Goal: Task Accomplishment & Management: Complete application form

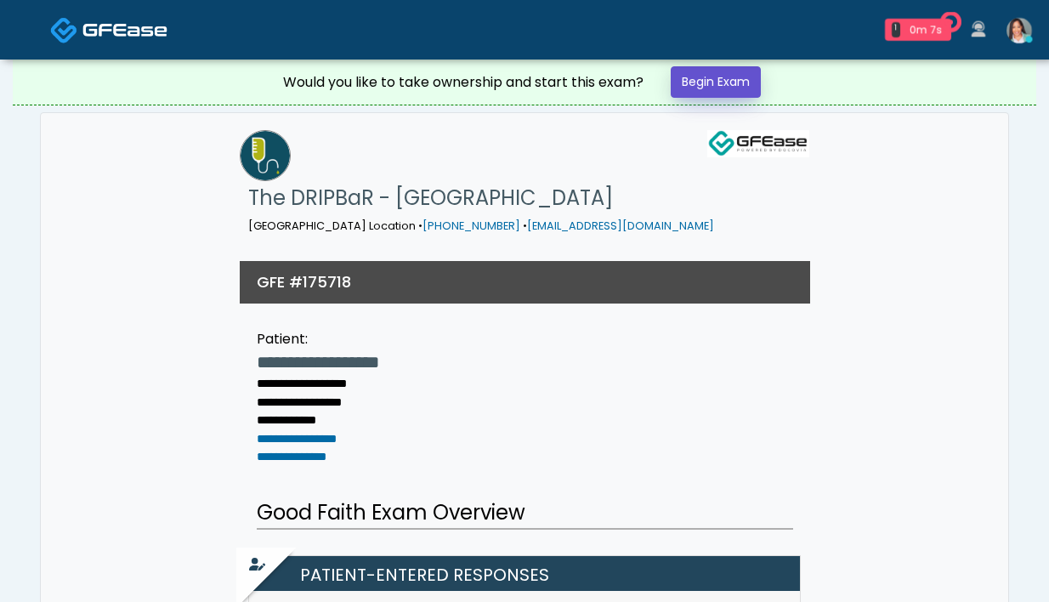
click at [733, 93] on link "Begin Exam" at bounding box center [716, 81] width 90 height 31
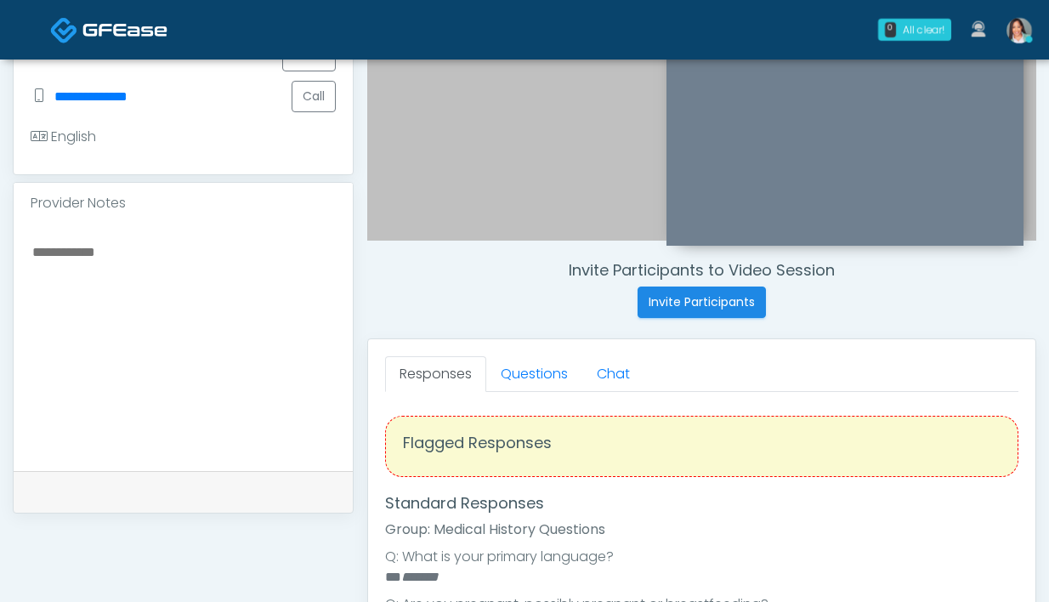
scroll to position [463, 0]
click at [539, 379] on link "Questions" at bounding box center [534, 375] width 96 height 36
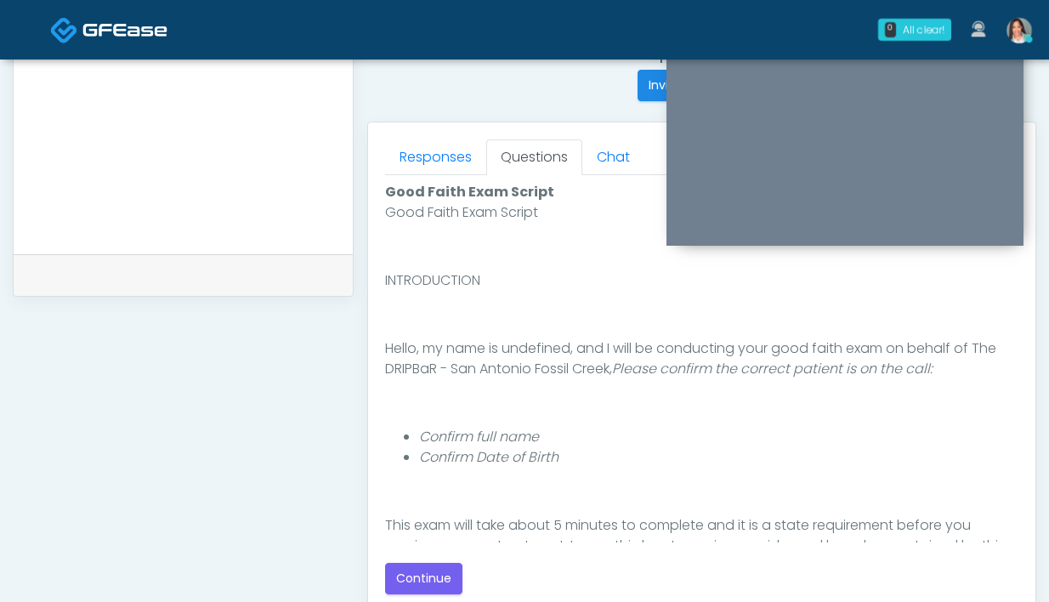
scroll to position [755, 0]
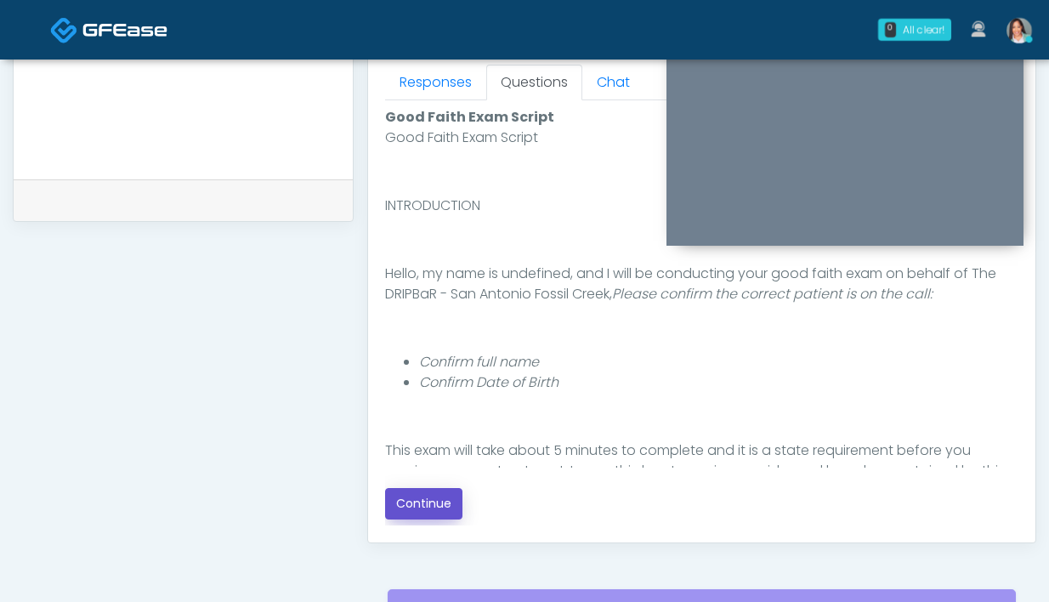
click at [416, 519] on button "Continue" at bounding box center [423, 503] width 77 height 31
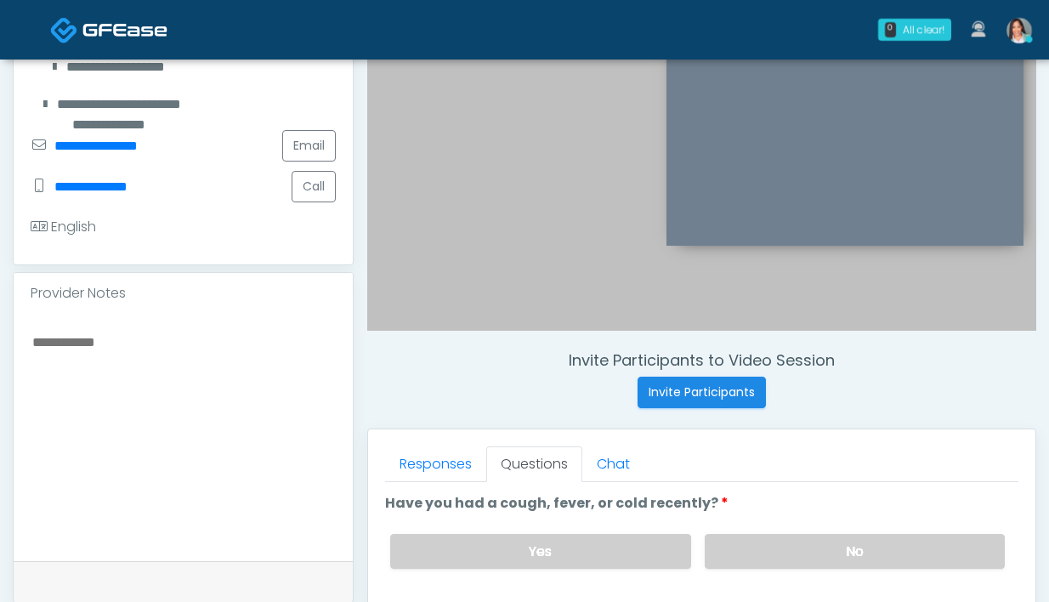
scroll to position [500, 0]
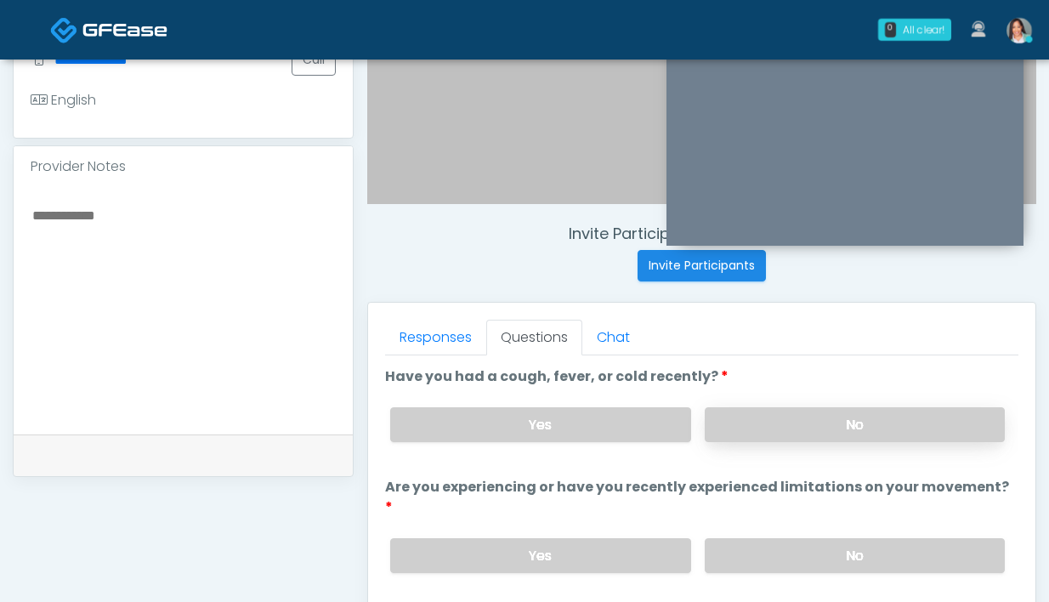
click at [736, 426] on label "No" at bounding box center [855, 424] width 300 height 35
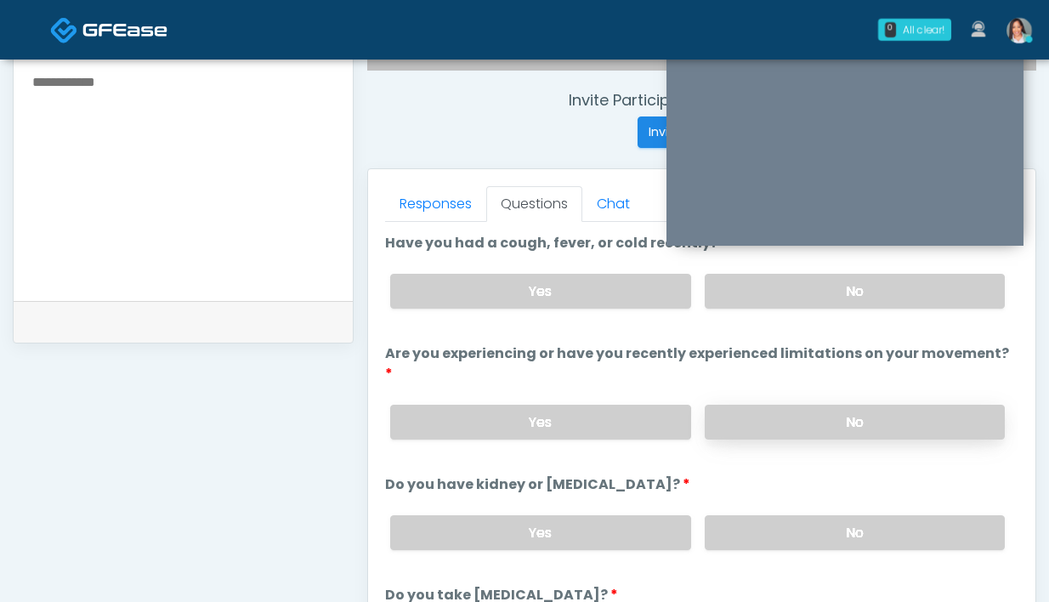
click at [732, 405] on label "No" at bounding box center [855, 422] width 300 height 35
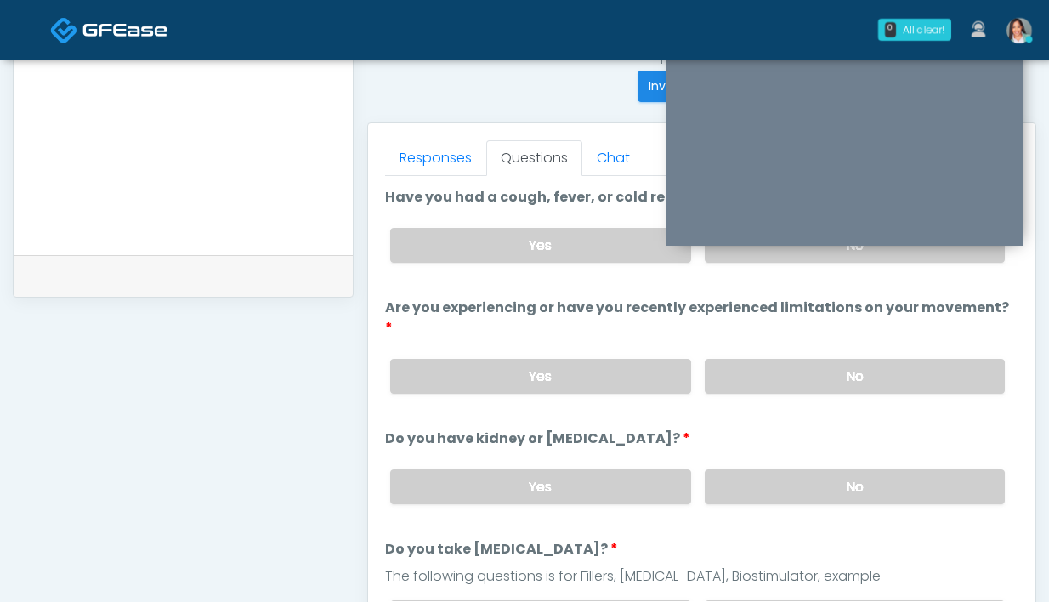
scroll to position [746, 0]
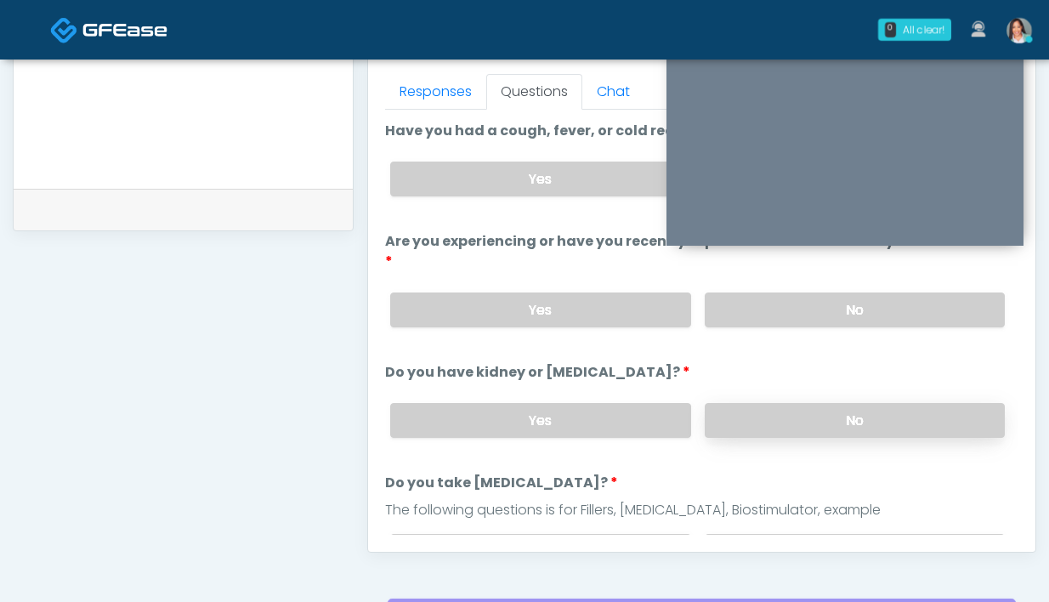
click at [758, 411] on label "No" at bounding box center [855, 420] width 300 height 35
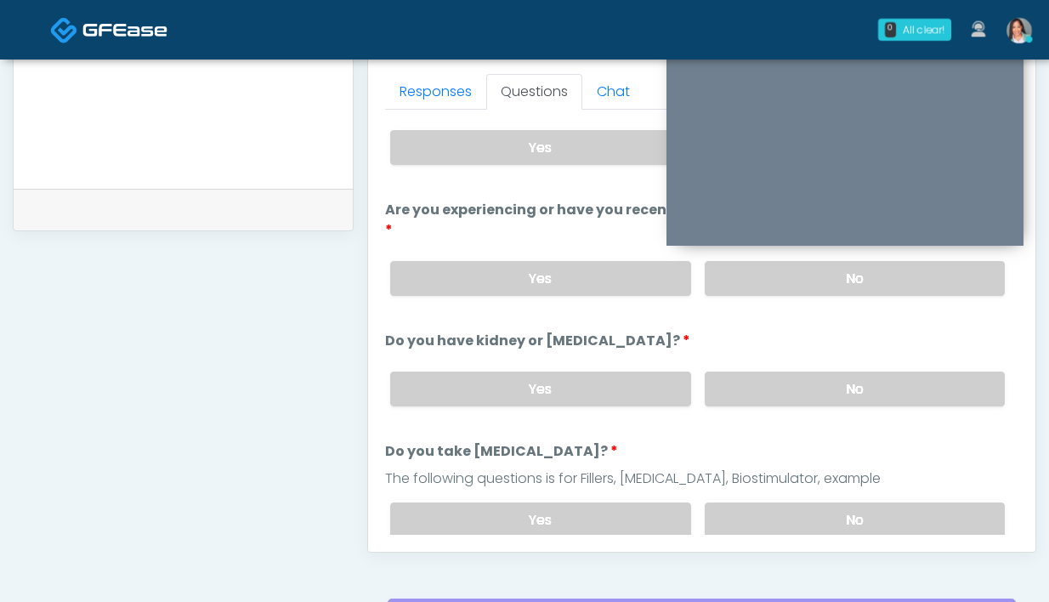
scroll to position [116, 0]
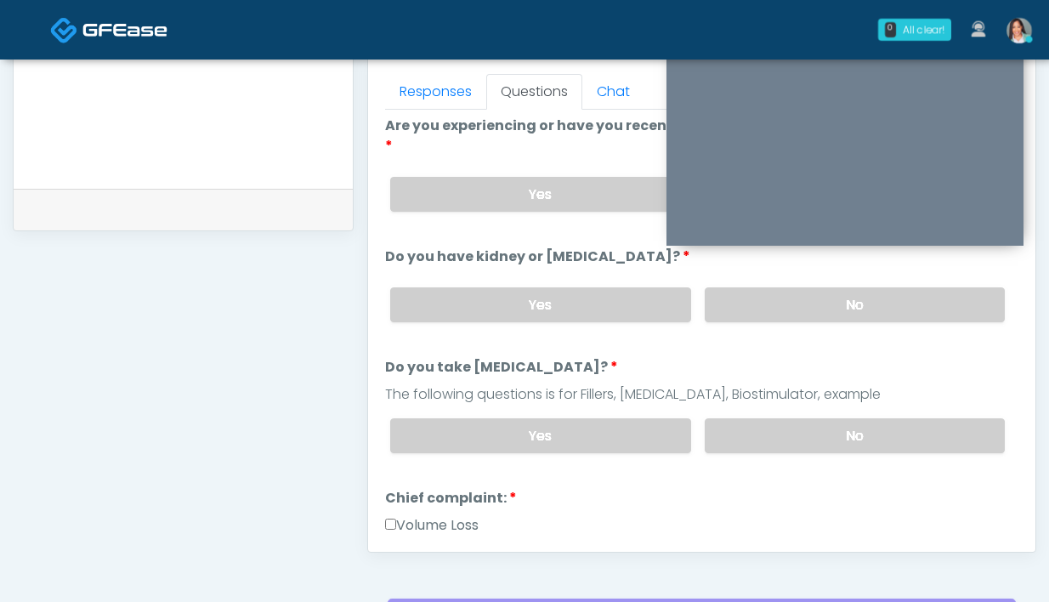
drag, startPoint x: 722, startPoint y: 411, endPoint x: 704, endPoint y: 384, distance: 32.5
click at [722, 418] on label "No" at bounding box center [855, 435] width 300 height 35
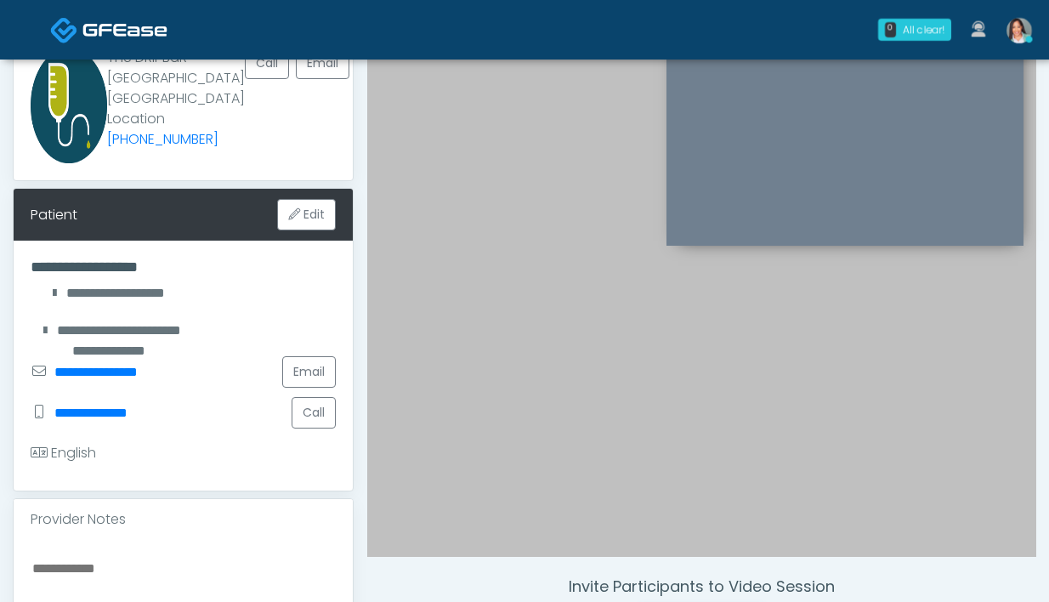
scroll to position [0, 0]
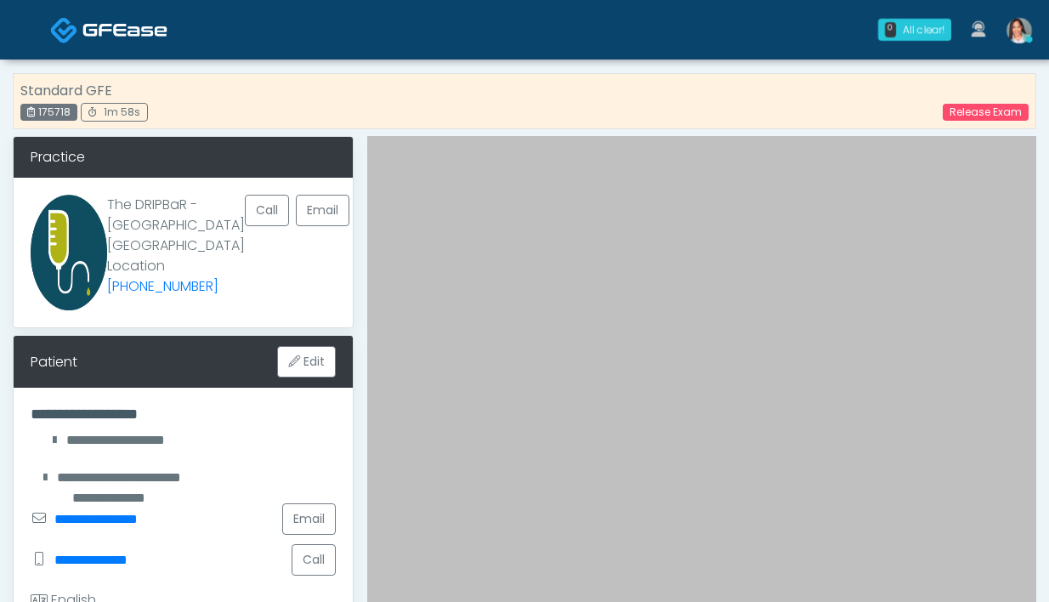
drag, startPoint x: 75, startPoint y: 115, endPoint x: 32, endPoint y: 117, distance: 42.6
click at [32, 117] on div "175718" at bounding box center [48, 112] width 57 height 17
copy div "175718"
click at [994, 112] on link "Release Exam" at bounding box center [986, 112] width 86 height 17
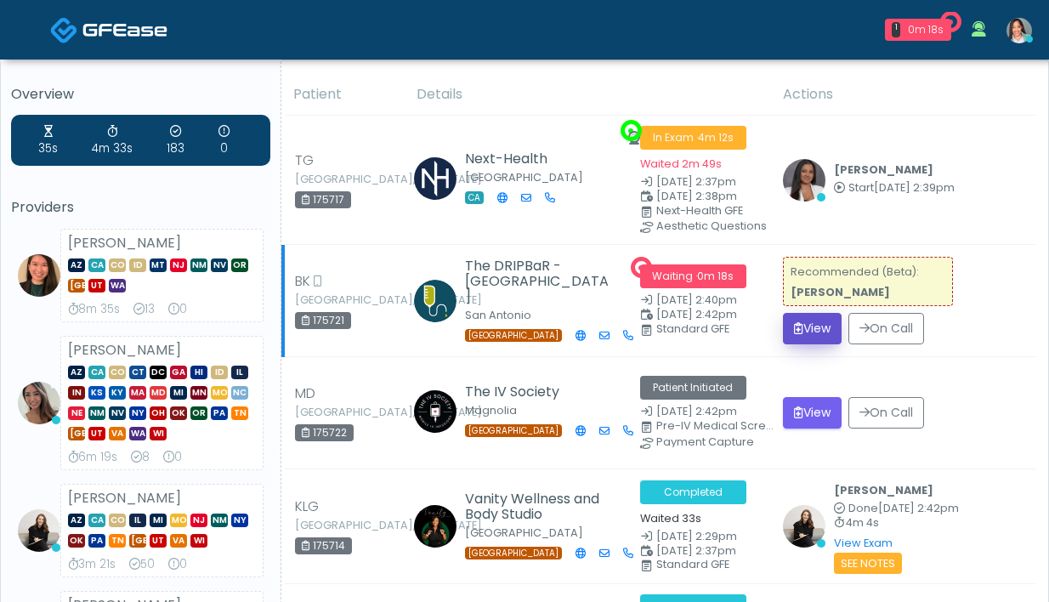
click at [814, 331] on button "View" at bounding box center [812, 328] width 59 height 31
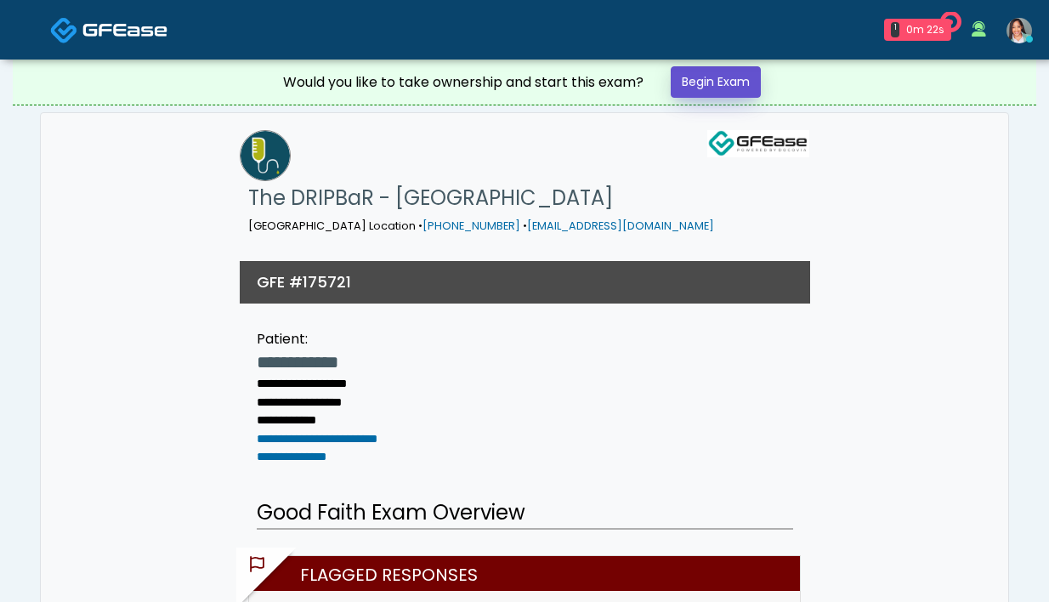
click at [757, 82] on link "Begin Exam" at bounding box center [716, 81] width 90 height 31
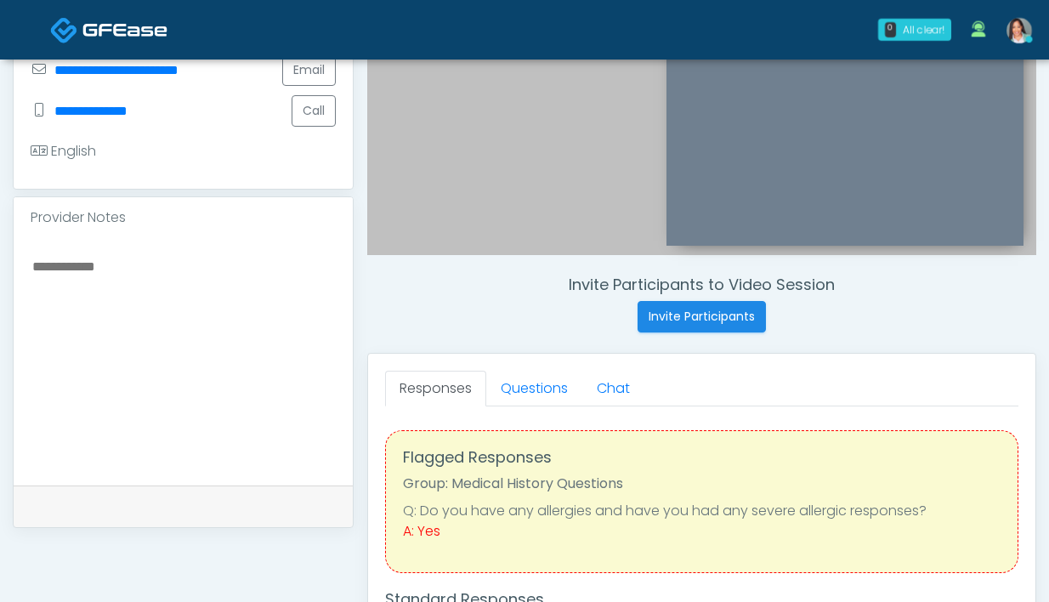
scroll to position [549, 0]
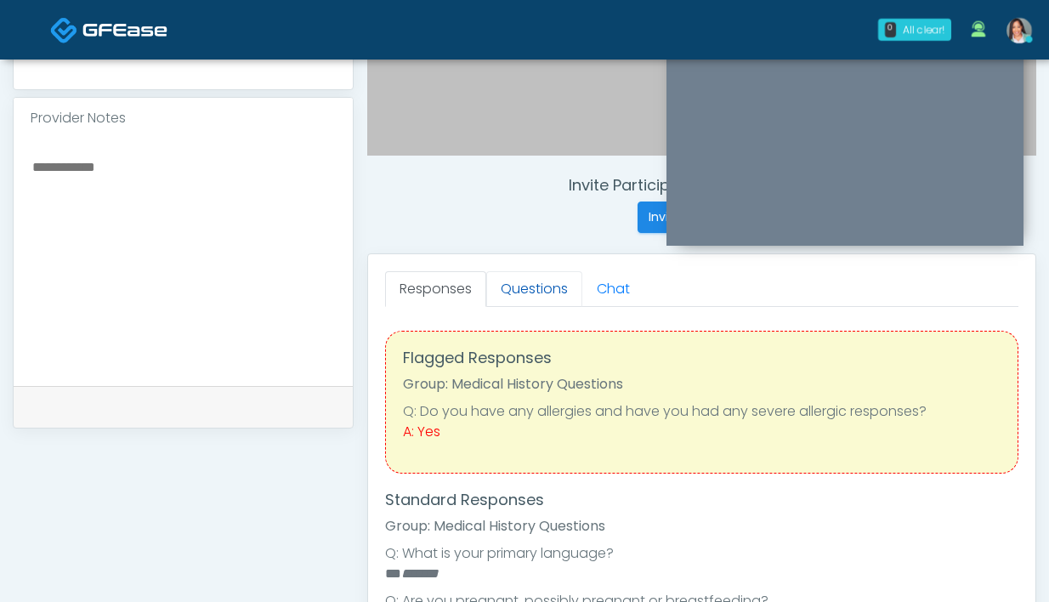
click at [533, 295] on link "Questions" at bounding box center [534, 289] width 96 height 36
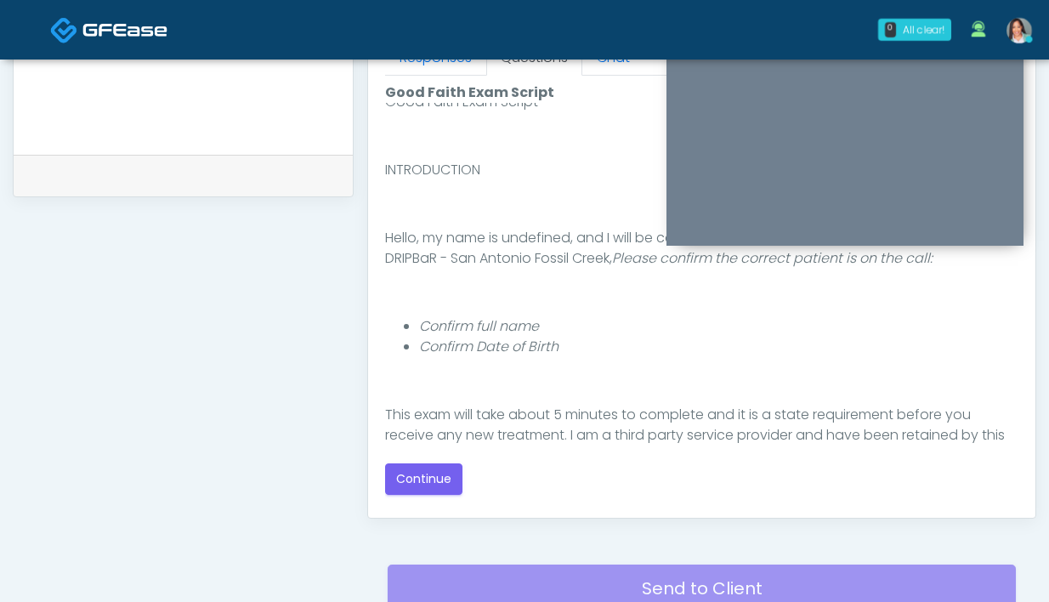
scroll to position [28, 0]
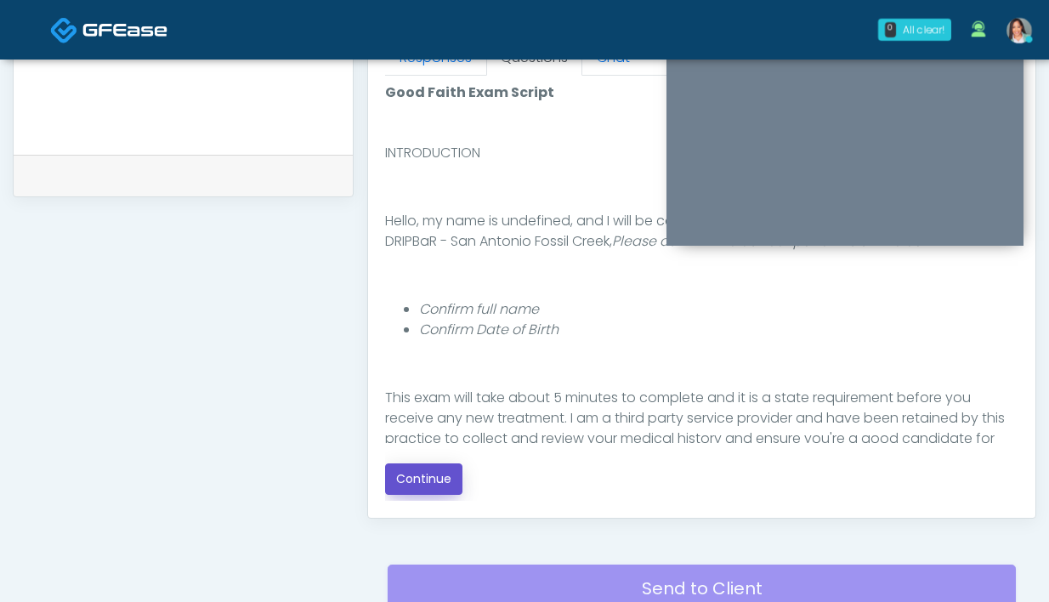
click at [415, 480] on button "Continue" at bounding box center [423, 478] width 77 height 31
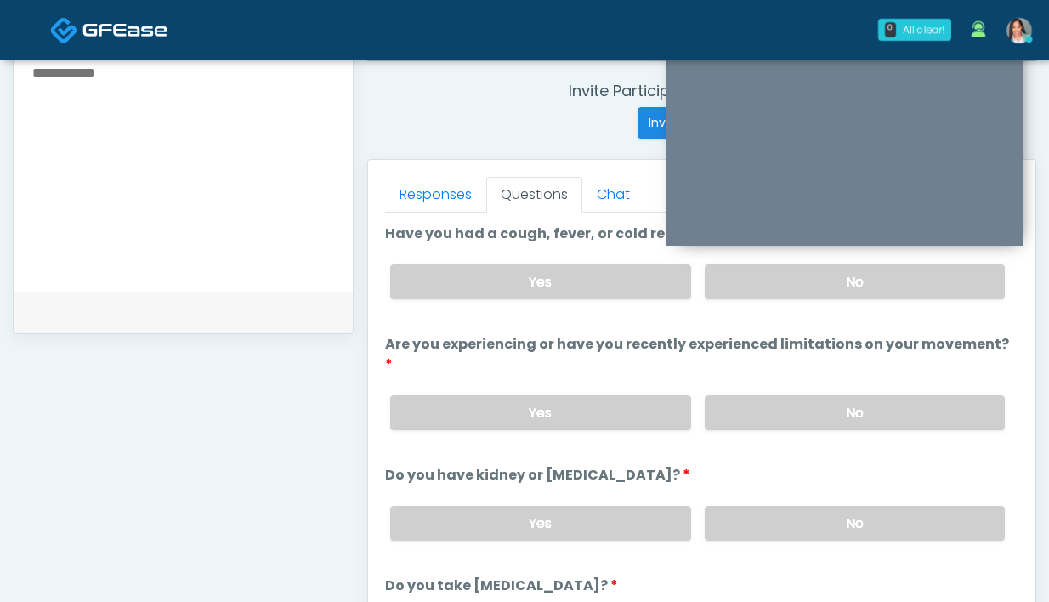
scroll to position [402, 0]
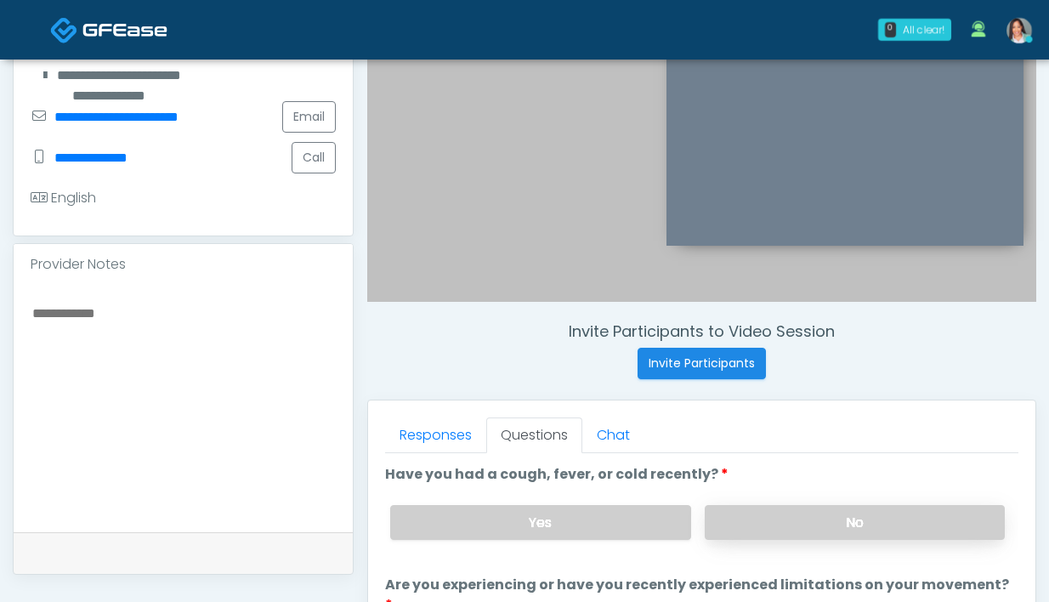
click at [781, 519] on label "No" at bounding box center [855, 522] width 300 height 35
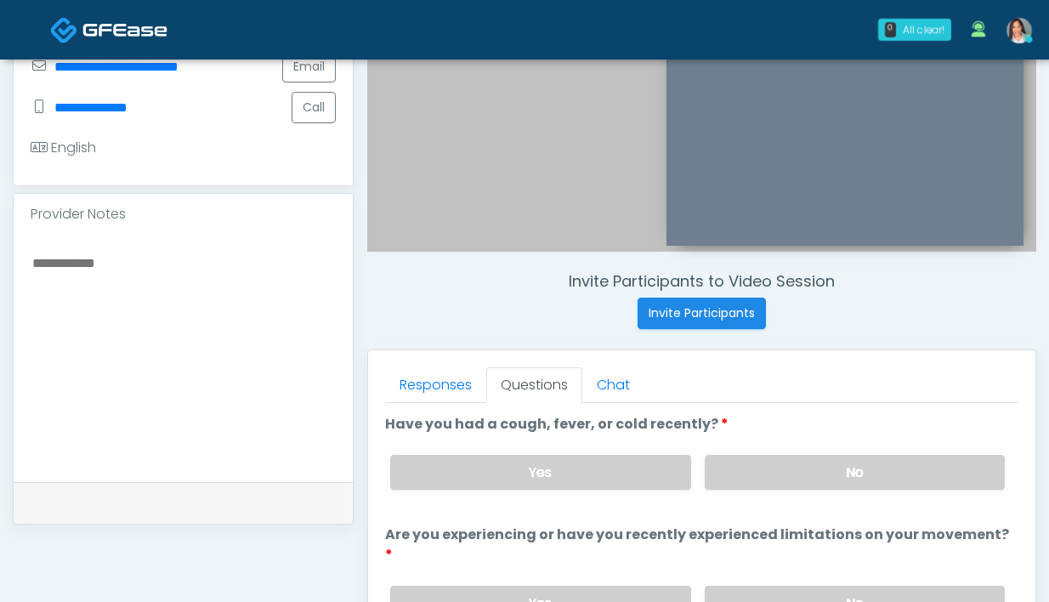
scroll to position [568, 0]
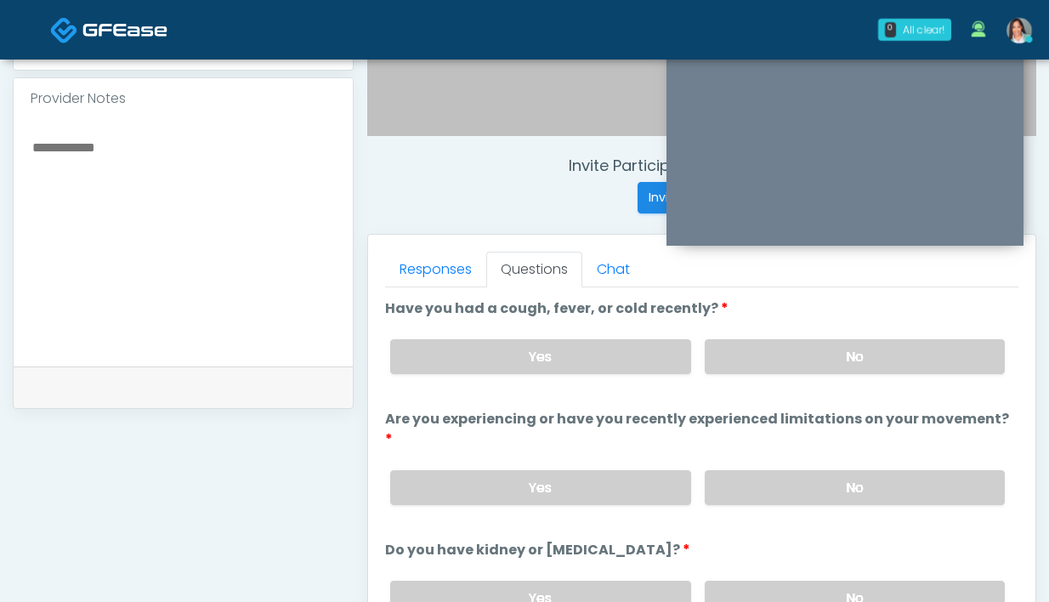
drag, startPoint x: 703, startPoint y: 450, endPoint x: 662, endPoint y: 373, distance: 87.1
click at [705, 470] on label "No" at bounding box center [855, 487] width 300 height 35
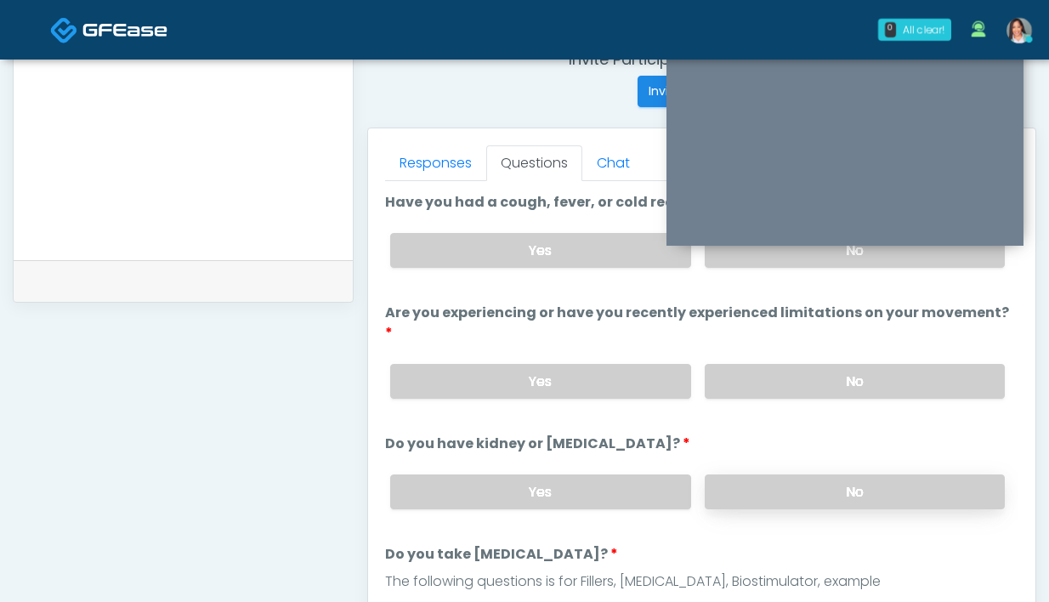
scroll to position [687, 0]
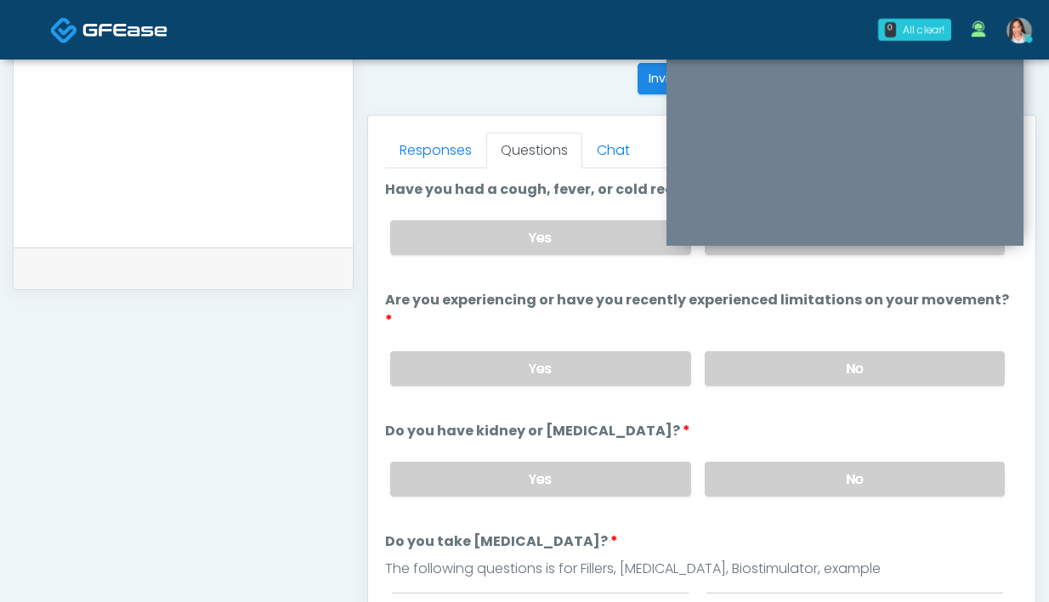
click at [840, 475] on div "Yes No" at bounding box center [698, 479] width 642 height 62
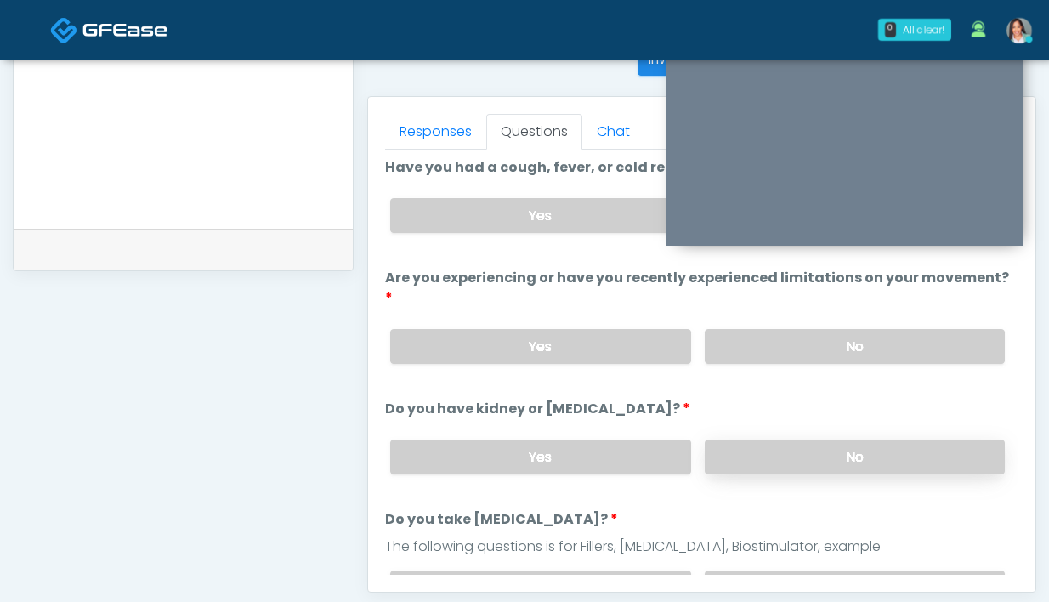
click at [769, 447] on label "No" at bounding box center [855, 457] width 300 height 35
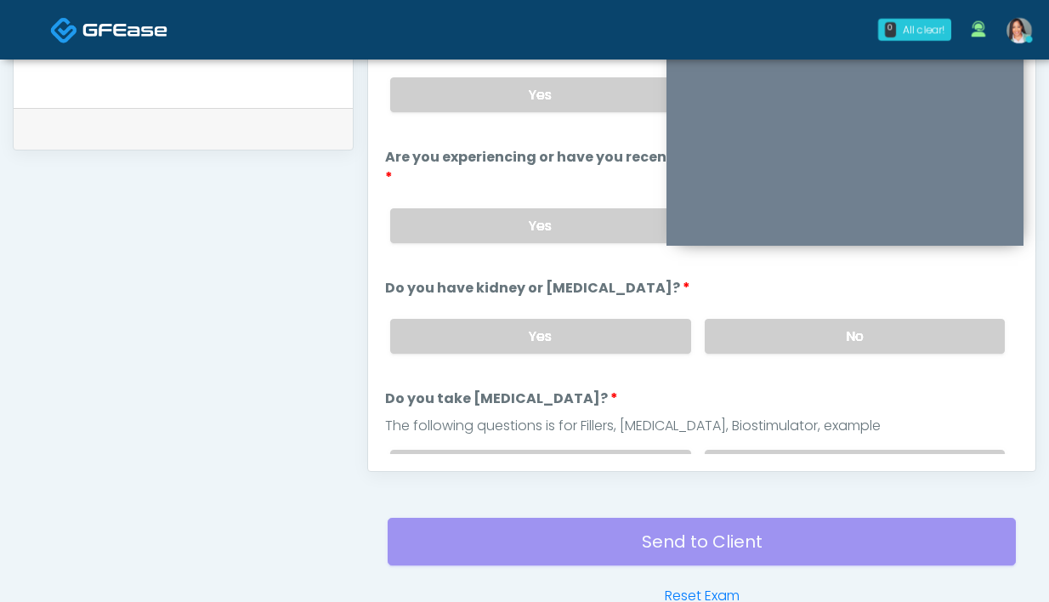
scroll to position [827, 0]
click at [807, 452] on label "No" at bounding box center [855, 467] width 300 height 35
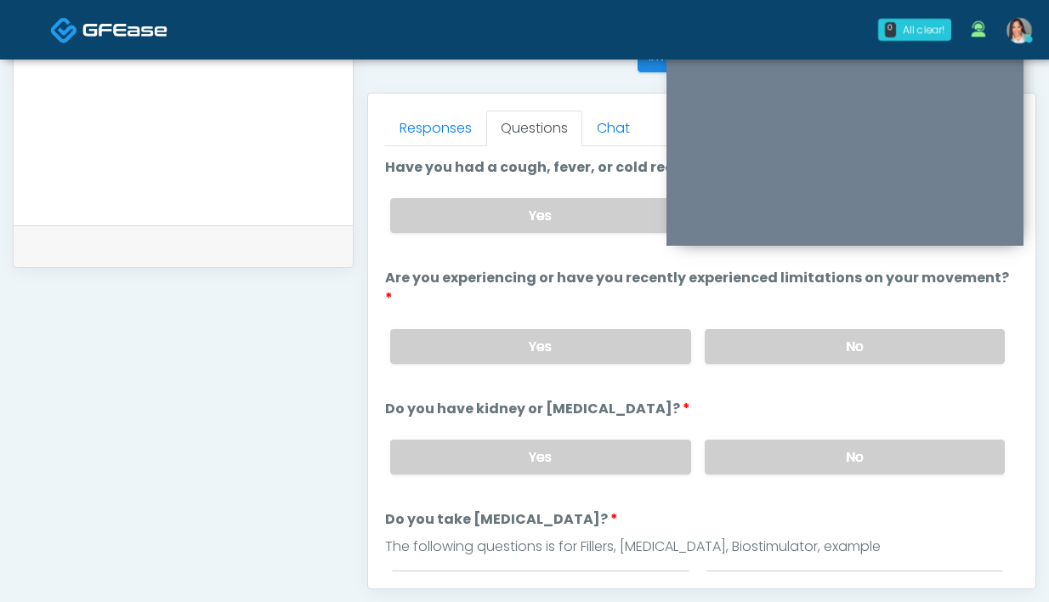
scroll to position [560, 0]
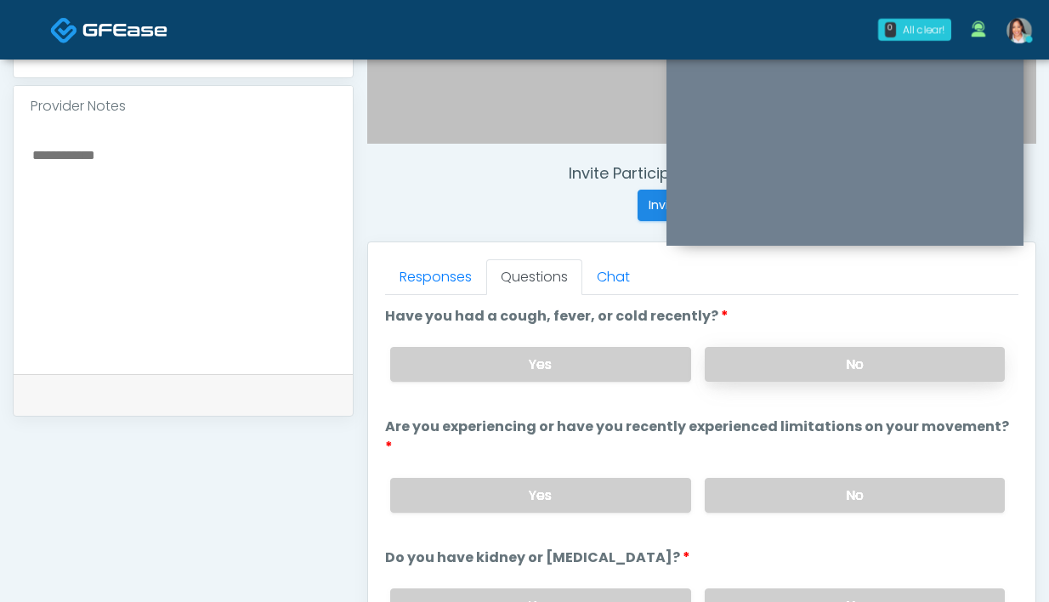
click at [808, 367] on label "No" at bounding box center [855, 364] width 300 height 35
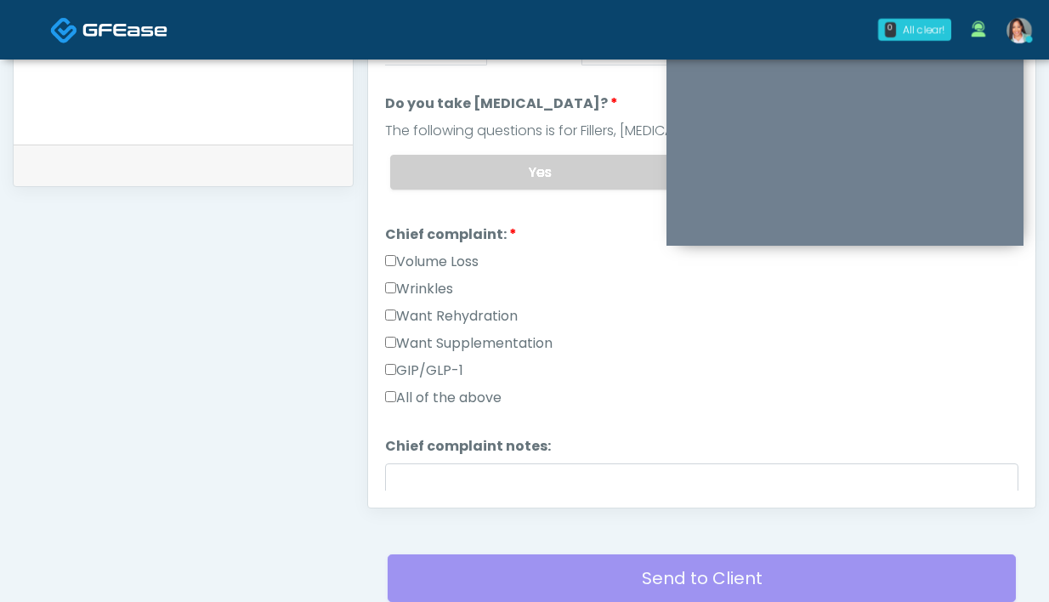
scroll to position [336, 0]
click at [492, 305] on label "Want Rehydration" at bounding box center [451, 315] width 133 height 20
click at [476, 333] on label "Want Supplementation" at bounding box center [469, 343] width 168 height 20
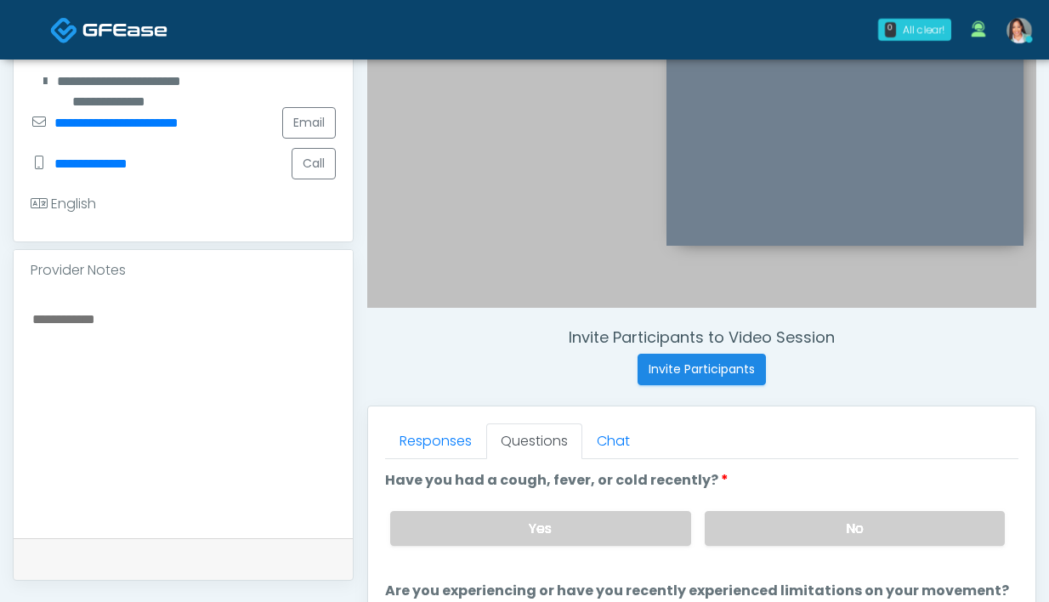
scroll to position [0, 0]
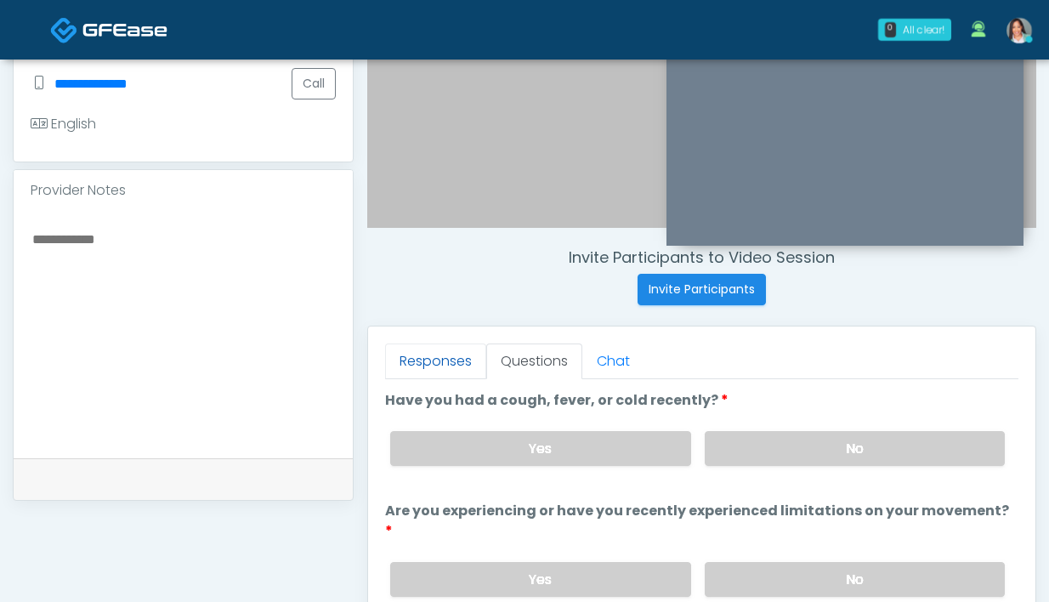
click at [430, 361] on link "Responses" at bounding box center [435, 362] width 101 height 36
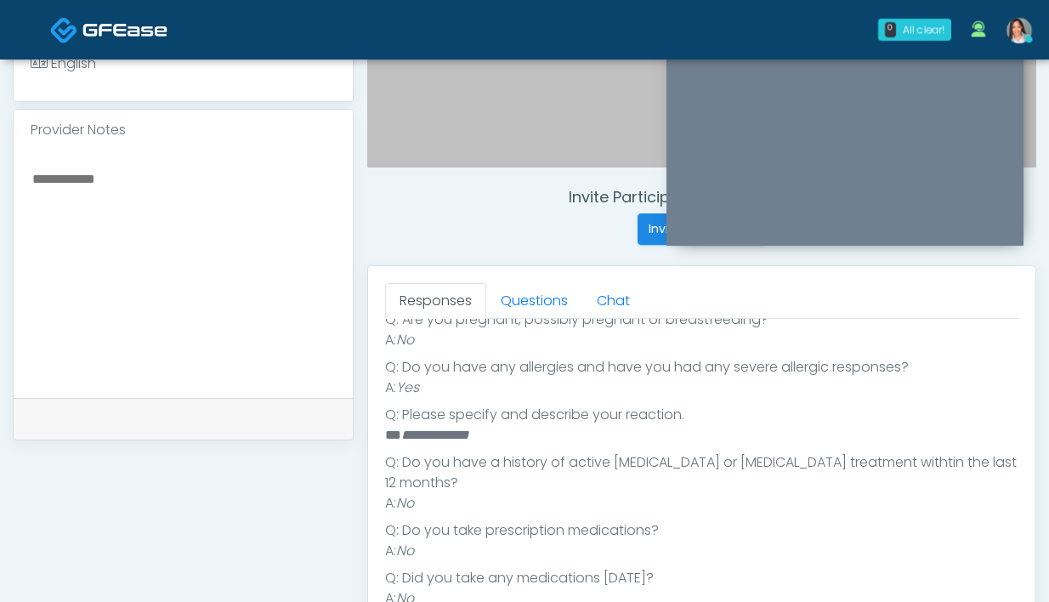
click at [203, 248] on textarea at bounding box center [183, 271] width 305 height 207
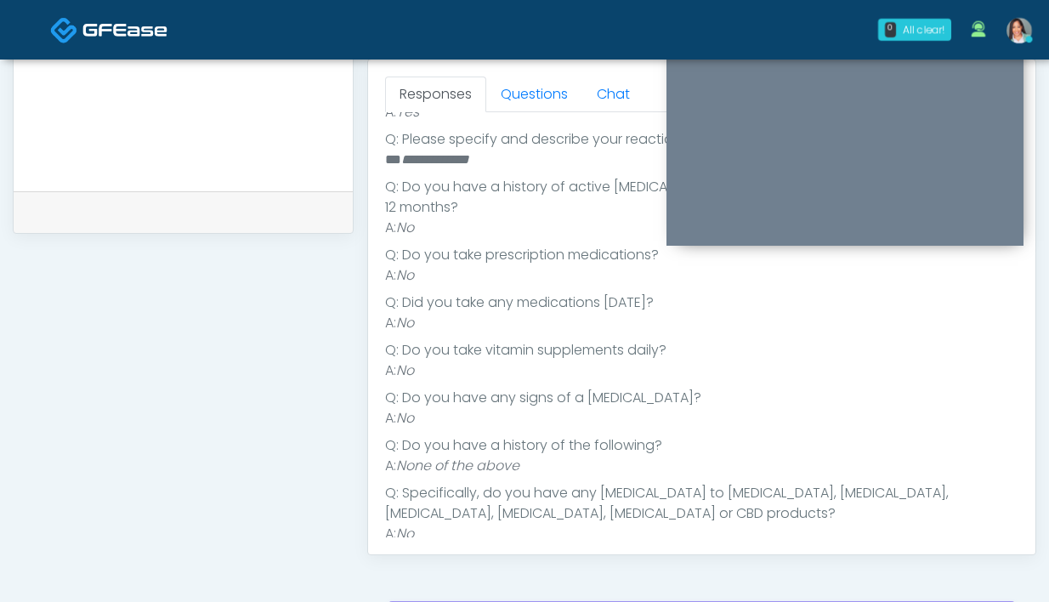
scroll to position [748, 0]
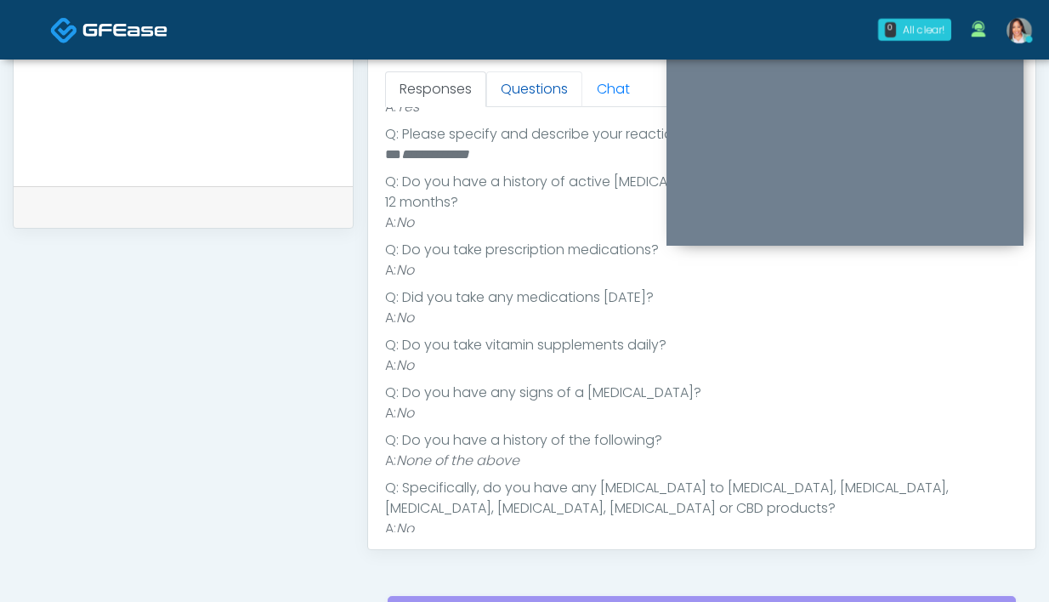
type textarea "**********"
click at [540, 94] on link "Questions" at bounding box center [534, 89] width 96 height 36
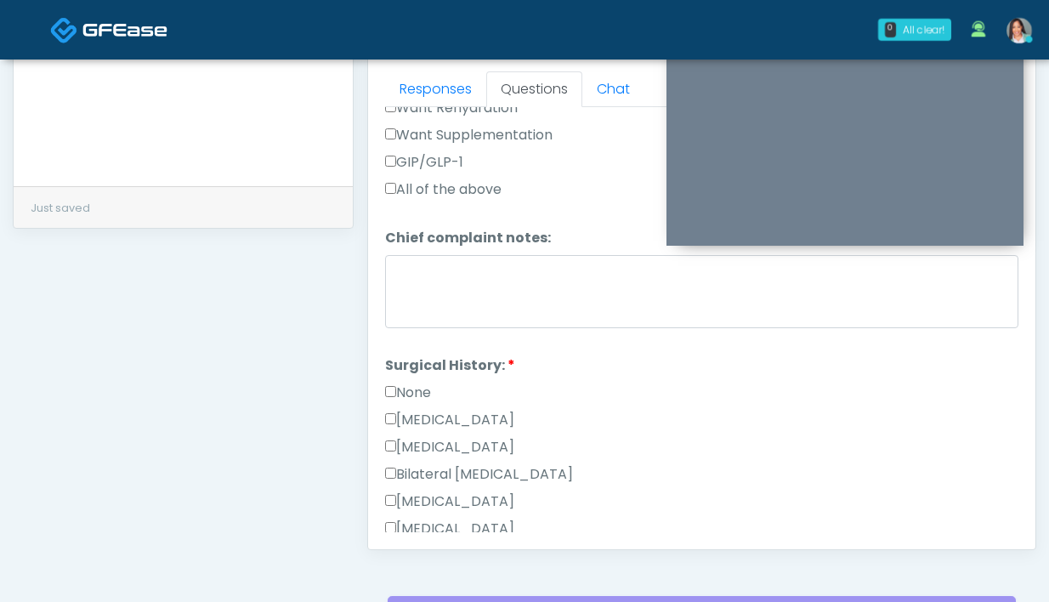
scroll to position [674, 0]
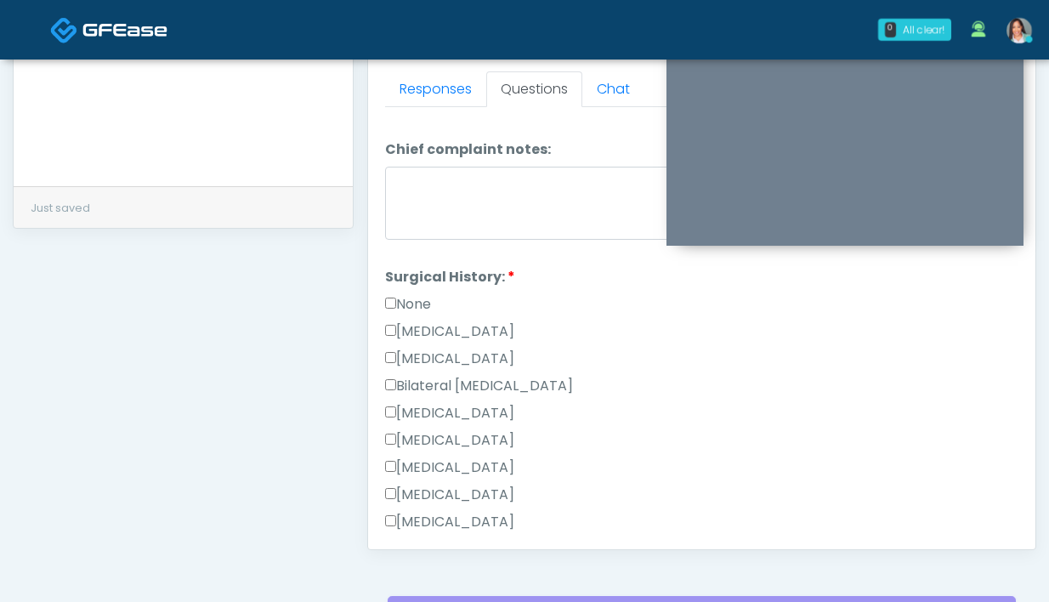
click at [422, 294] on label "None" at bounding box center [408, 304] width 46 height 20
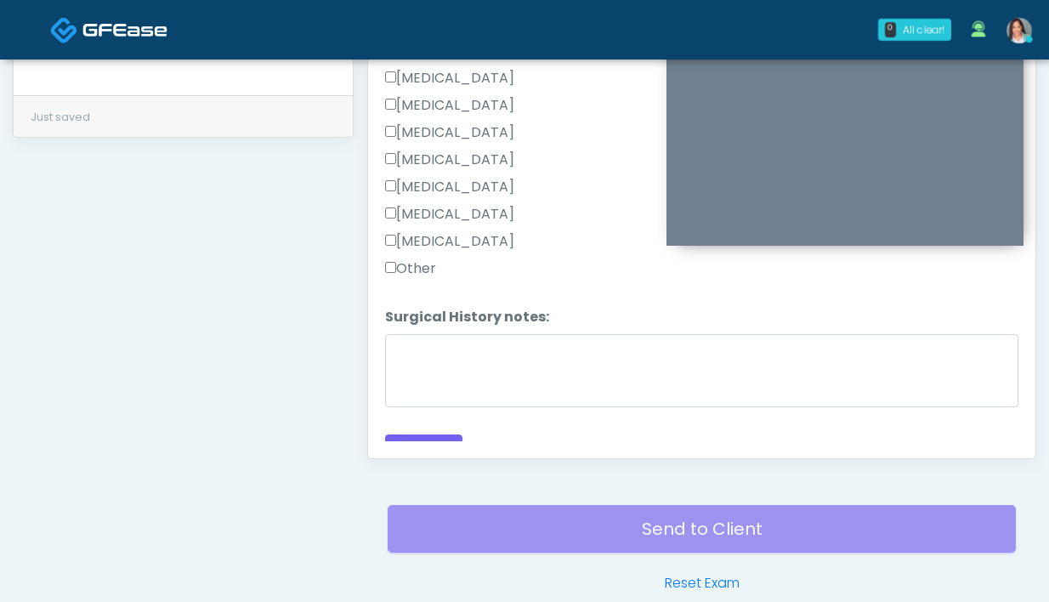
scroll to position [910, 0]
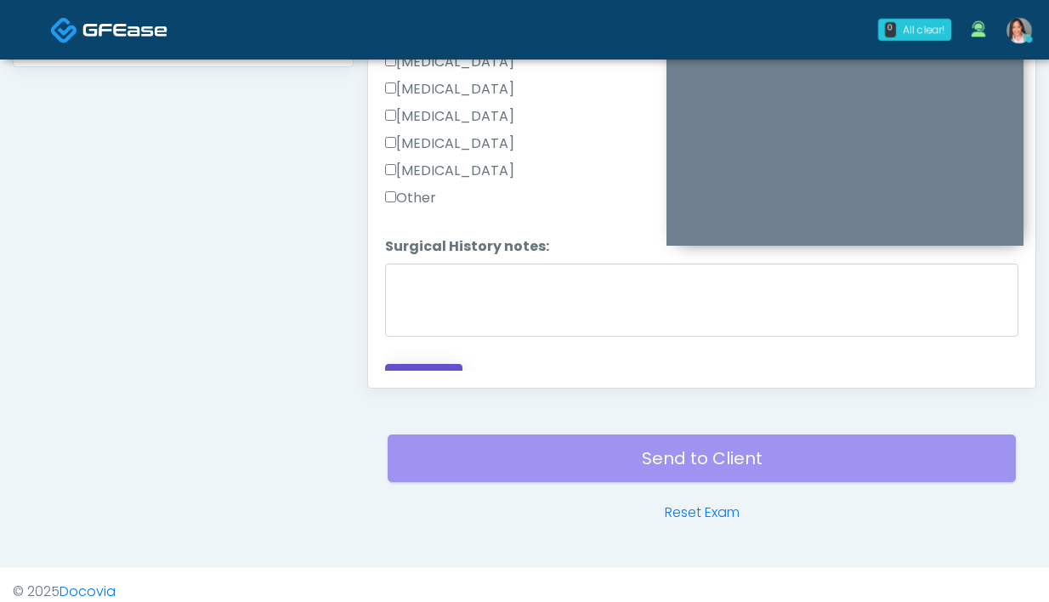
click at [444, 364] on button "Continue" at bounding box center [423, 379] width 77 height 31
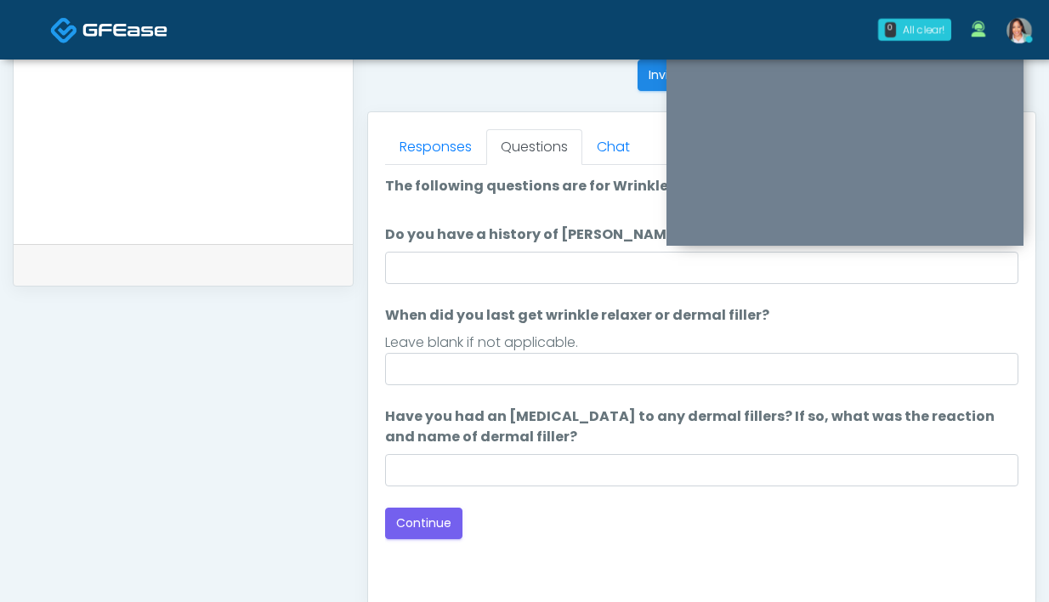
scroll to position [707, 0]
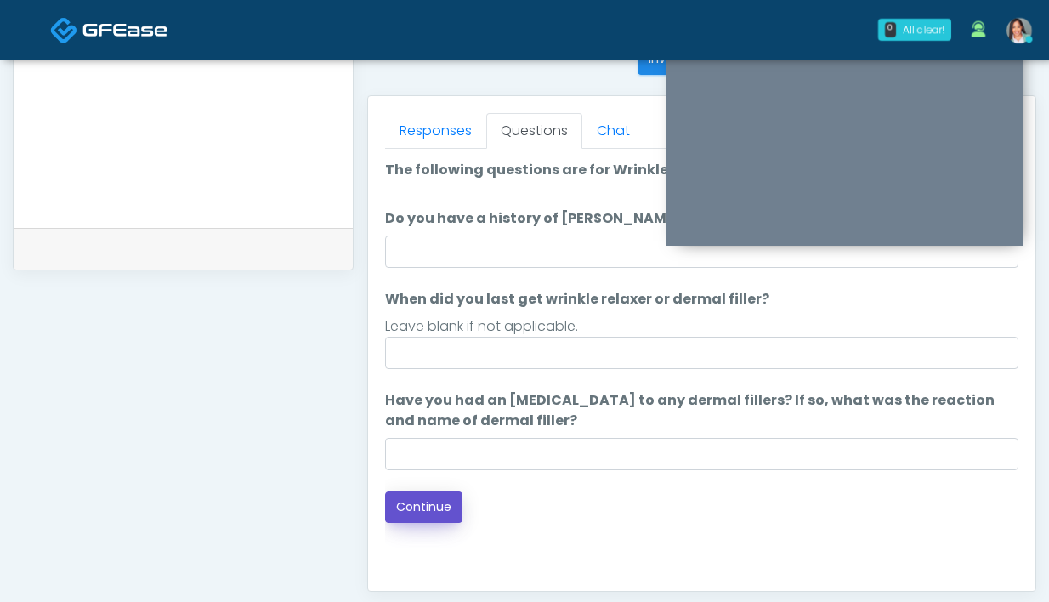
click at [401, 504] on button "Continue" at bounding box center [423, 507] width 77 height 31
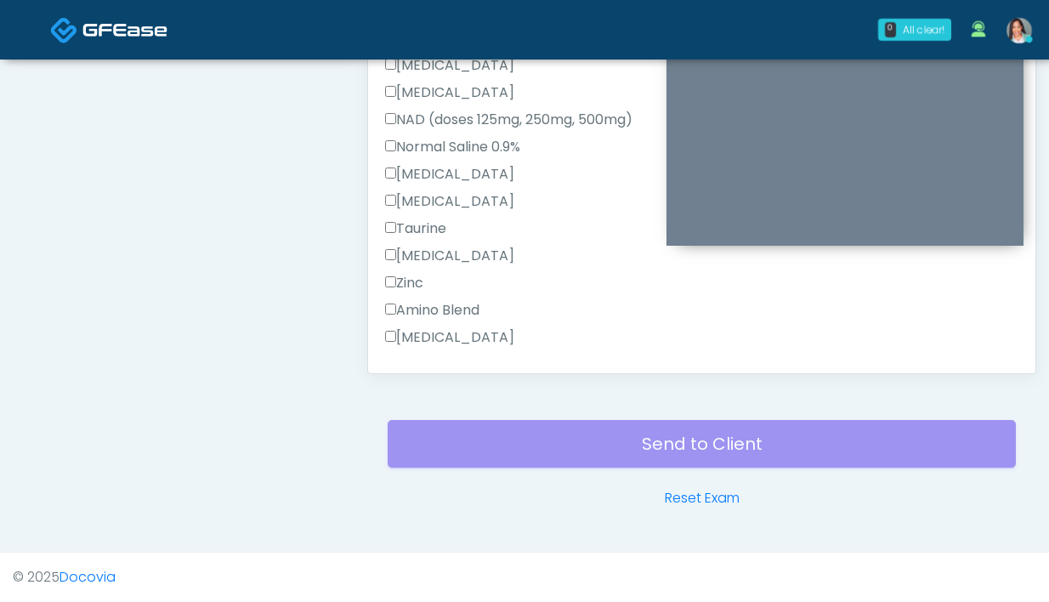
scroll to position [566, 0]
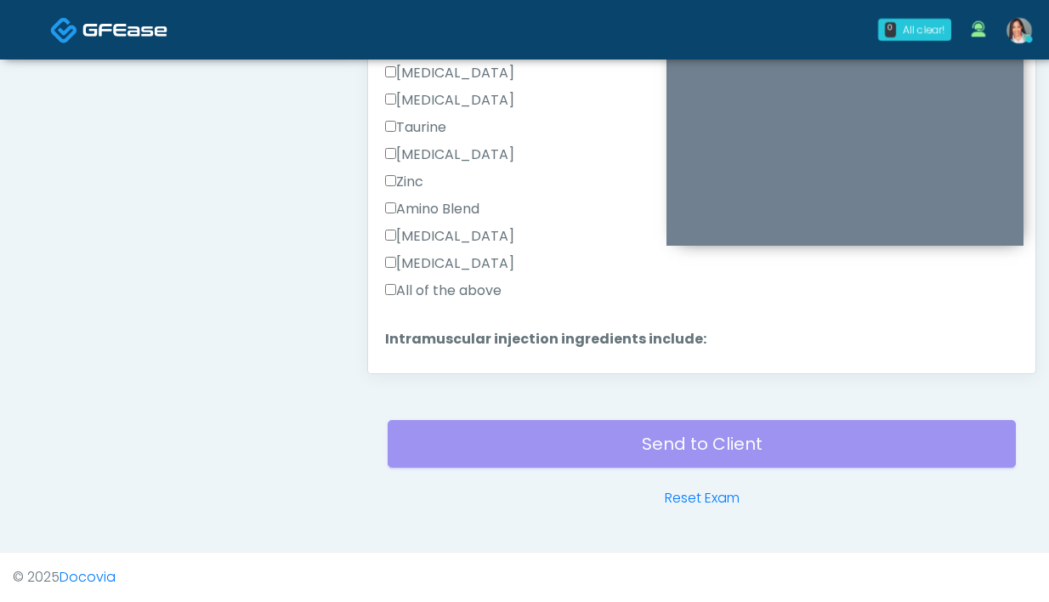
click at [441, 284] on label "All of the above" at bounding box center [443, 291] width 117 height 20
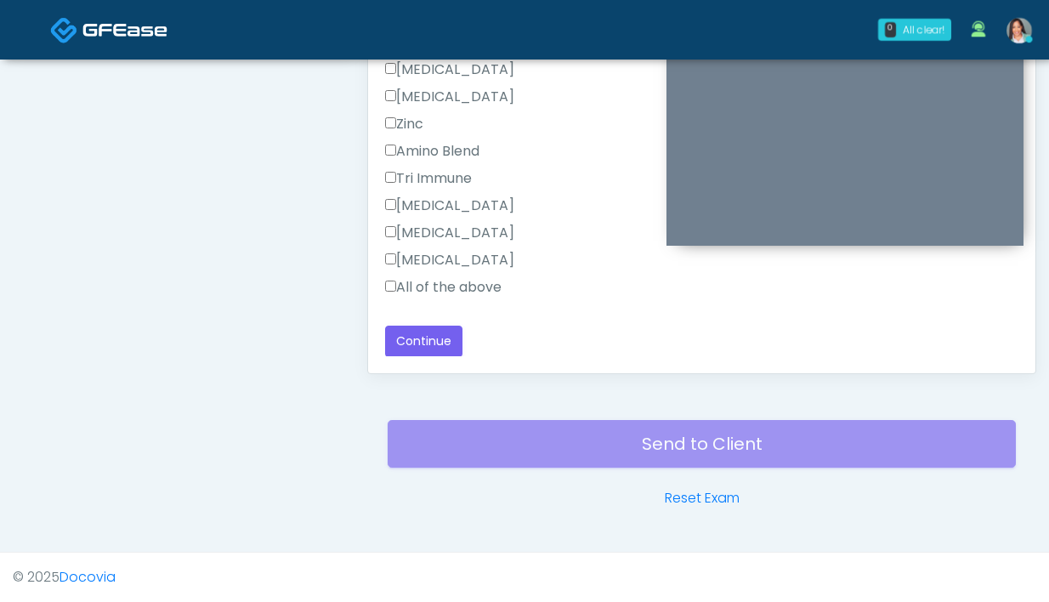
click at [452, 281] on label "All of the above" at bounding box center [443, 287] width 117 height 20
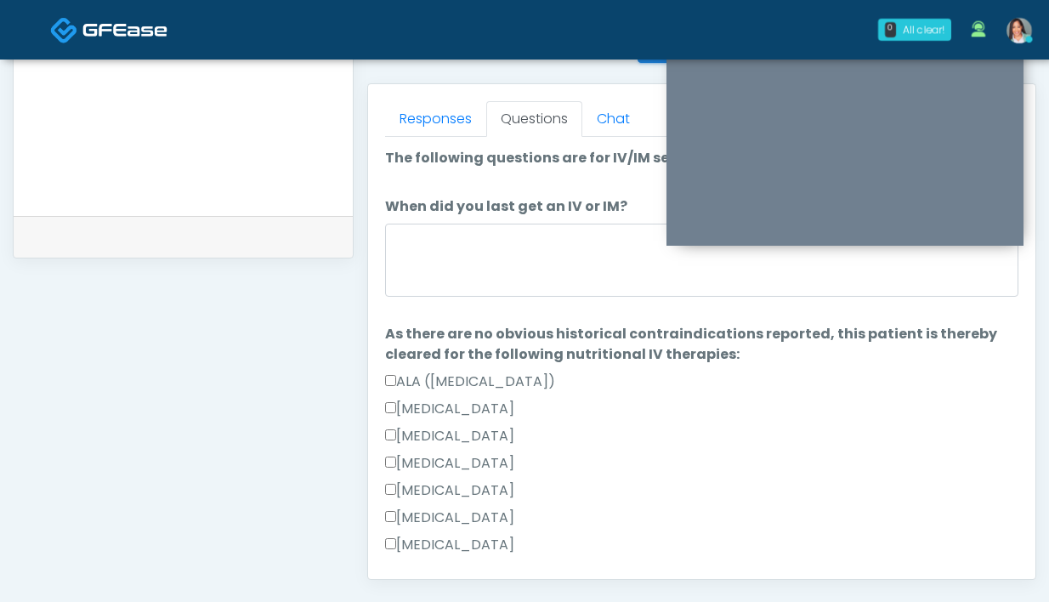
scroll to position [698, 0]
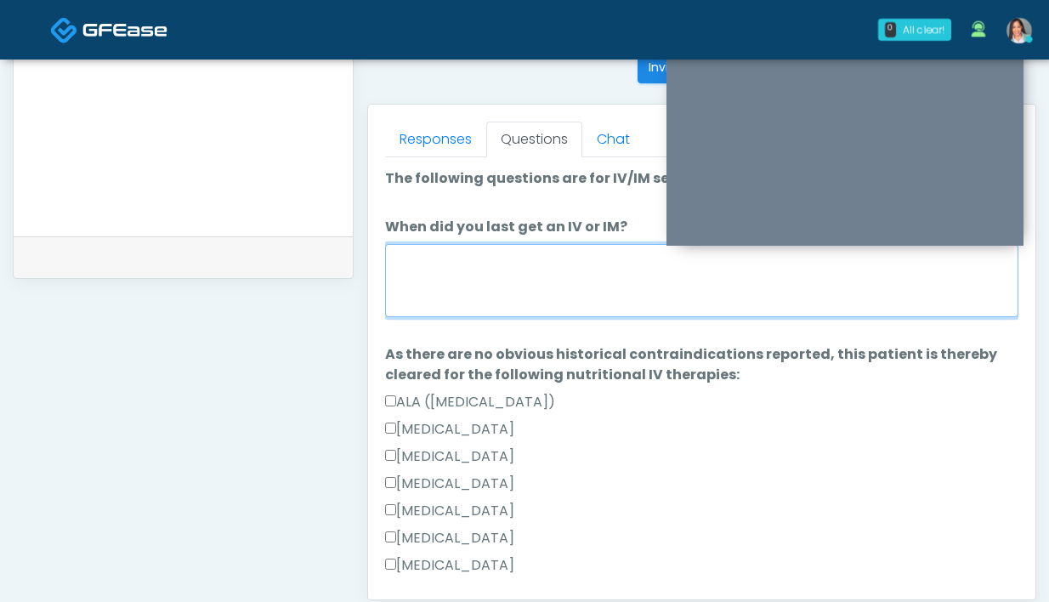
click at [551, 284] on textarea "When did you last get an IV or IM?" at bounding box center [702, 280] width 634 height 73
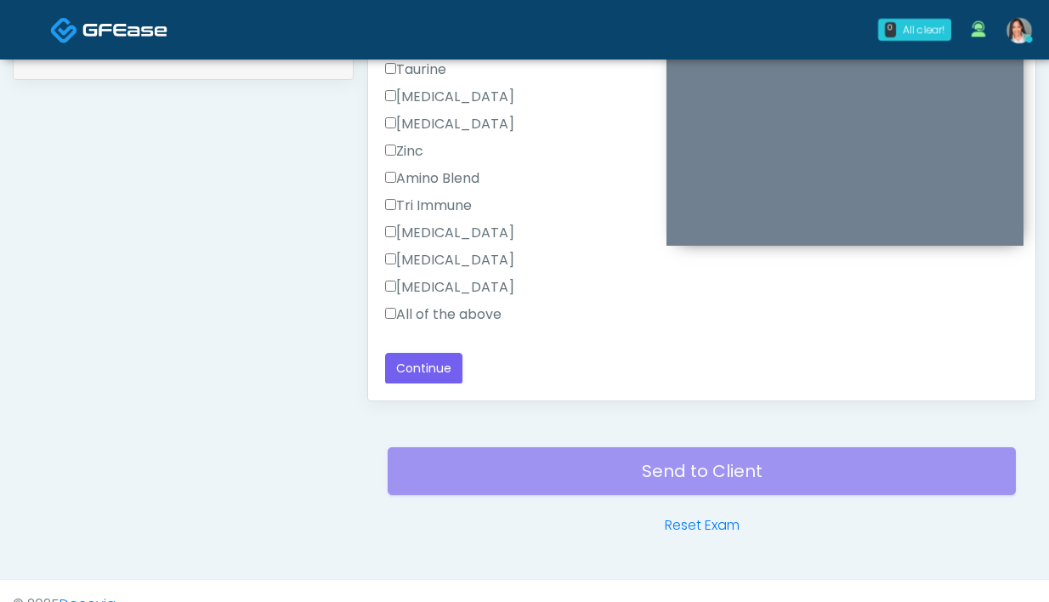
scroll to position [924, 0]
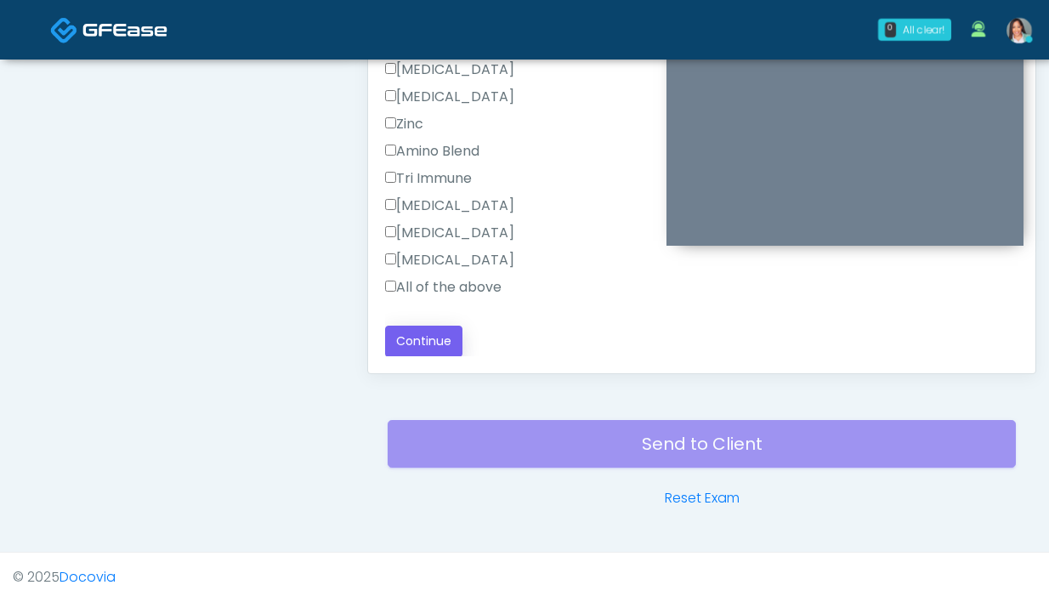
type textarea "**********"
click at [408, 342] on button "Continue" at bounding box center [423, 341] width 77 height 31
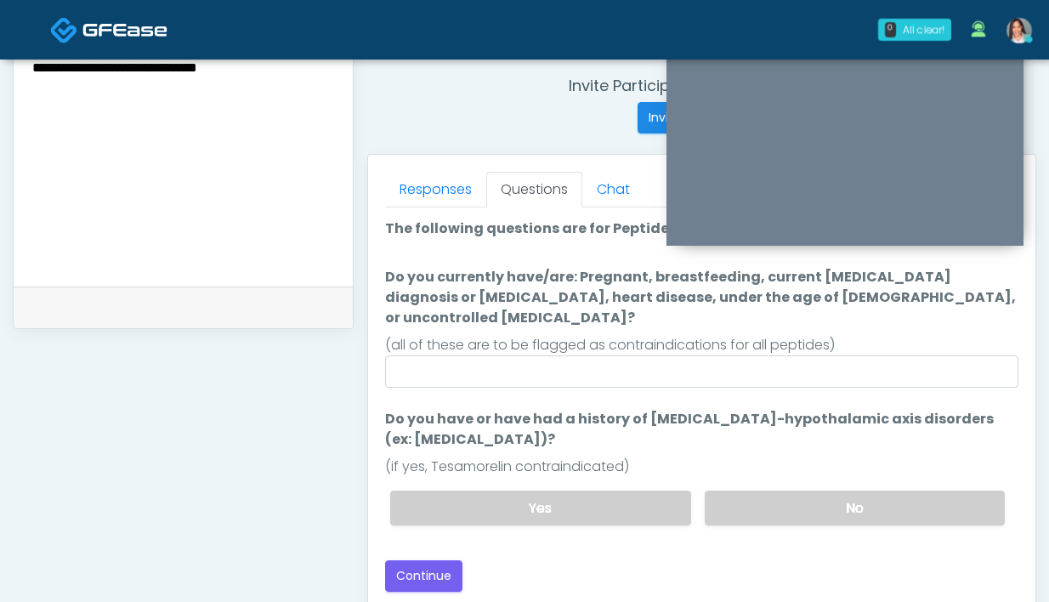
scroll to position [639, 0]
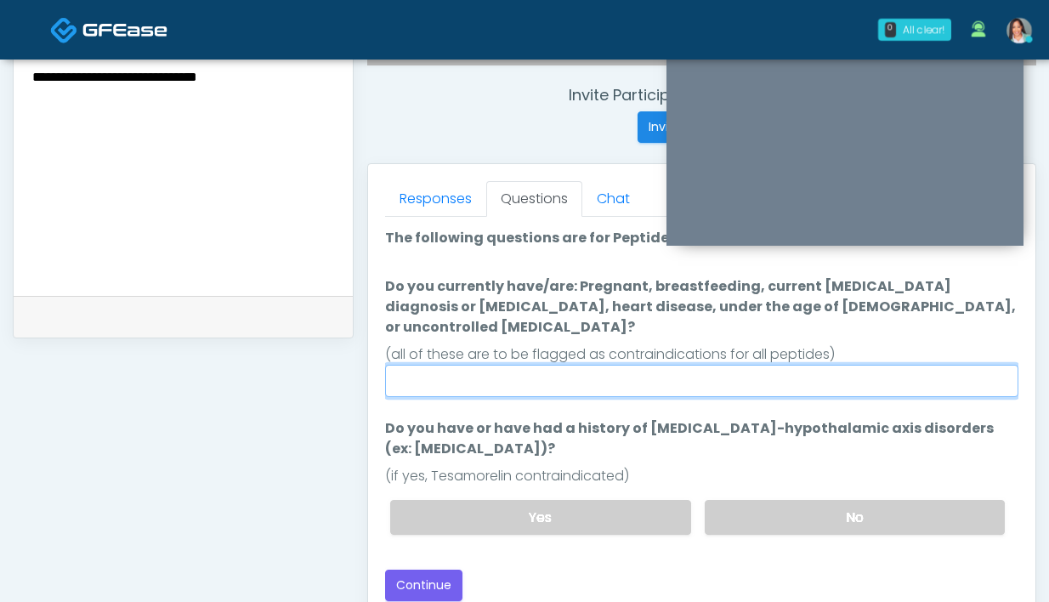
click at [621, 365] on input "Do you currently have/are: Pregnant, breastfeeding, current cancer diagnosis or…" at bounding box center [702, 381] width 634 height 32
type input "**********"
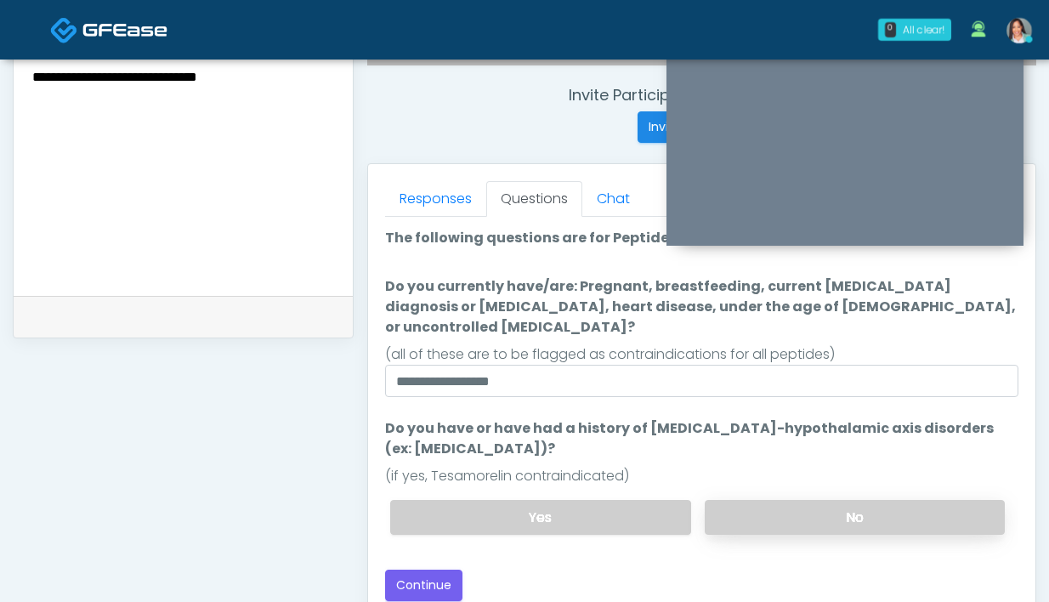
click at [813, 500] on label "No" at bounding box center [855, 517] width 300 height 35
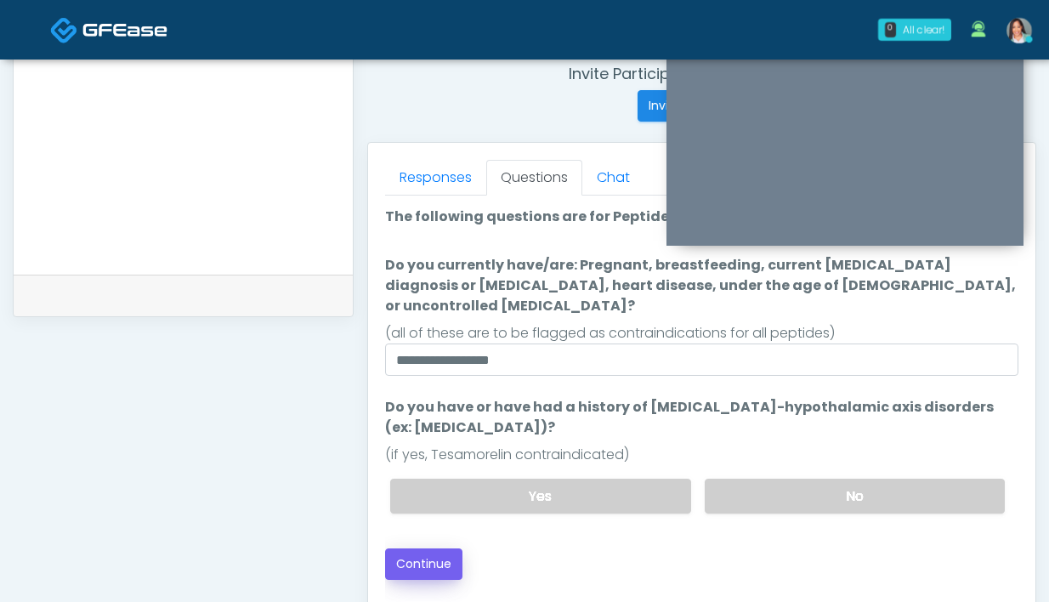
scroll to position [671, 0]
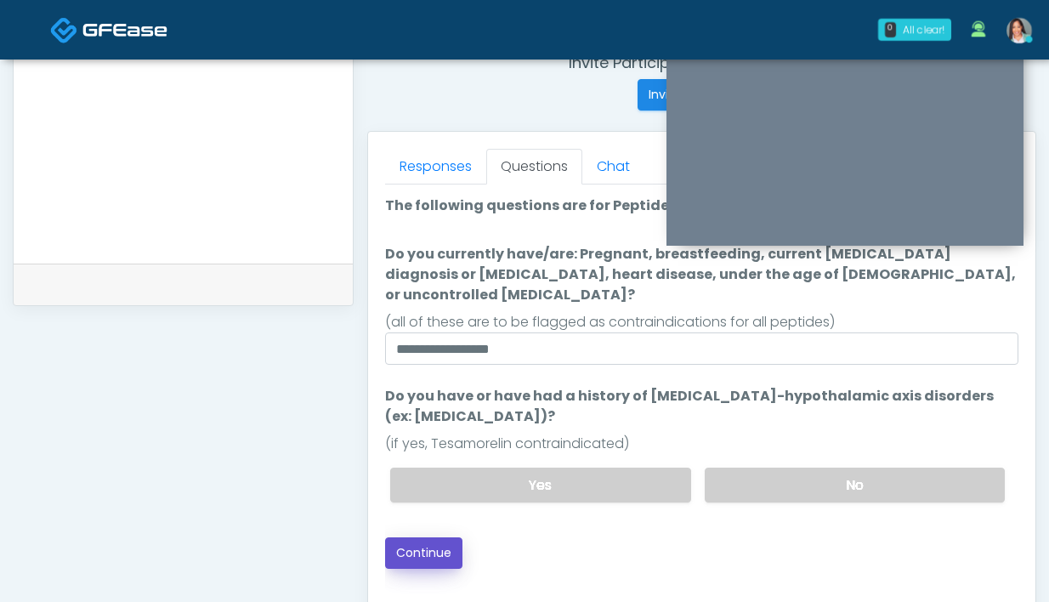
click at [435, 541] on button "Continue" at bounding box center [423, 552] width 77 height 31
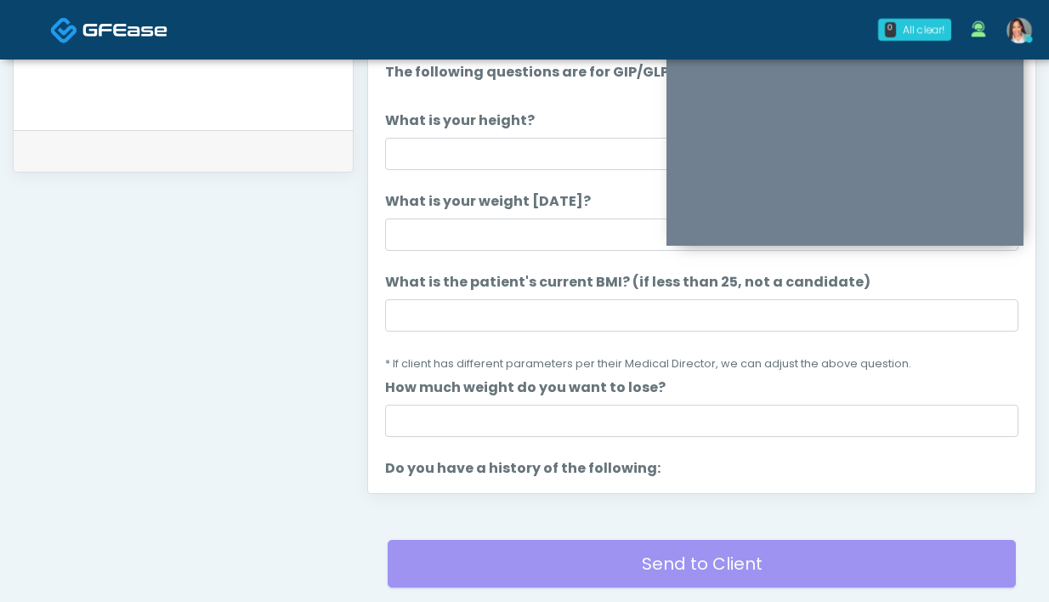
scroll to position [788, 0]
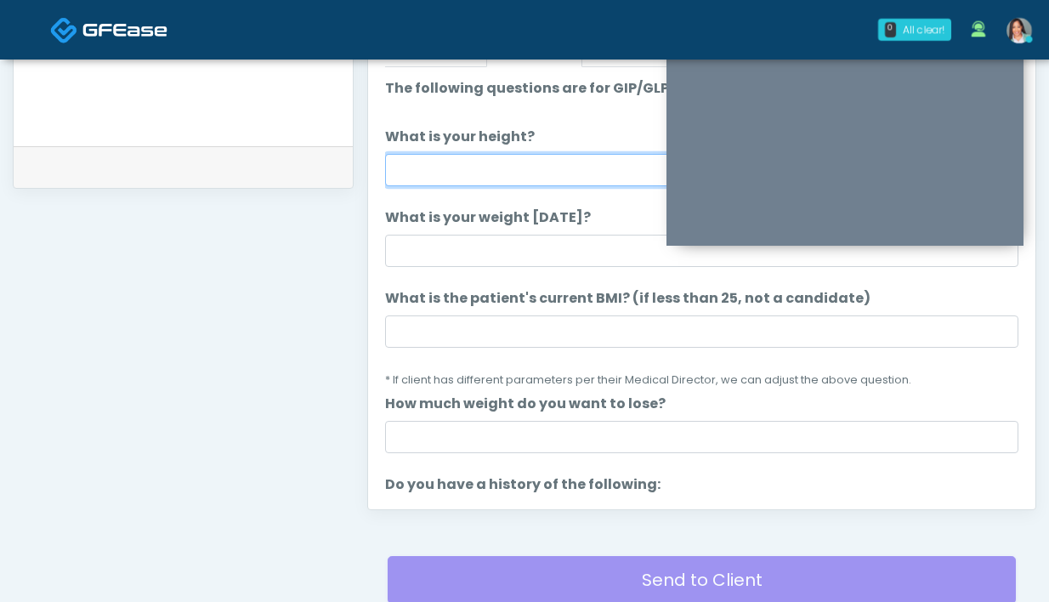
click at [406, 170] on input "What is your height?" at bounding box center [702, 170] width 634 height 32
type input "*****"
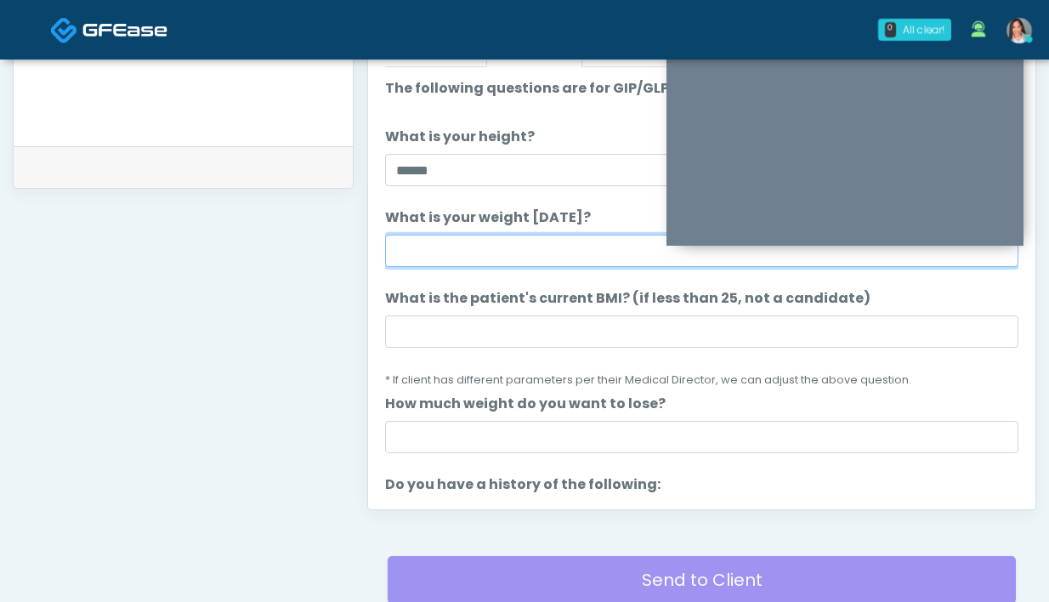
click at [430, 242] on input "What is your weight today?" at bounding box center [702, 251] width 634 height 32
type input "**********"
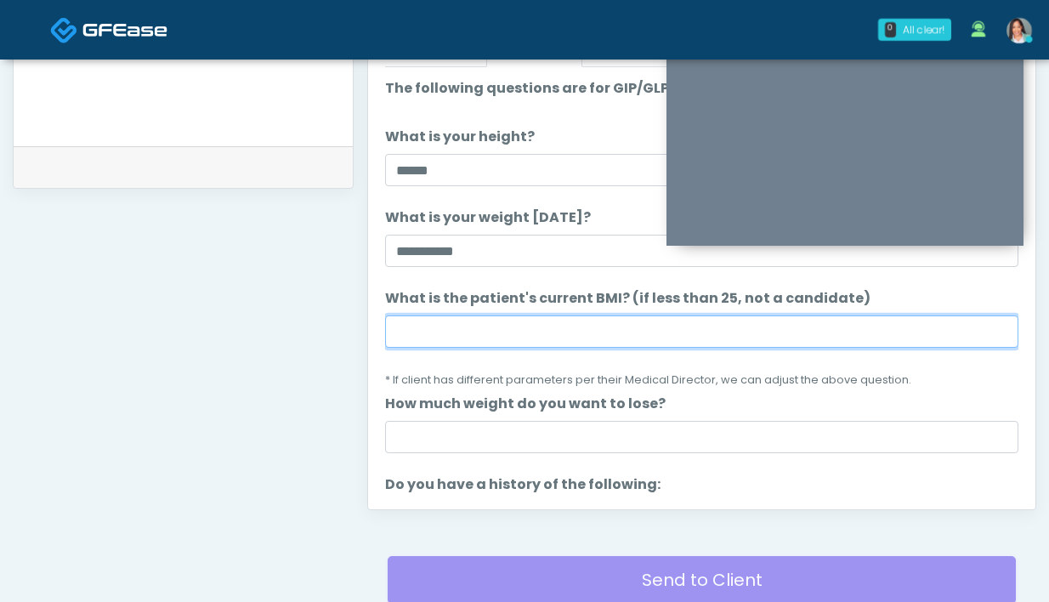
click at [546, 334] on input "What is the patient's current BMI? (if less than 25, not a candidate)" at bounding box center [702, 331] width 634 height 32
paste input "****"
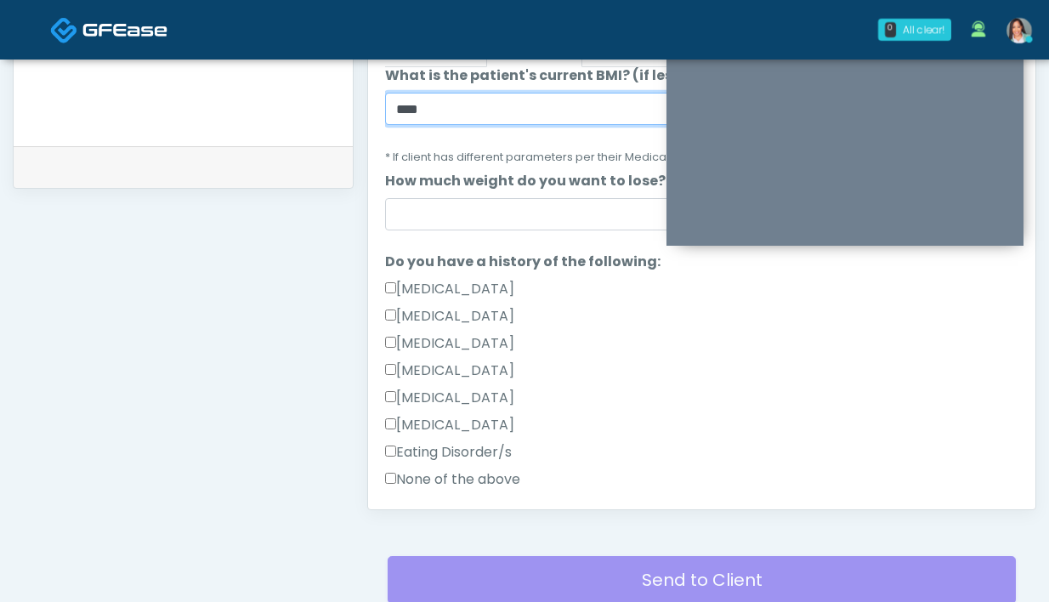
scroll to position [313, 0]
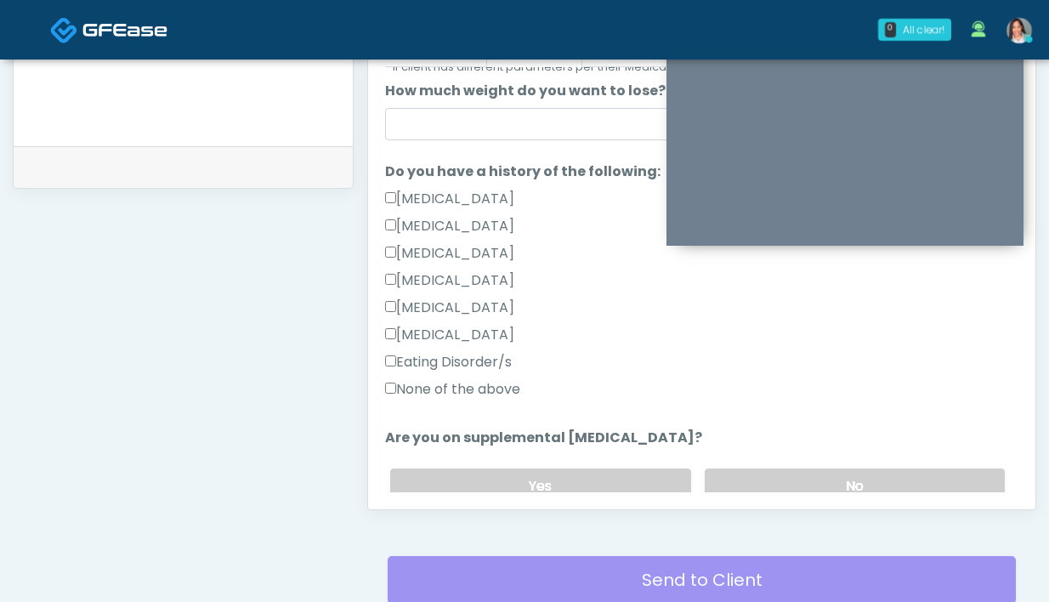
type input "****"
click at [415, 393] on label "None of the above" at bounding box center [452, 389] width 135 height 20
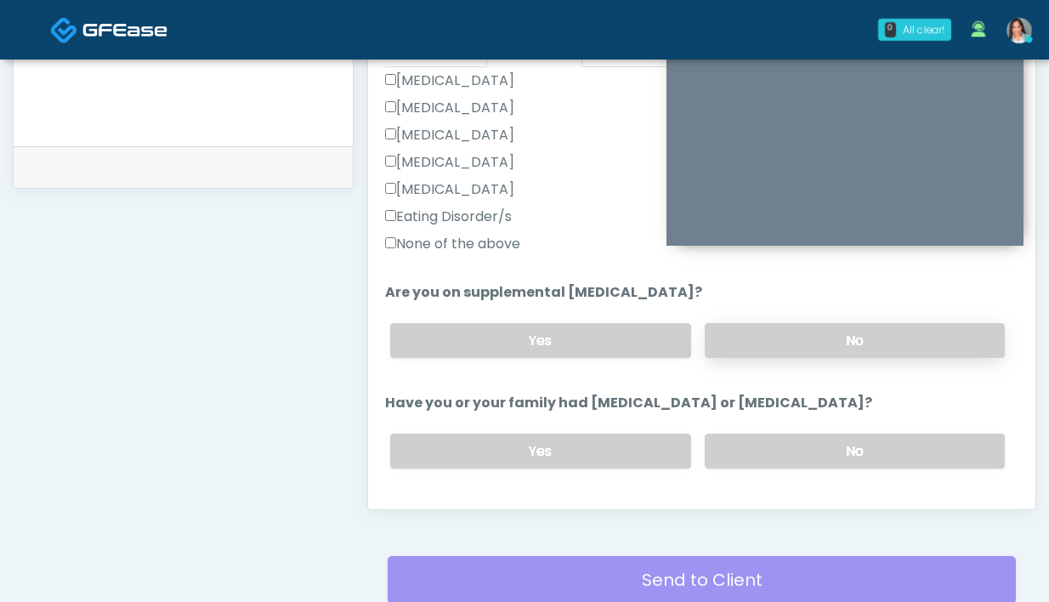
click at [748, 338] on label "No" at bounding box center [855, 340] width 300 height 35
drag, startPoint x: 767, startPoint y: 446, endPoint x: 715, endPoint y: 387, distance: 79.0
click at [761, 441] on label "No" at bounding box center [855, 451] width 300 height 35
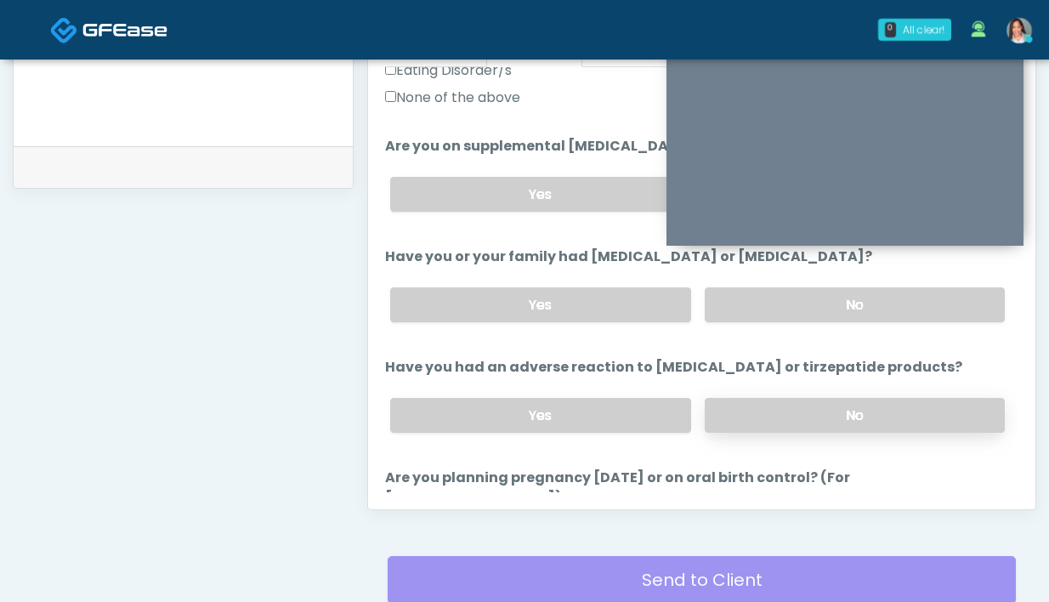
scroll to position [605, 0]
click at [789, 412] on label "No" at bounding box center [855, 415] width 300 height 35
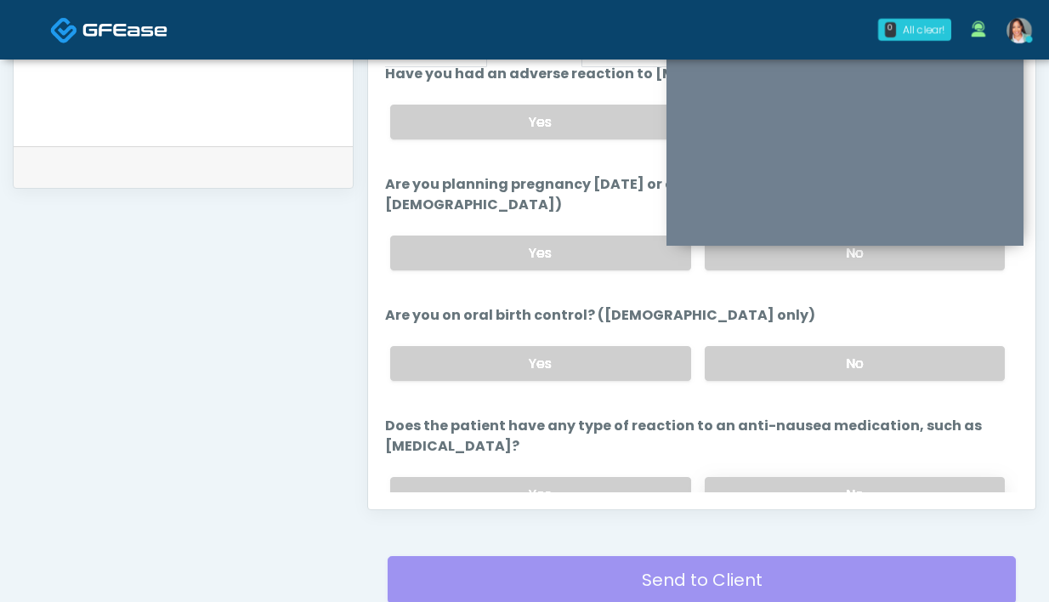
click at [771, 477] on label "No" at bounding box center [855, 494] width 300 height 35
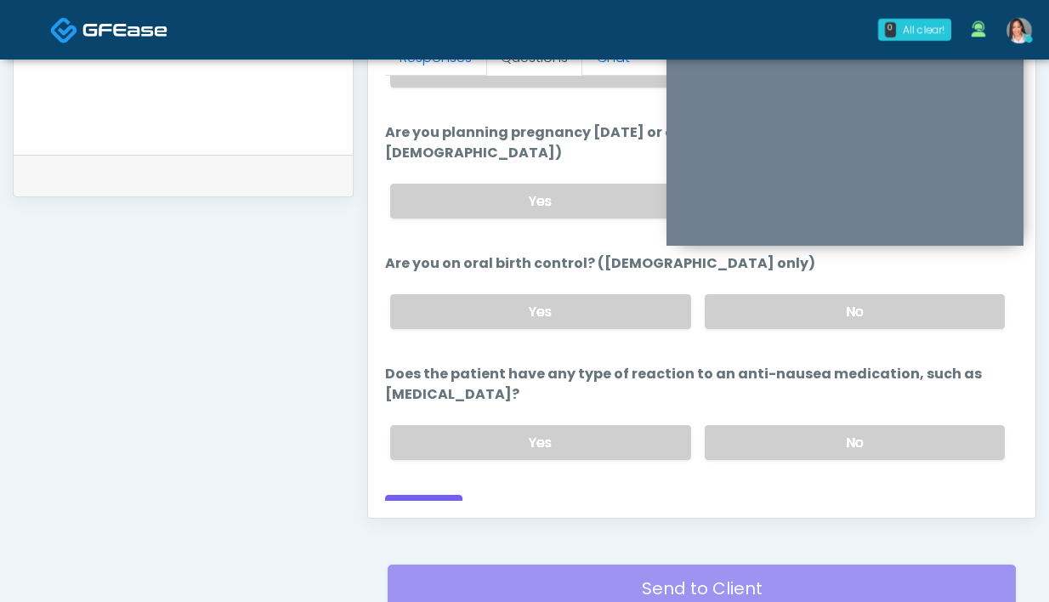
scroll to position [676, 0]
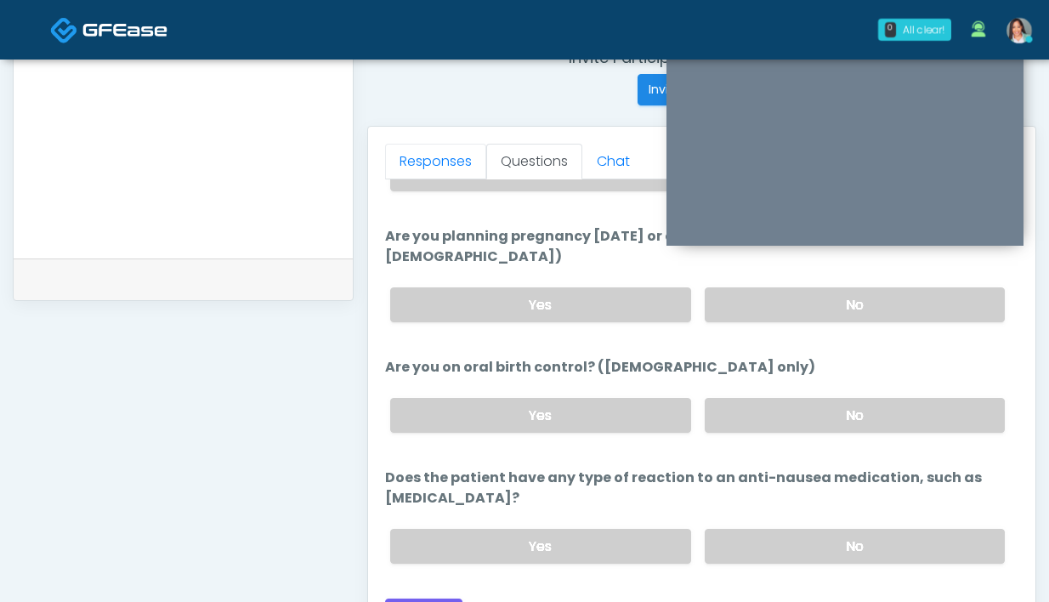
drag, startPoint x: 431, startPoint y: 162, endPoint x: 452, endPoint y: 202, distance: 45.3
click at [431, 162] on link "Responses" at bounding box center [435, 162] width 101 height 36
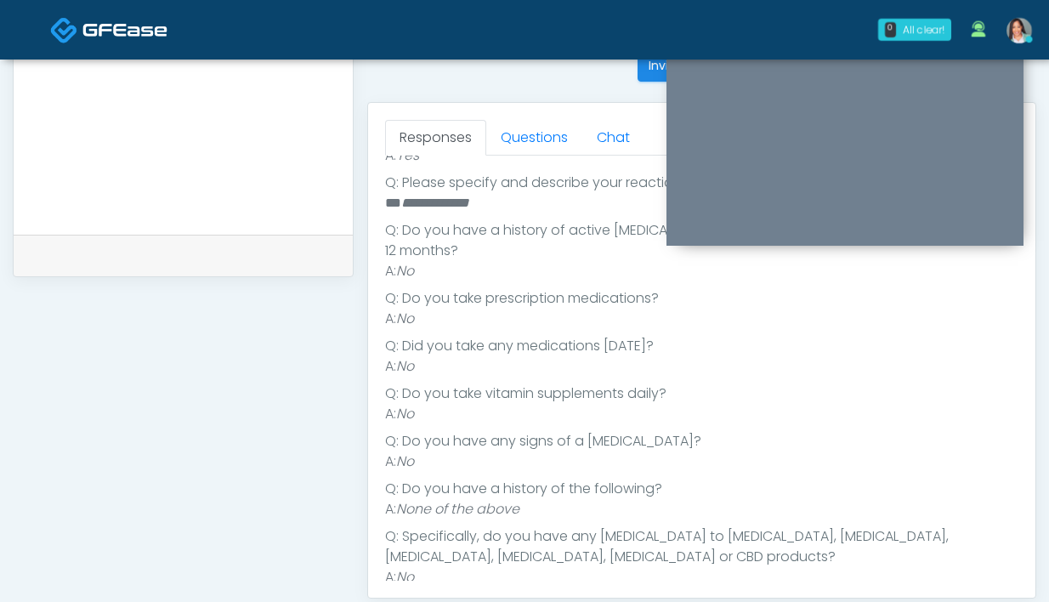
scroll to position [780, 0]
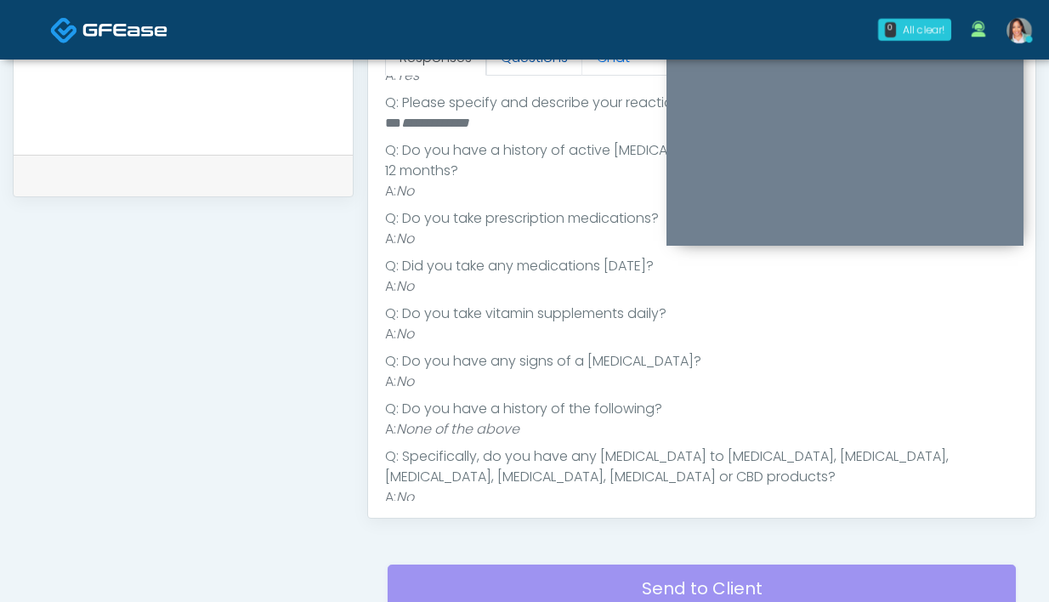
click at [541, 61] on link "Questions" at bounding box center [534, 58] width 96 height 36
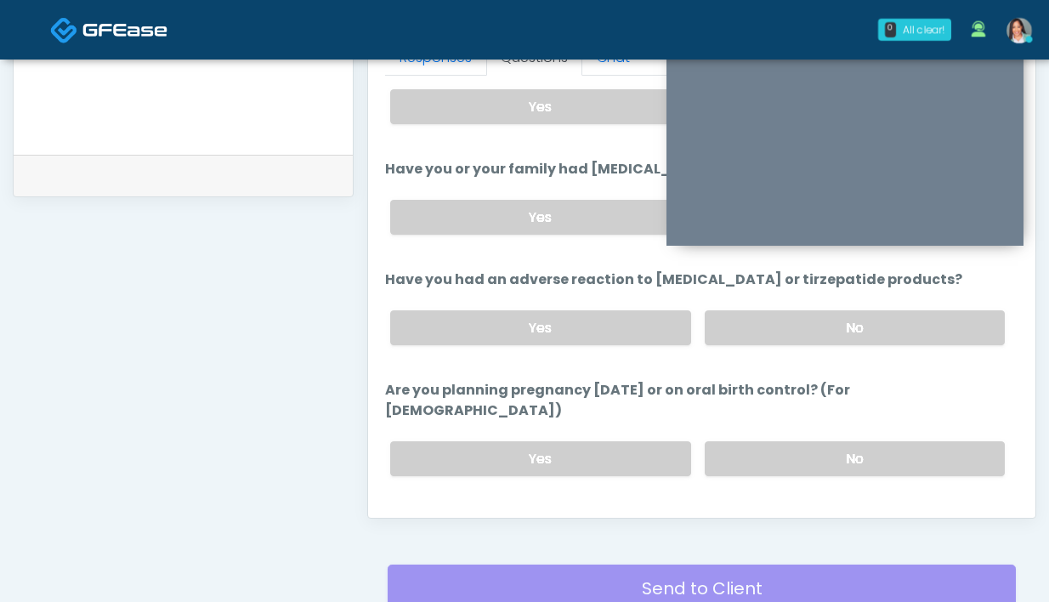
scroll to position [958, 0]
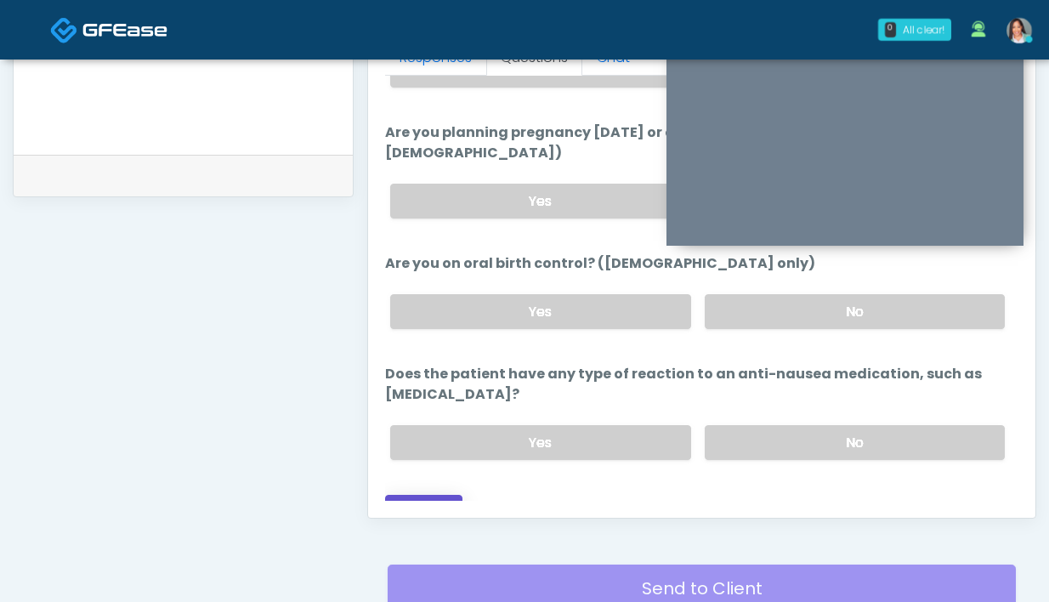
click at [423, 495] on button "Continue" at bounding box center [423, 510] width 77 height 31
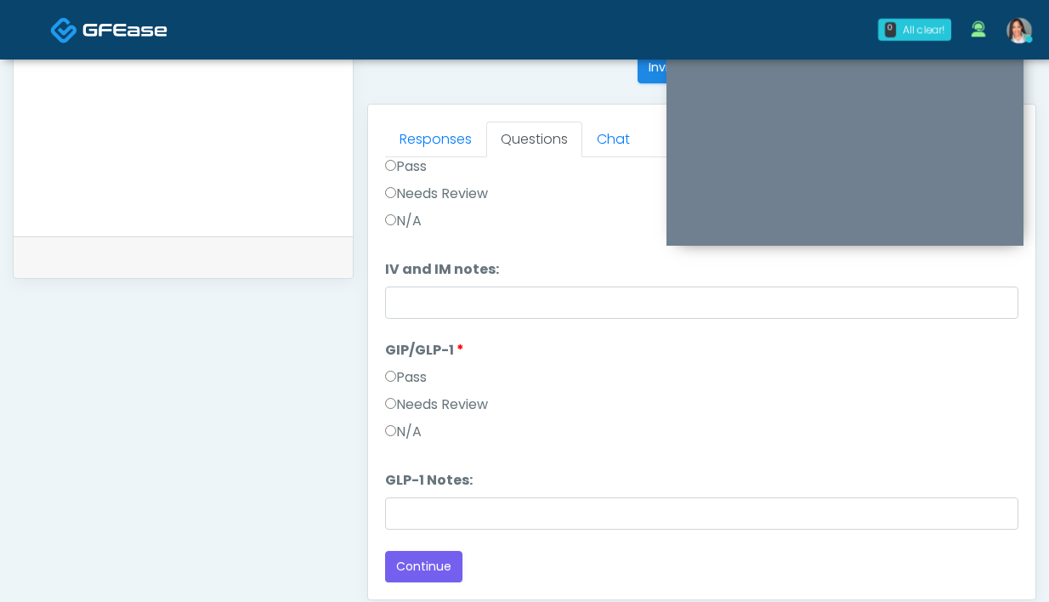
scroll to position [601, 0]
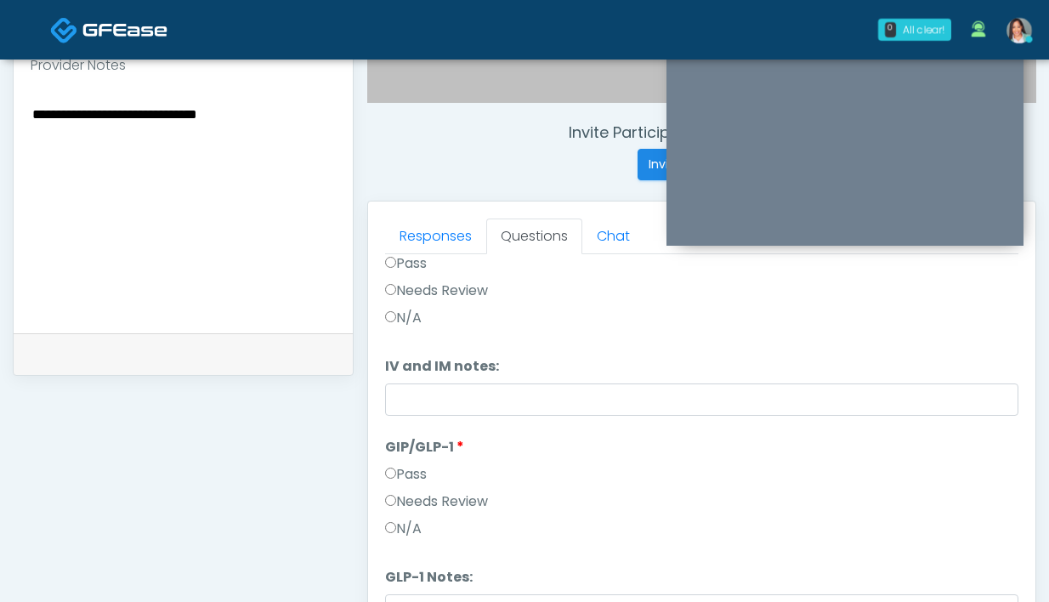
click at [262, 136] on textarea "**********" at bounding box center [183, 206] width 305 height 207
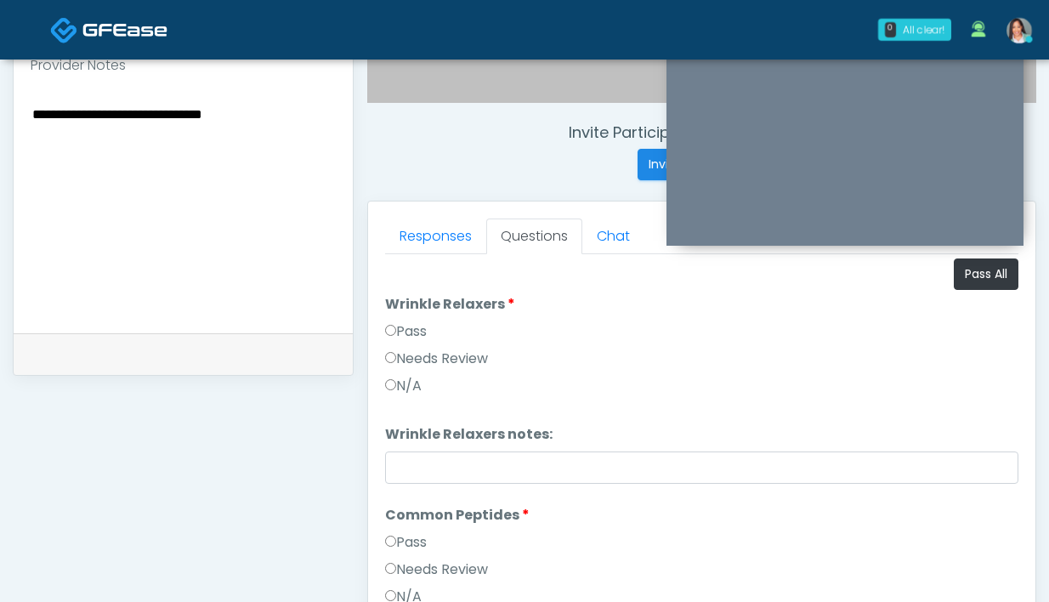
scroll to position [0, 0]
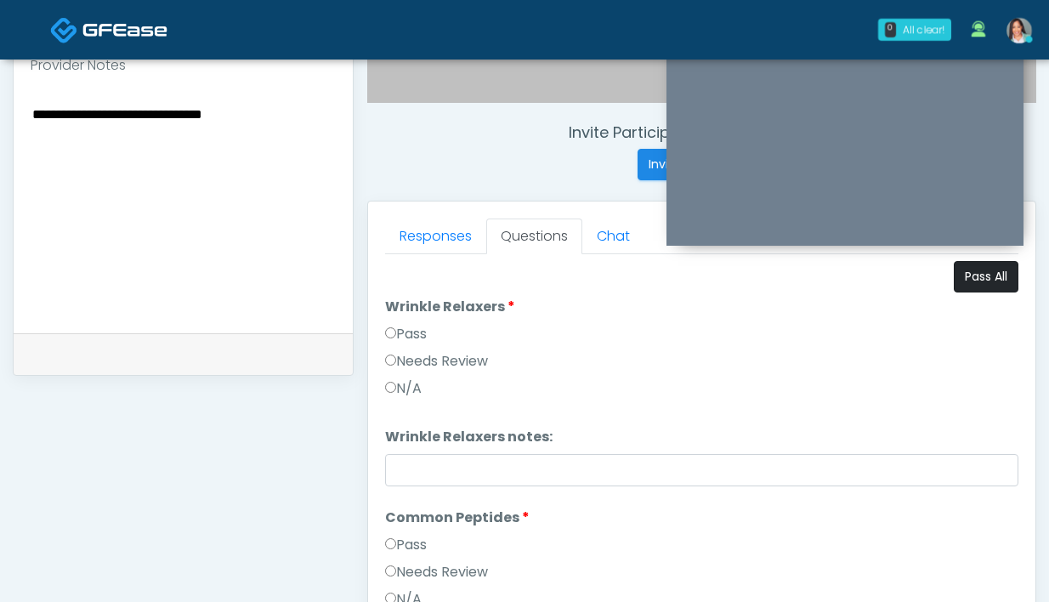
type textarea "**********"
click at [957, 274] on button "Pass All" at bounding box center [986, 276] width 65 height 31
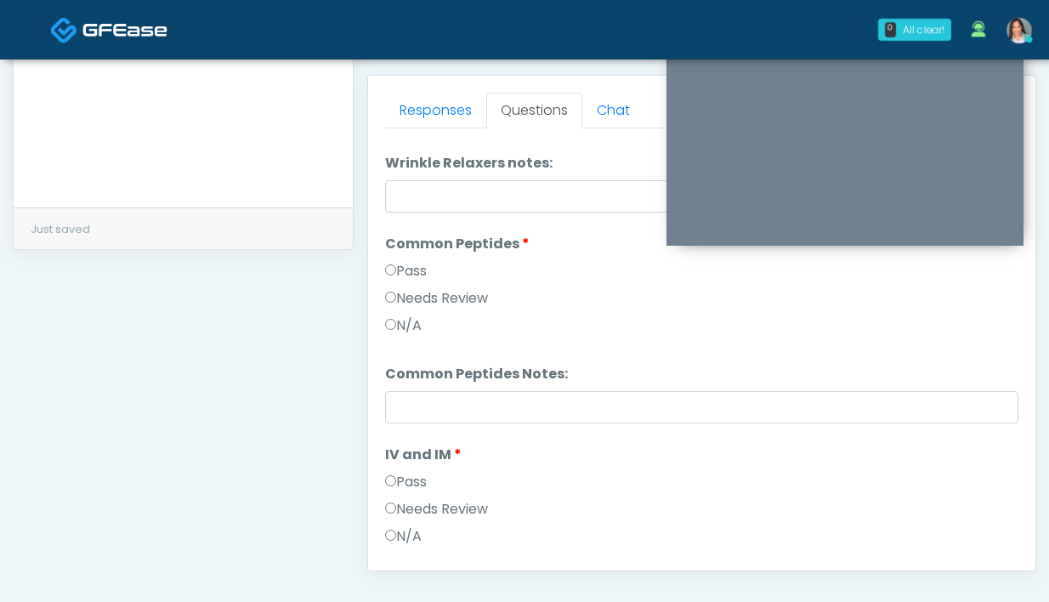
scroll to position [164, 0]
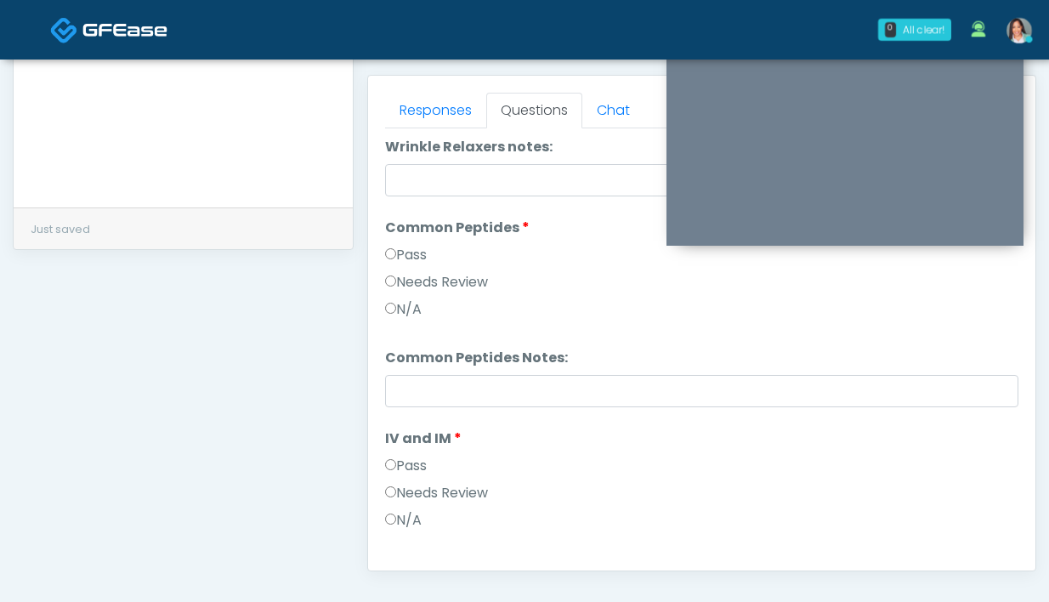
drag, startPoint x: 480, startPoint y: 284, endPoint x: 469, endPoint y: 315, distance: 33.6
click at [480, 284] on label "Needs Review" at bounding box center [436, 282] width 103 height 20
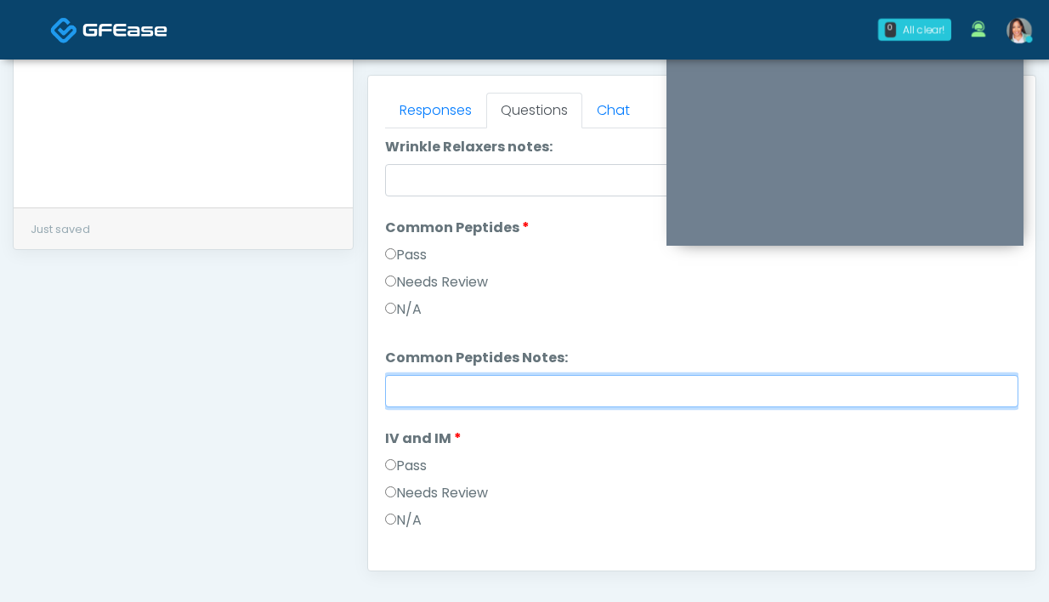
click at [431, 398] on input "Common Peptides Notes:" at bounding box center [702, 391] width 634 height 32
click at [509, 396] on input "**********" at bounding box center [702, 391] width 634 height 32
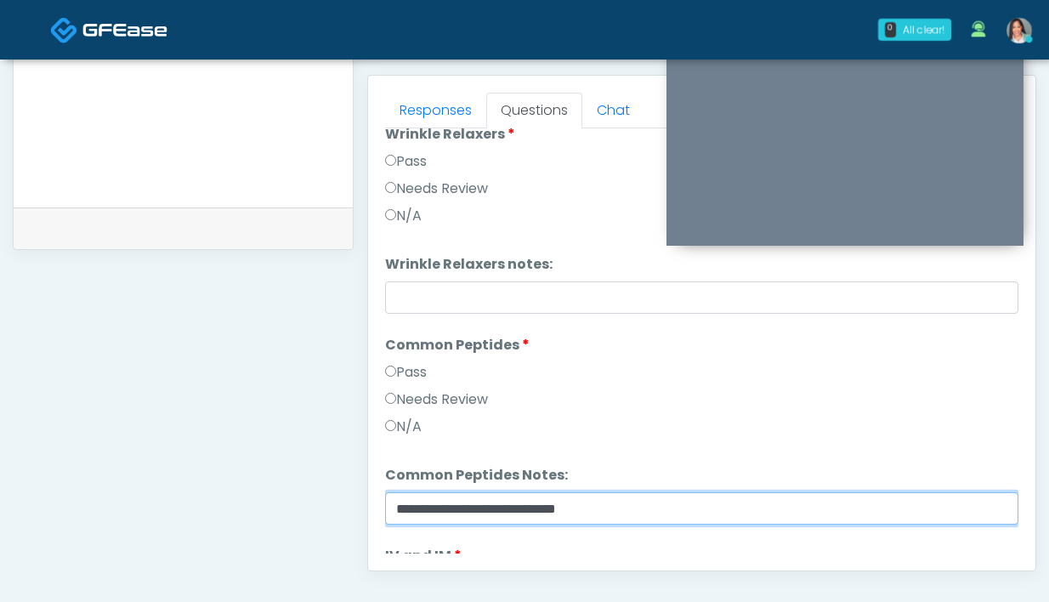
scroll to position [100, 0]
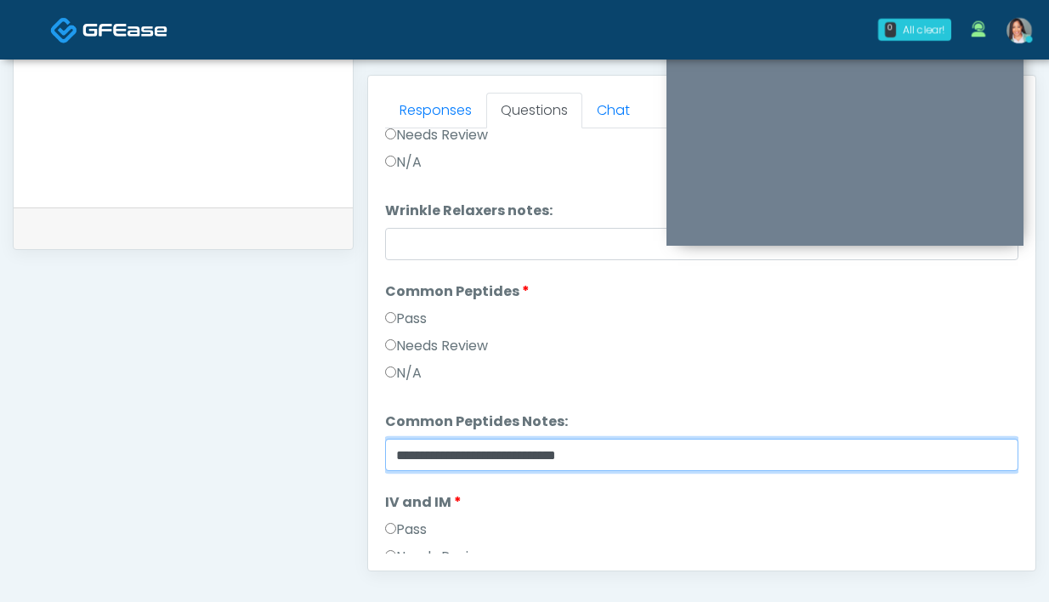
drag, startPoint x: 470, startPoint y: 458, endPoint x: 309, endPoint y: 453, distance: 161.6
click at [309, 453] on div "**********" at bounding box center [525, 57] width 1024 height 1297
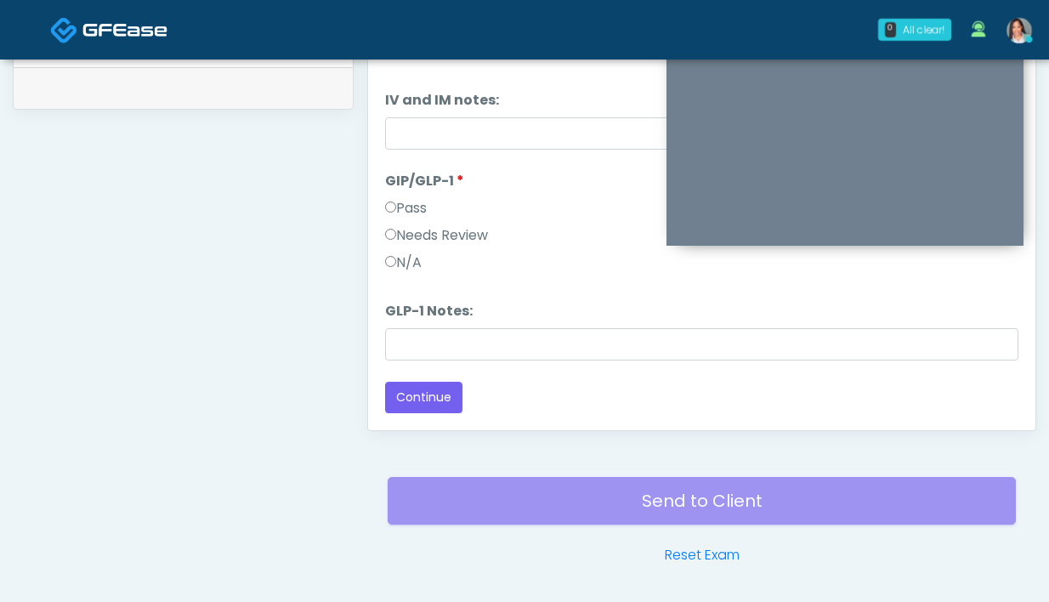
scroll to position [924, 0]
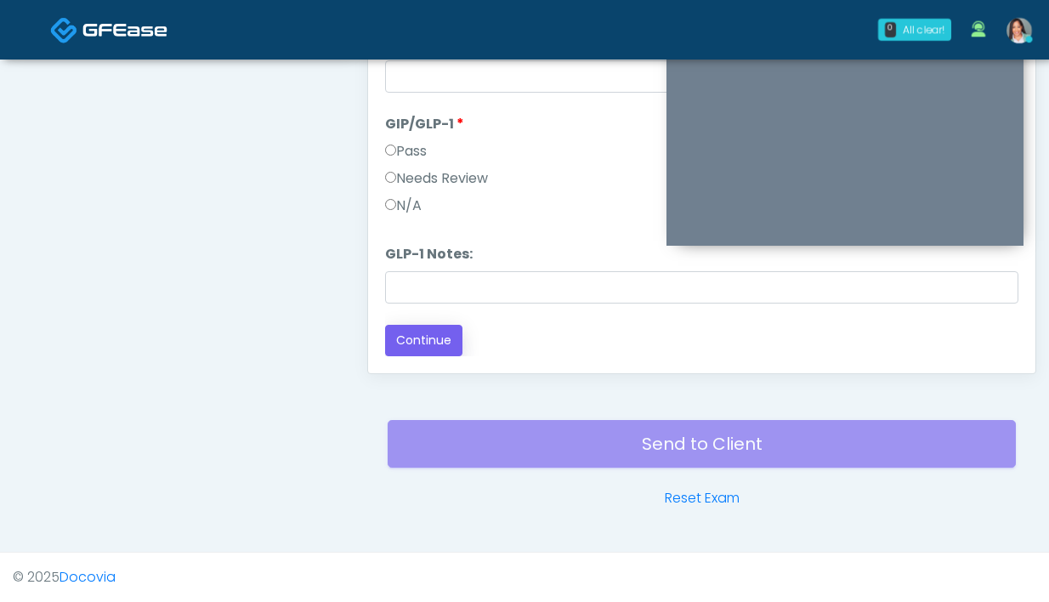
type input "**********"
click at [441, 349] on button "Continue" at bounding box center [423, 340] width 77 height 31
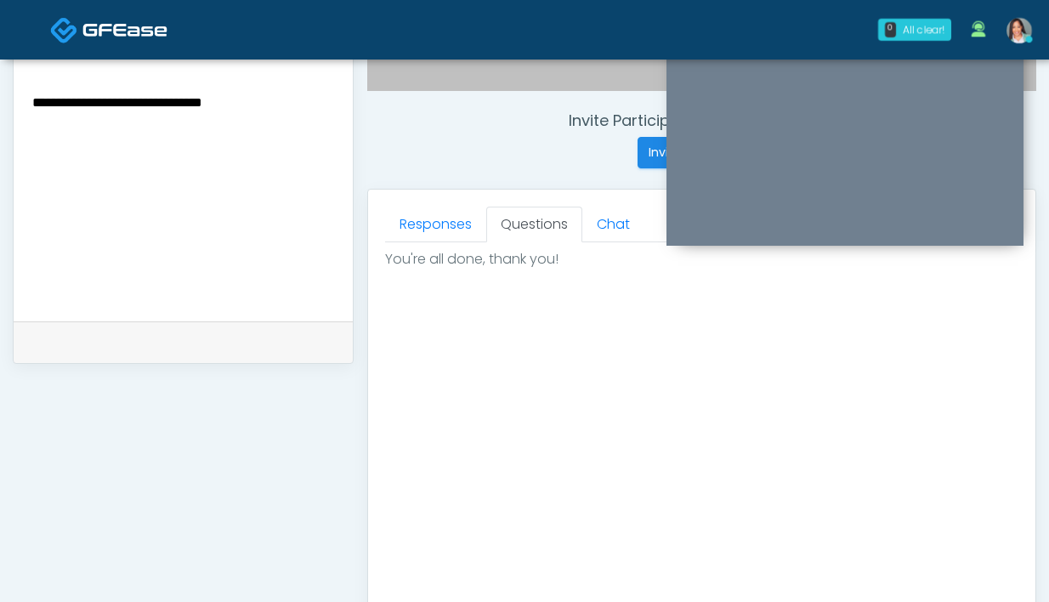
click at [281, 124] on textarea "**********" at bounding box center [183, 194] width 305 height 207
paste textarea "**********"
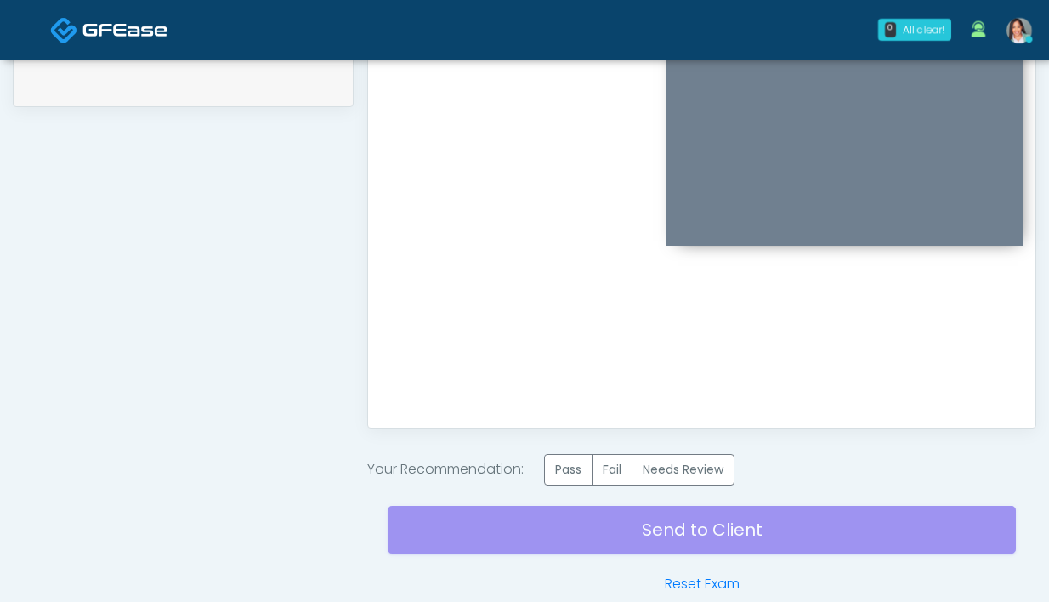
scroll to position [933, 0]
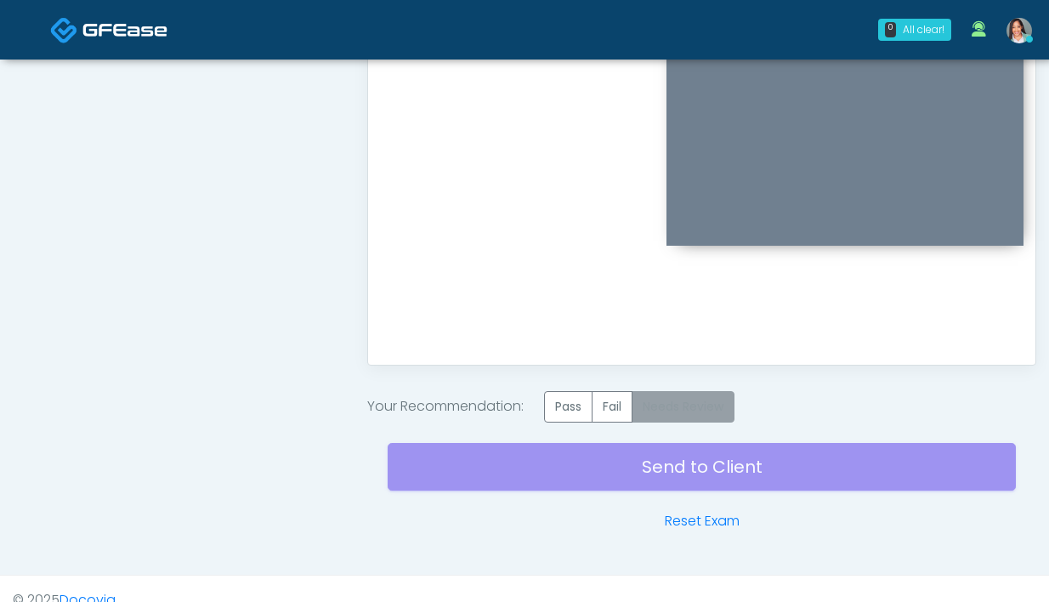
type textarea "**********"
click at [671, 394] on label "Needs Review" at bounding box center [683, 406] width 103 height 31
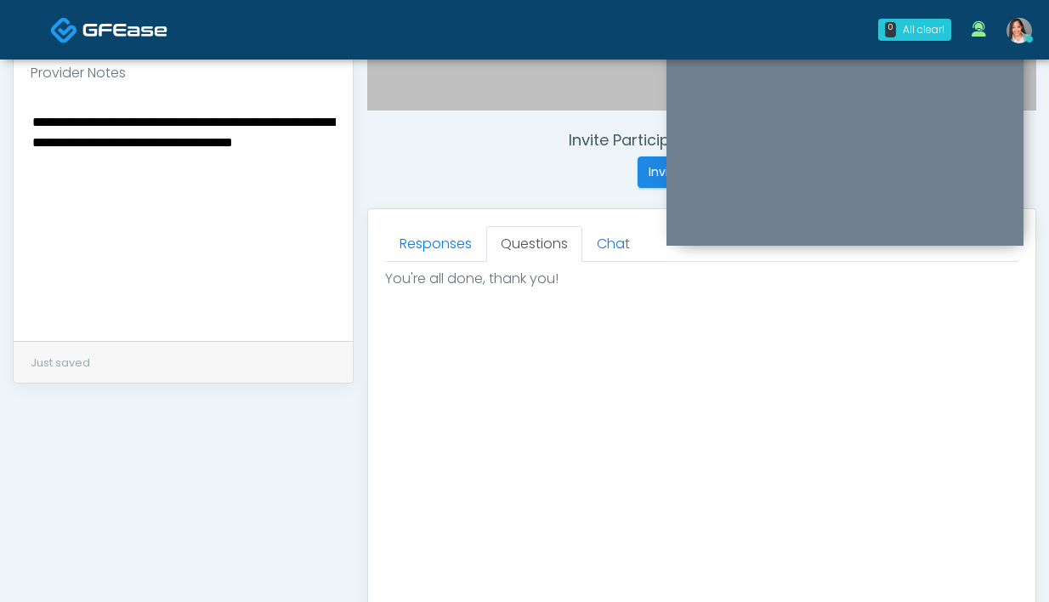
scroll to position [932, 0]
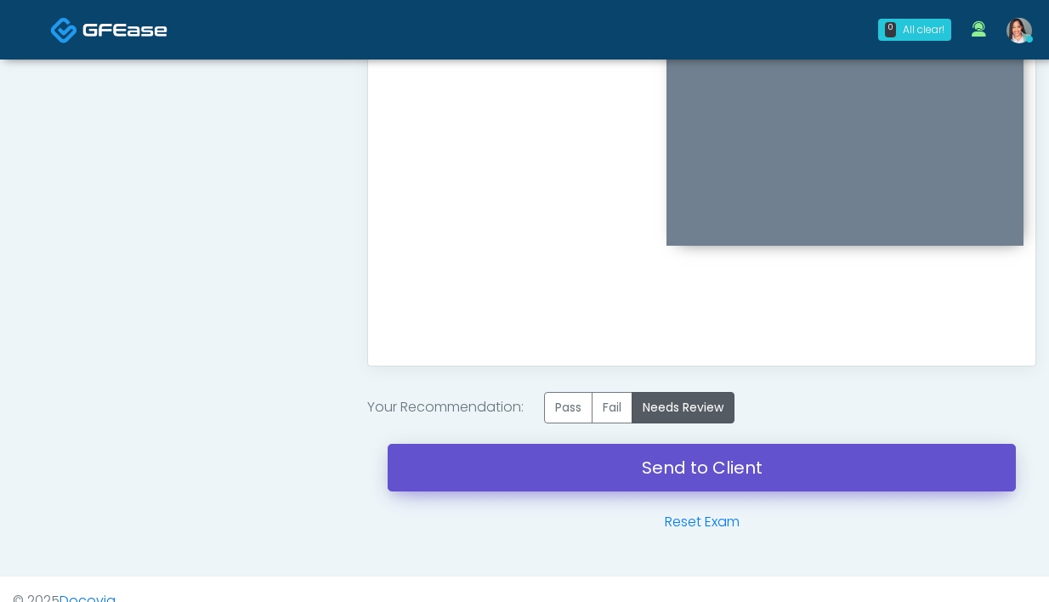
click at [622, 473] on link "Send to Client" at bounding box center [702, 468] width 628 height 48
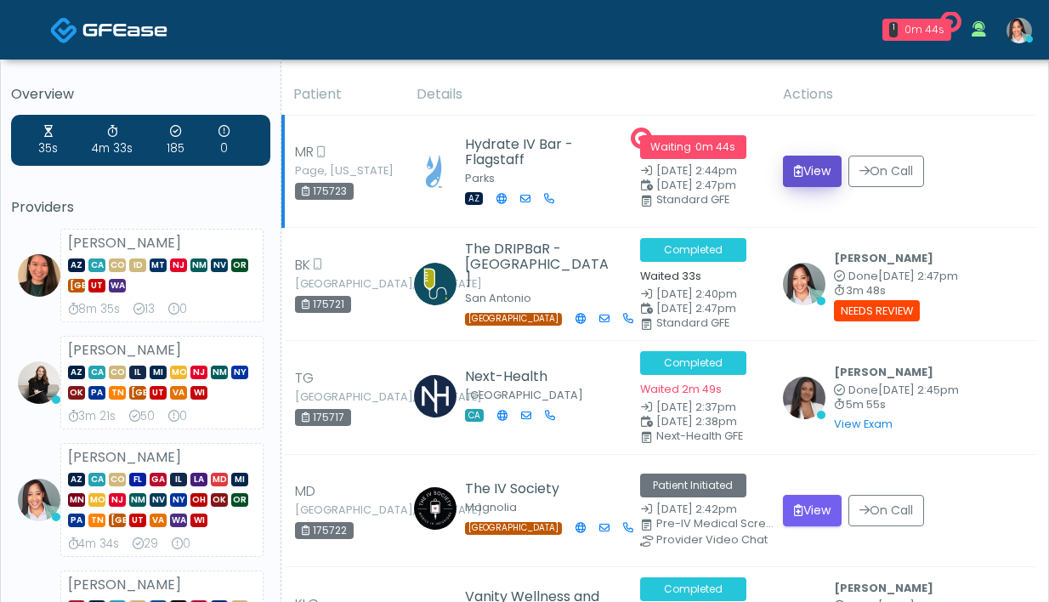
click at [809, 168] on button "View" at bounding box center [812, 171] width 59 height 31
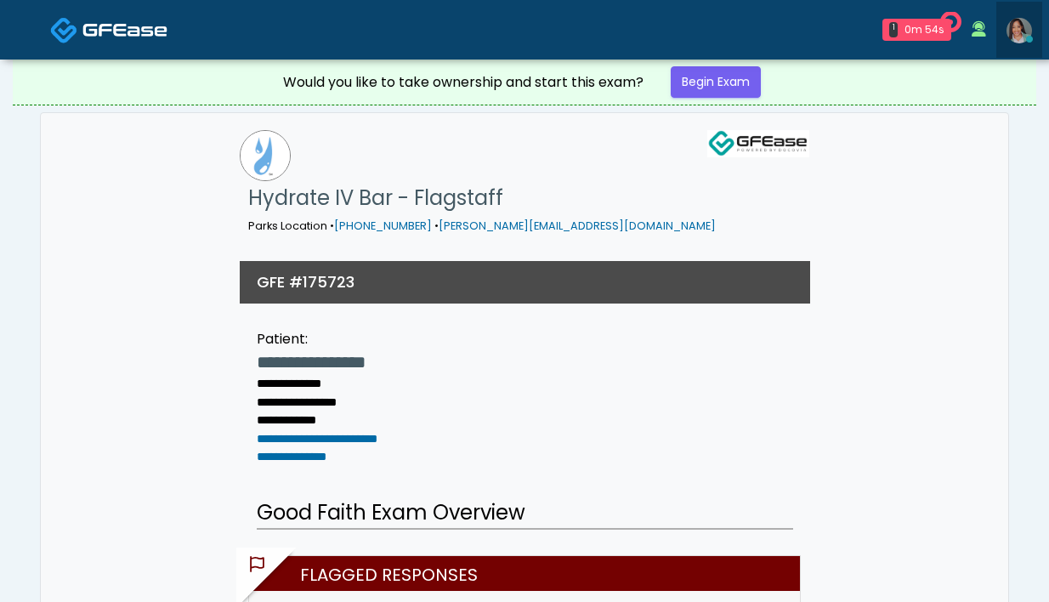
click at [1016, 26] on img at bounding box center [1020, 31] width 26 height 26
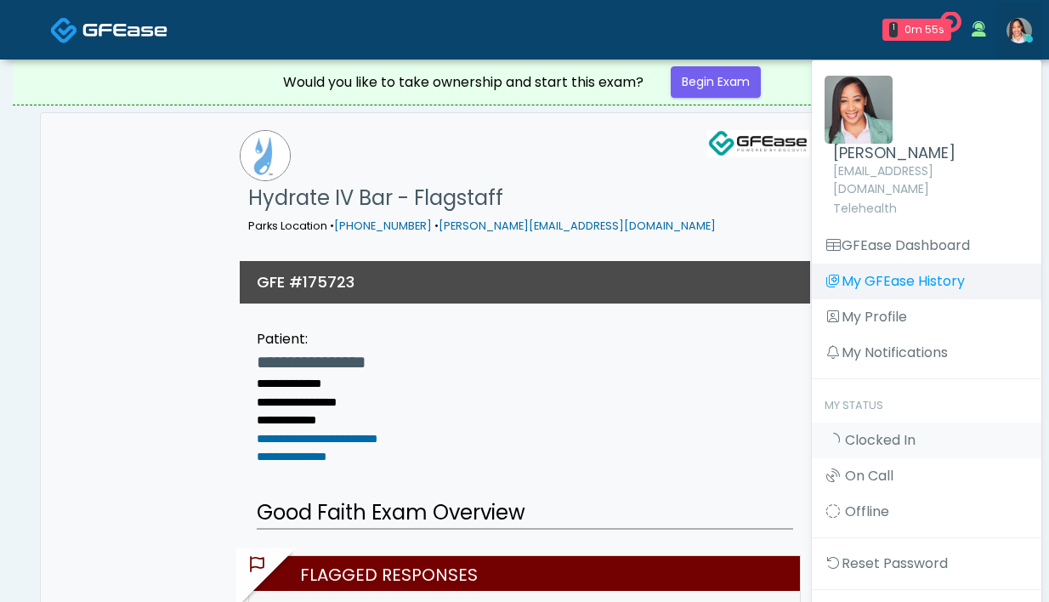
click at [864, 264] on link "My GFEase History" at bounding box center [927, 282] width 230 height 36
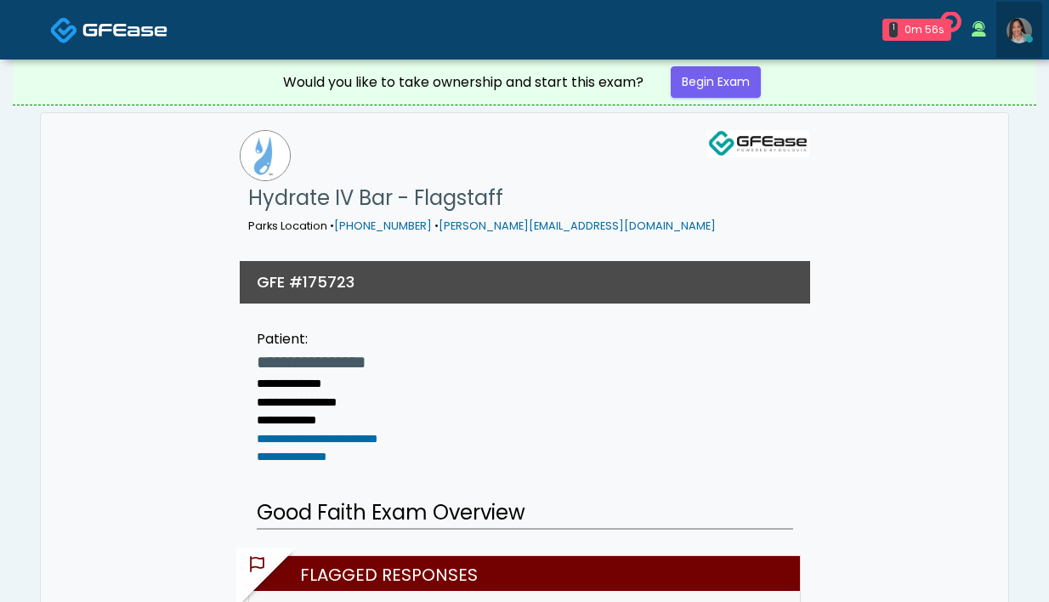
click at [1005, 31] on link at bounding box center [1020, 30] width 46 height 56
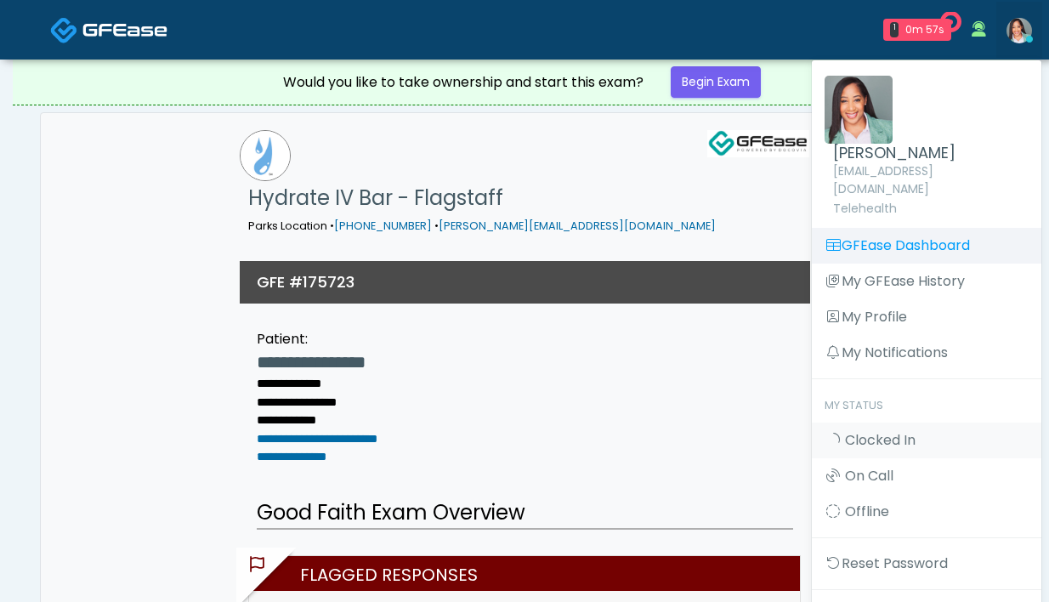
click at [896, 228] on link "GFEase Dashboard" at bounding box center [927, 246] width 230 height 36
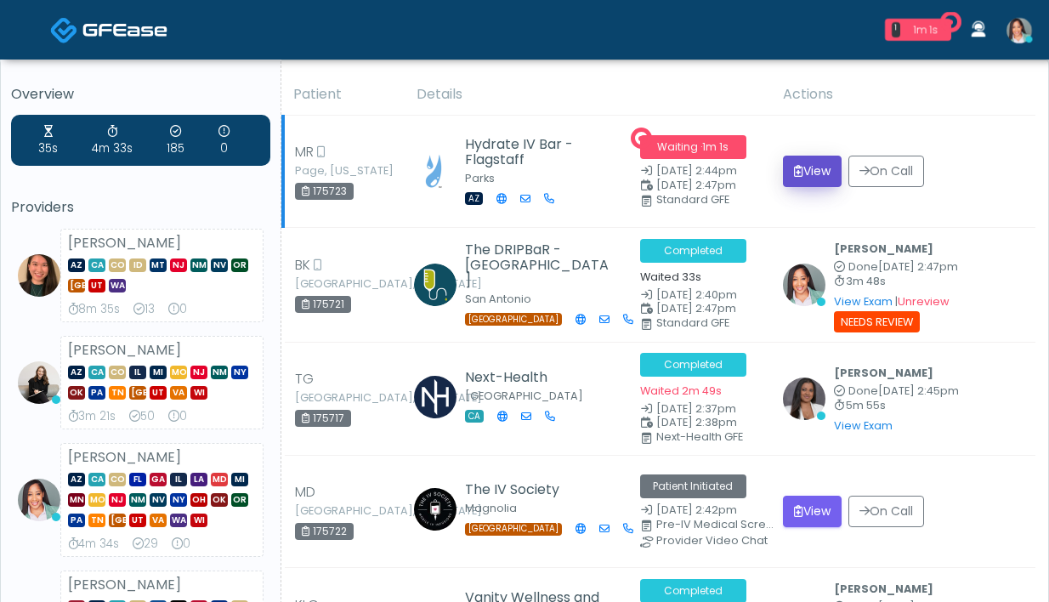
click at [794, 168] on icon "submit" at bounding box center [798, 171] width 9 height 12
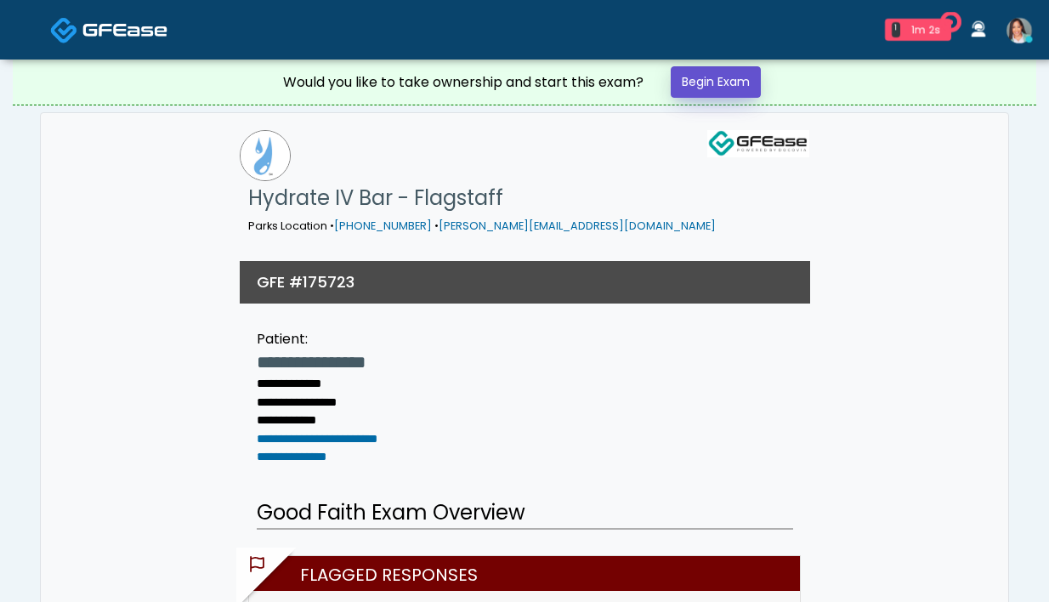
click at [730, 80] on link "Begin Exam" at bounding box center [716, 81] width 90 height 31
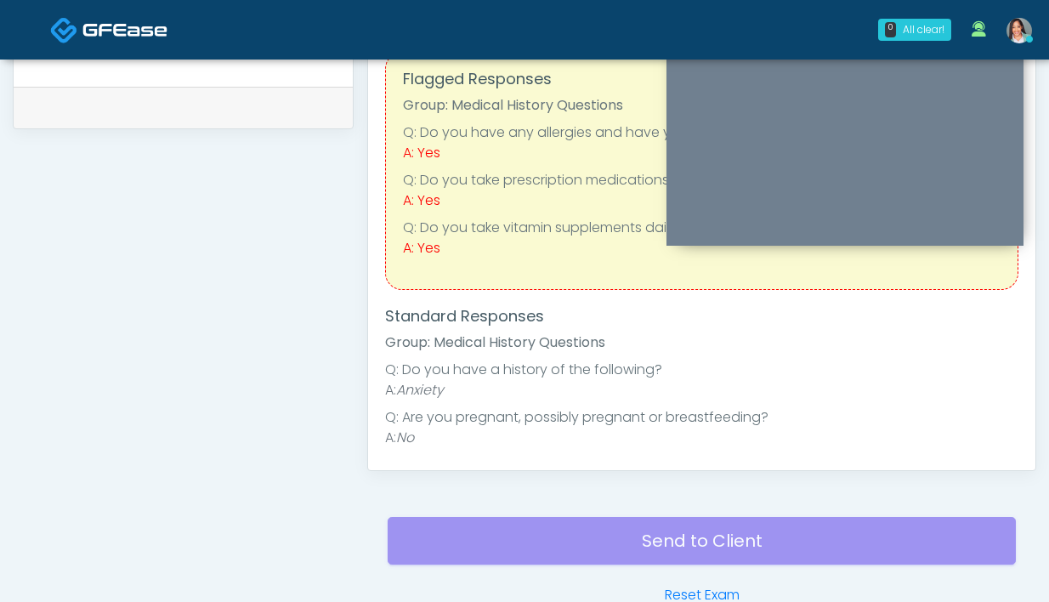
scroll to position [708, 0]
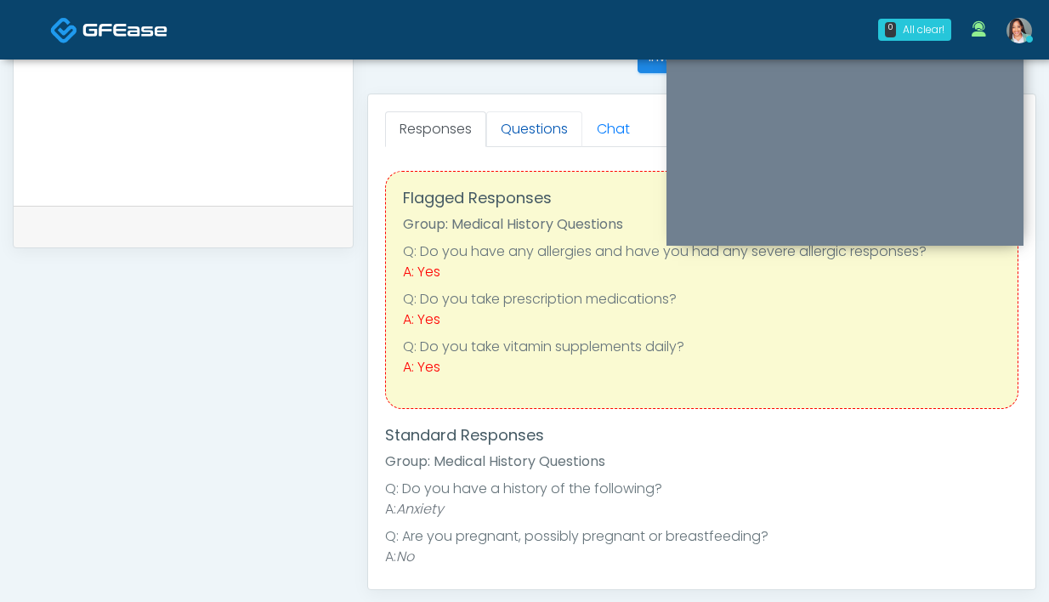
click at [529, 142] on link "Questions" at bounding box center [534, 129] width 96 height 36
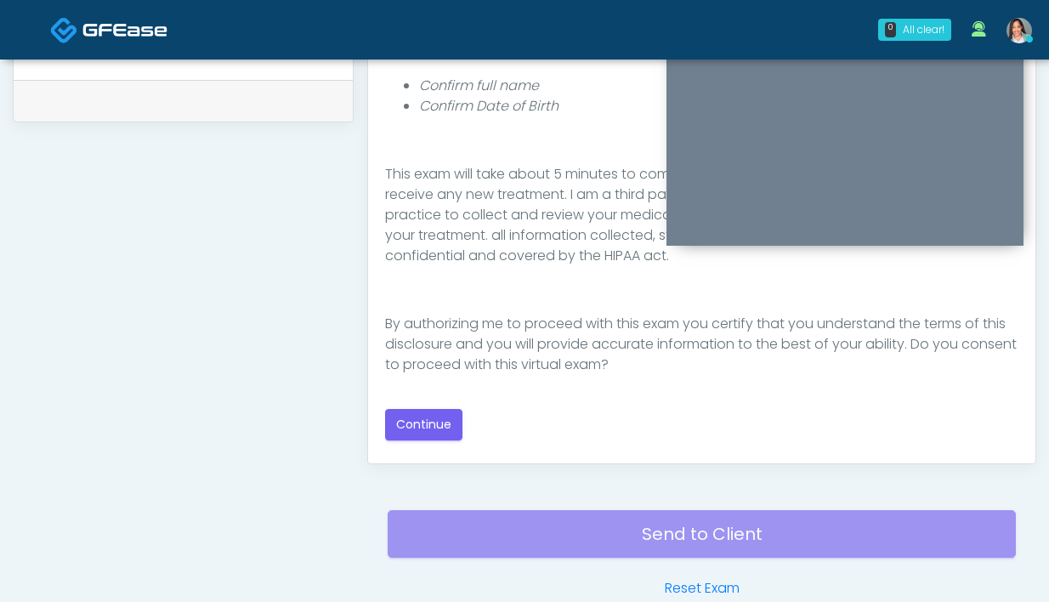
scroll to position [924, 0]
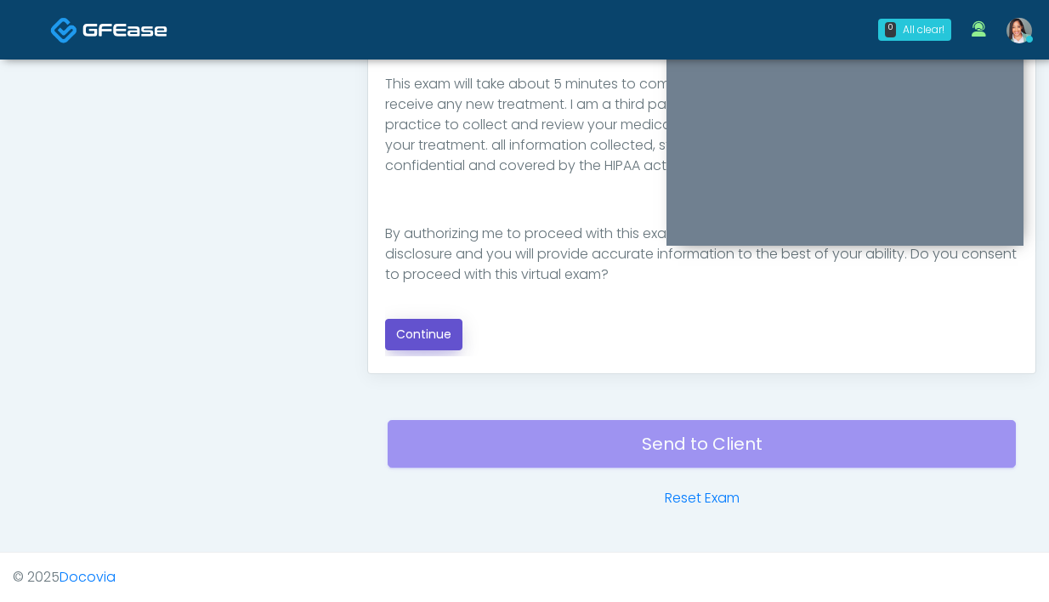
click at [412, 338] on button "Continue" at bounding box center [423, 334] width 77 height 31
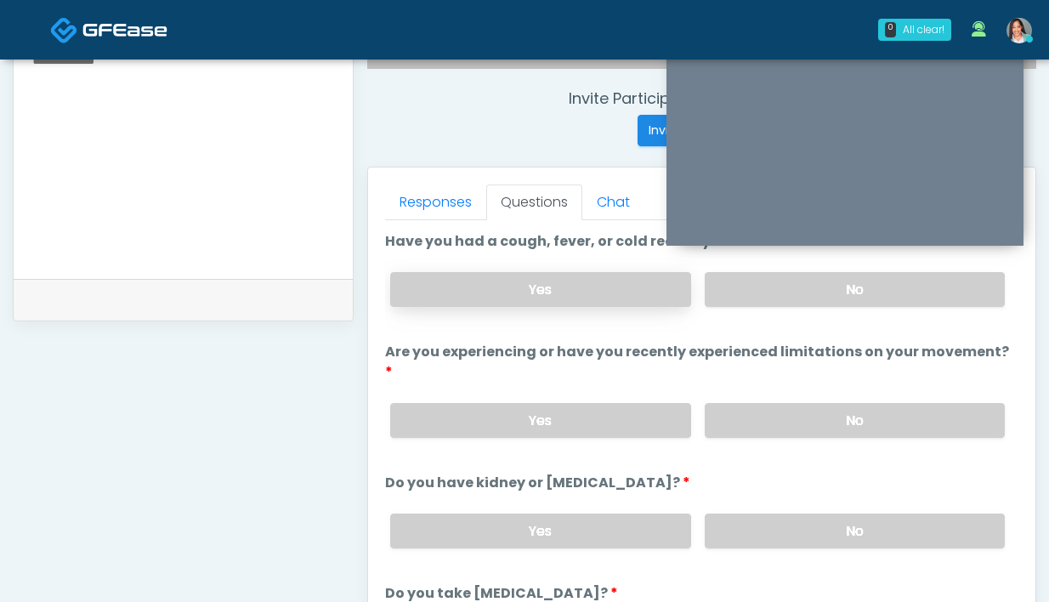
scroll to position [605, 0]
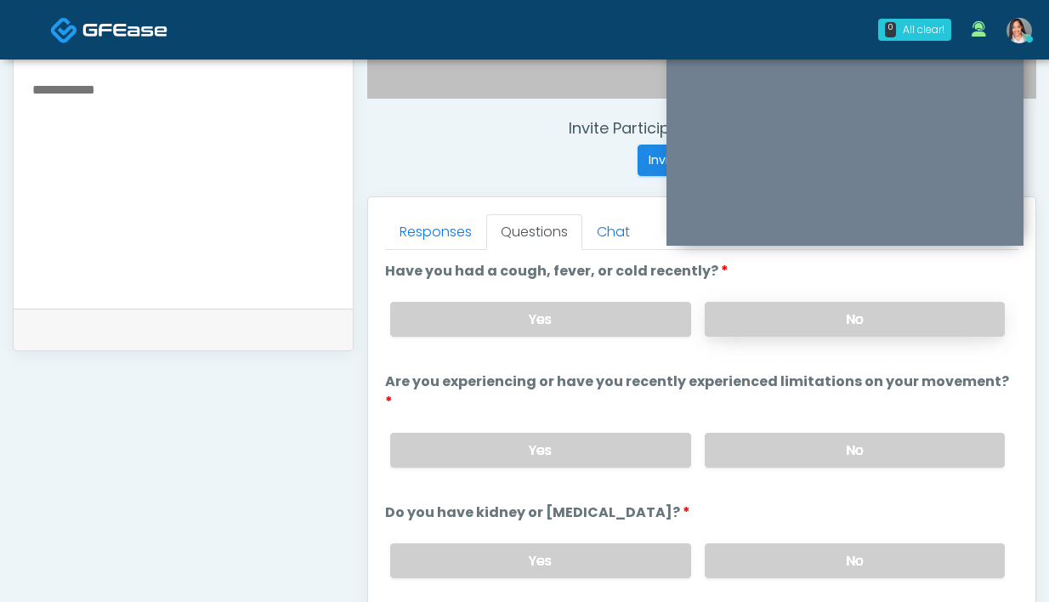
click at [751, 320] on label "No" at bounding box center [855, 319] width 300 height 35
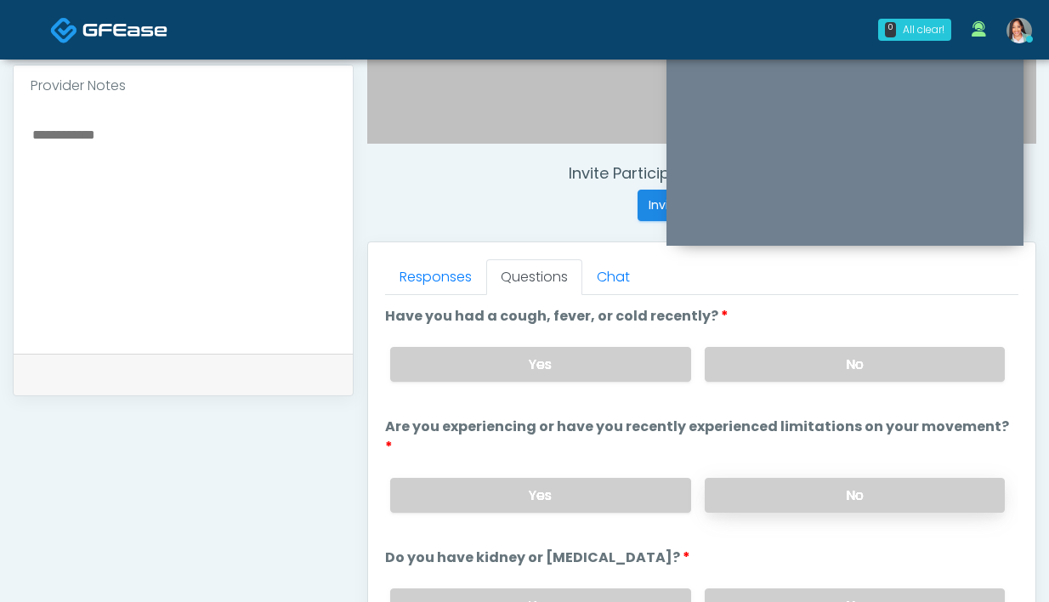
scroll to position [560, 0]
click at [733, 478] on label "No" at bounding box center [855, 495] width 300 height 35
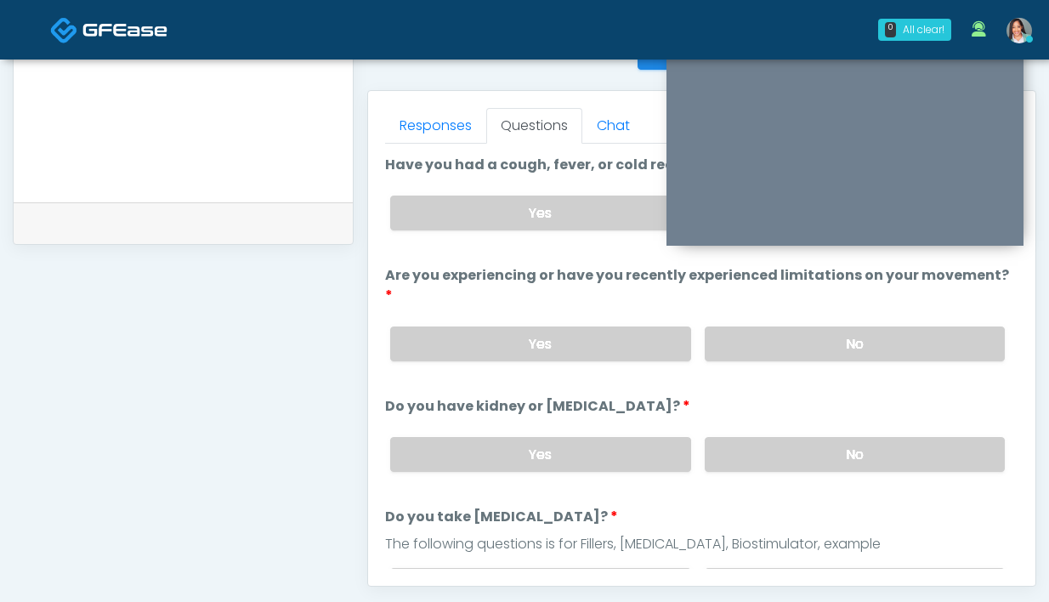
scroll to position [772, 0]
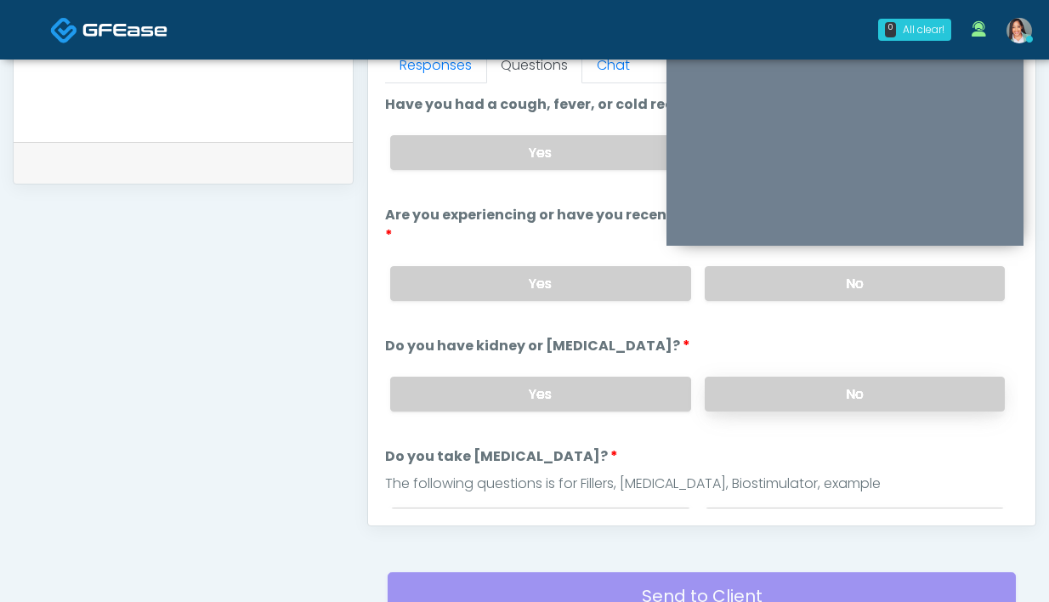
click at [778, 377] on label "No" at bounding box center [855, 394] width 300 height 35
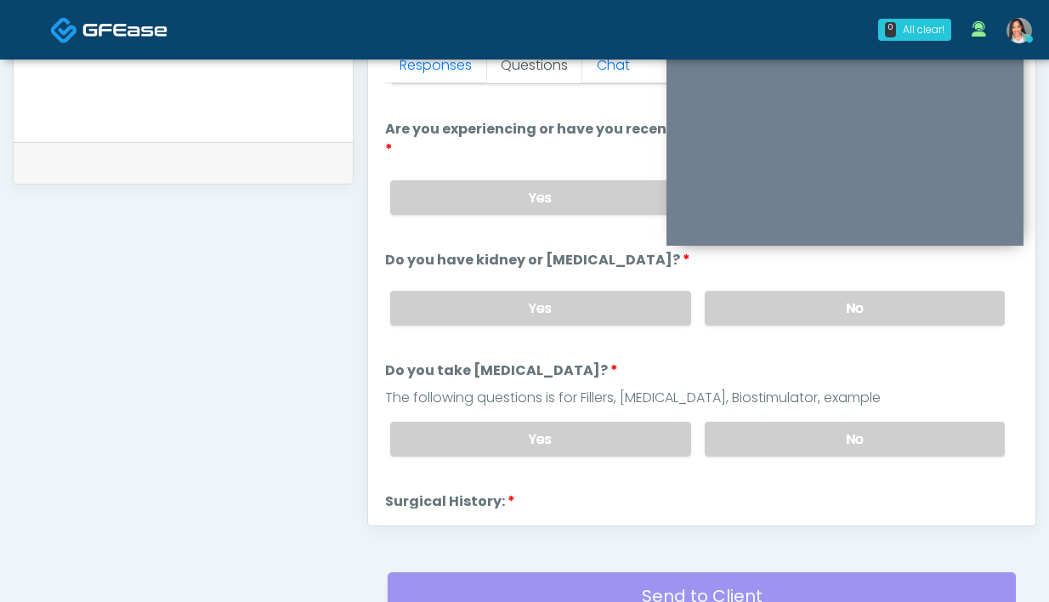
scroll to position [94, 0]
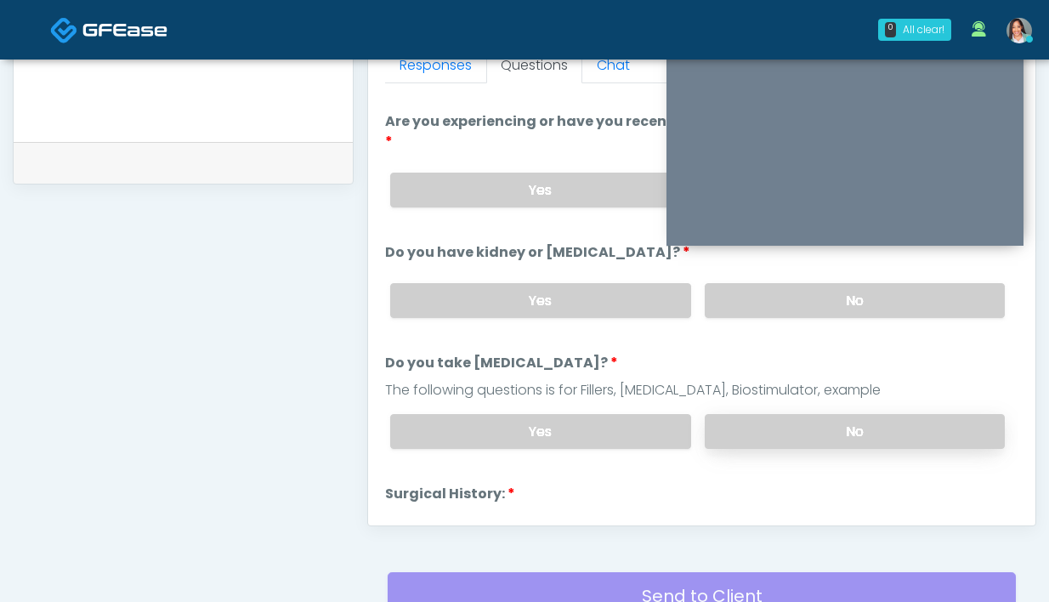
click at [740, 423] on label "No" at bounding box center [855, 431] width 300 height 35
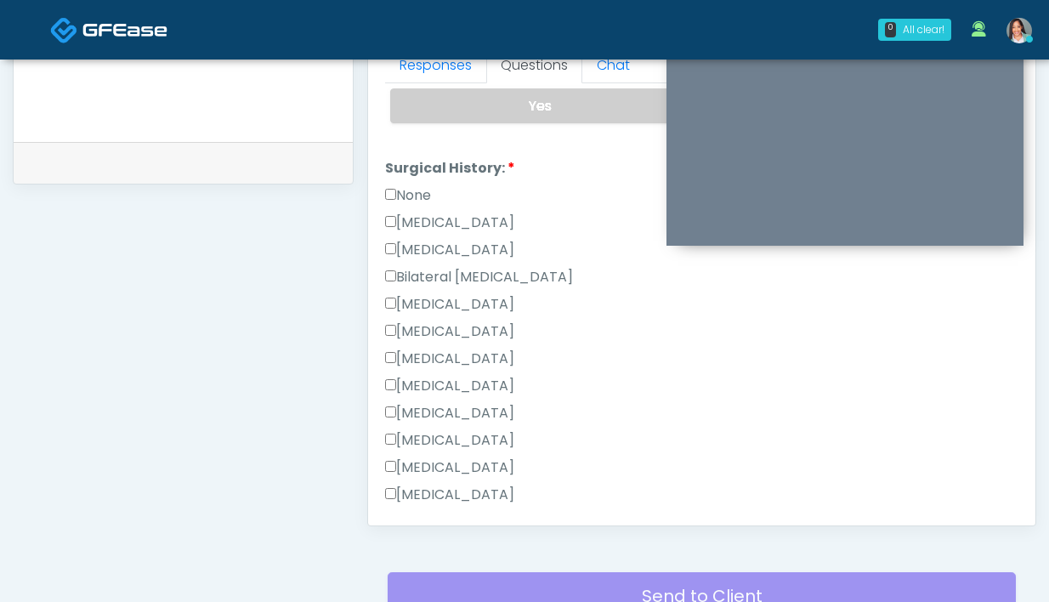
scroll to position [453, 0]
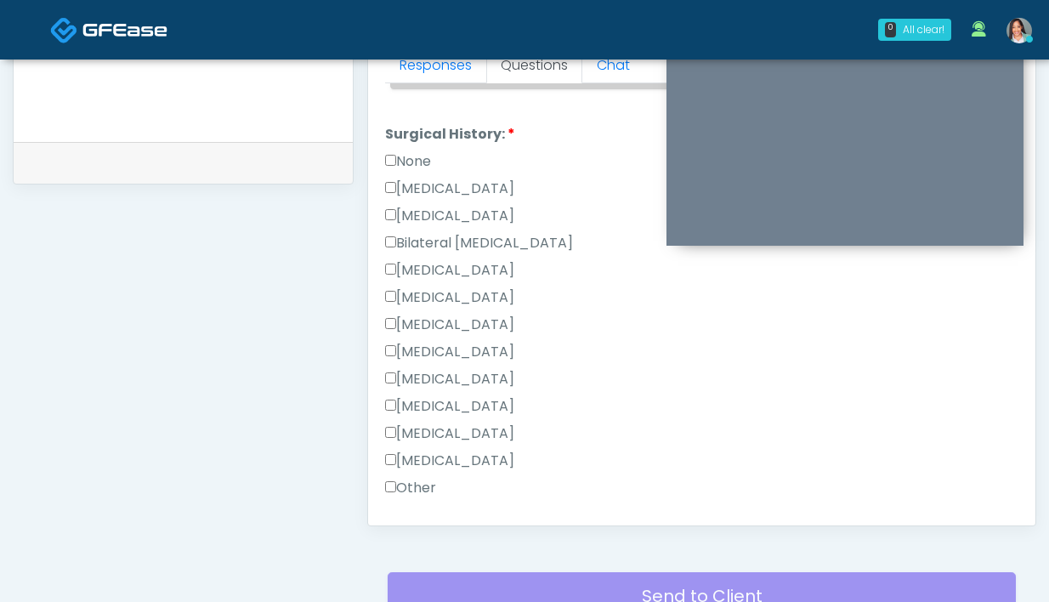
click at [397, 151] on label "None" at bounding box center [408, 161] width 46 height 20
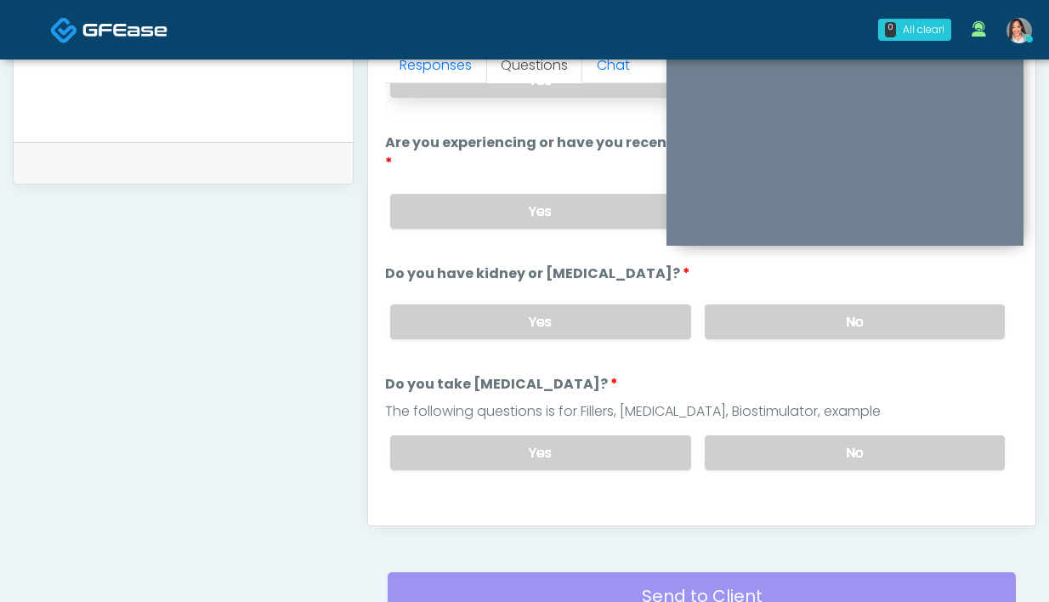
scroll to position [0, 0]
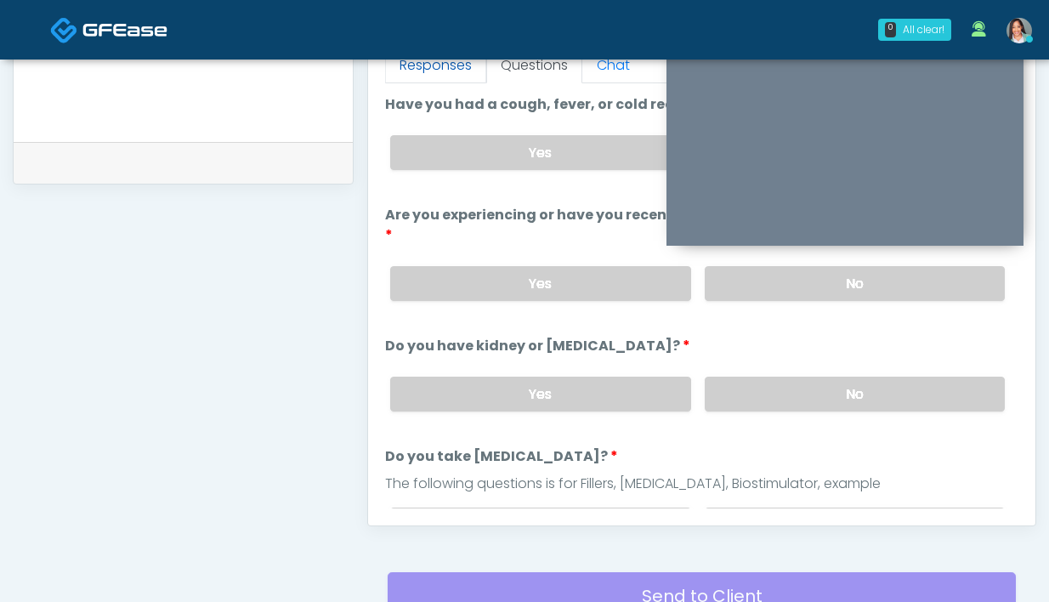
click at [440, 66] on link "Responses" at bounding box center [435, 66] width 101 height 36
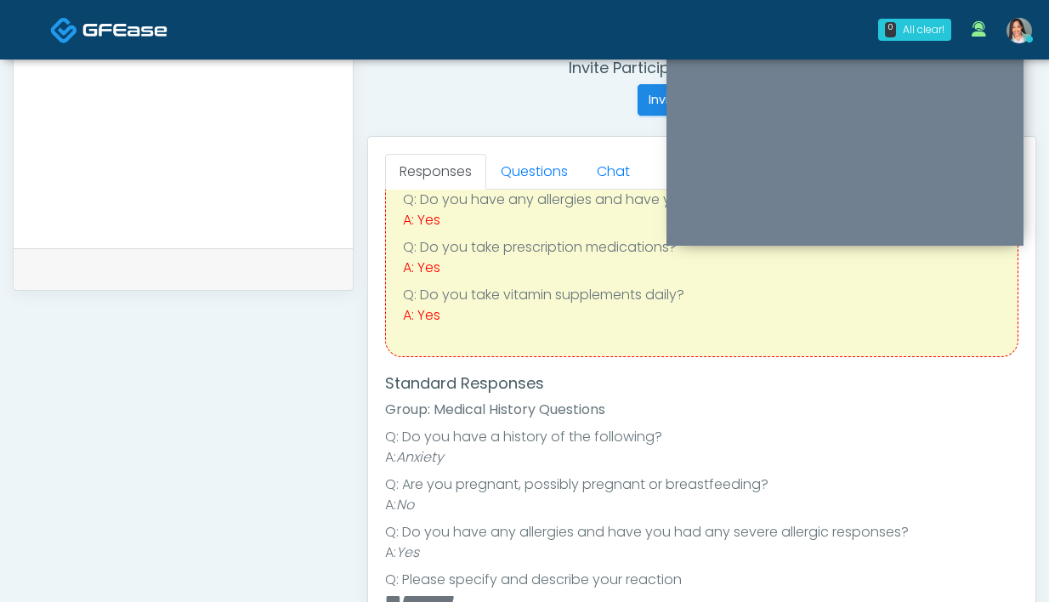
scroll to position [628, 0]
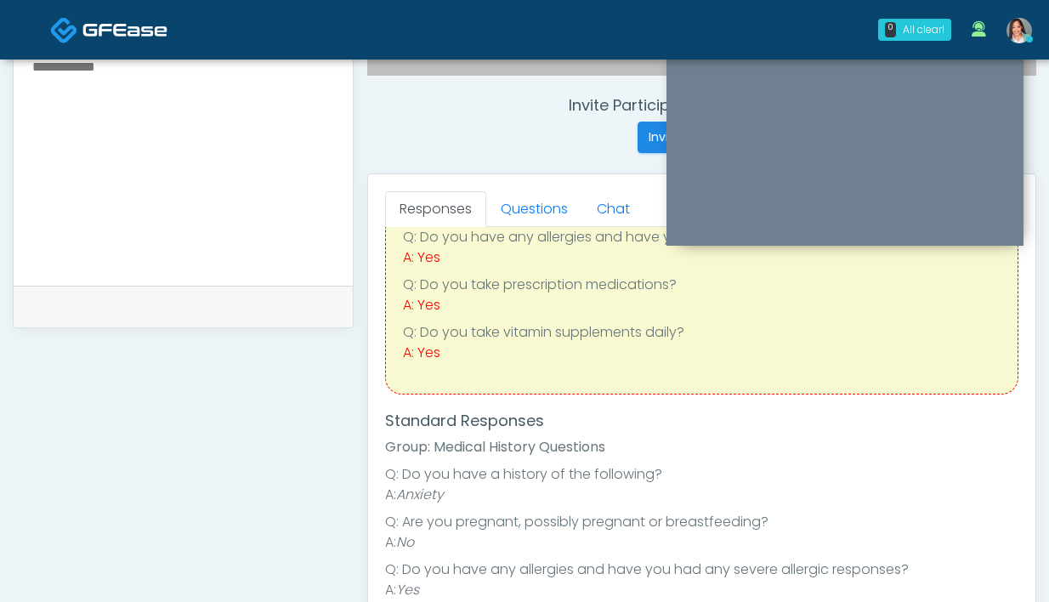
click at [173, 153] on textarea at bounding box center [183, 158] width 305 height 207
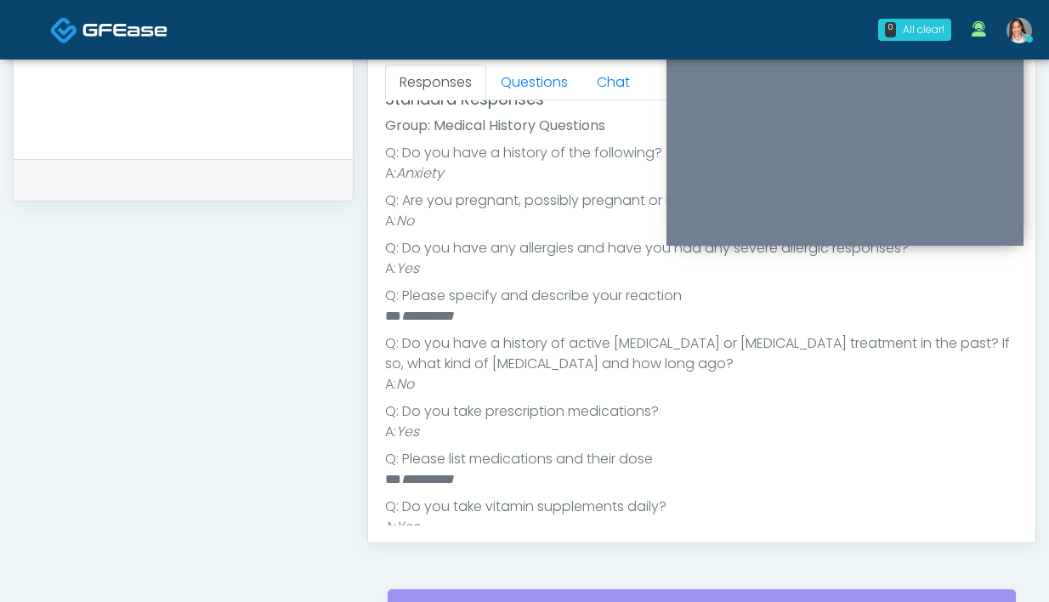
scroll to position [362, 0]
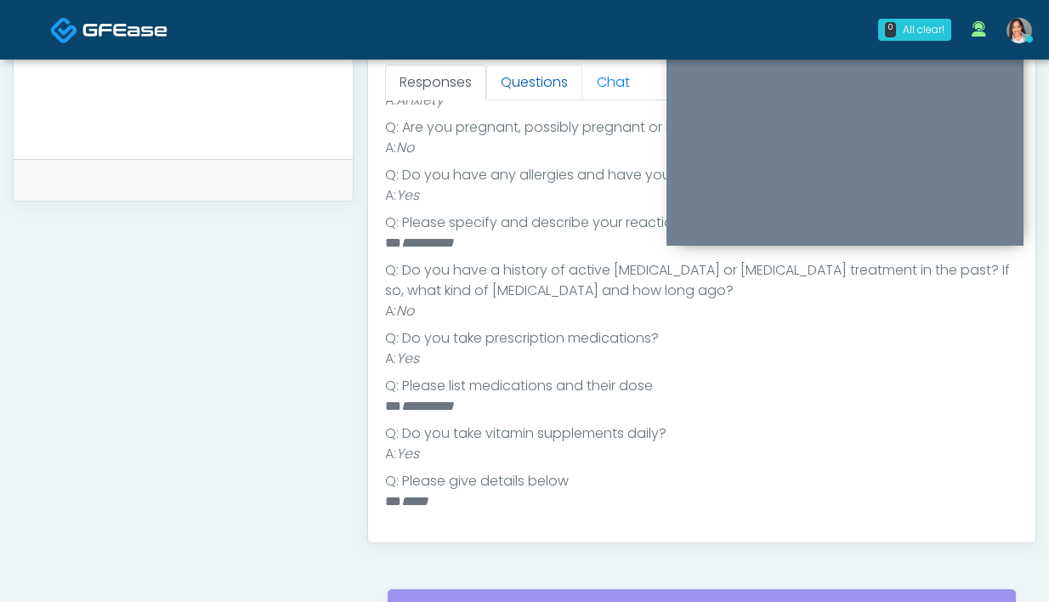
type textarea "**********"
click at [522, 83] on link "Questions" at bounding box center [534, 83] width 96 height 36
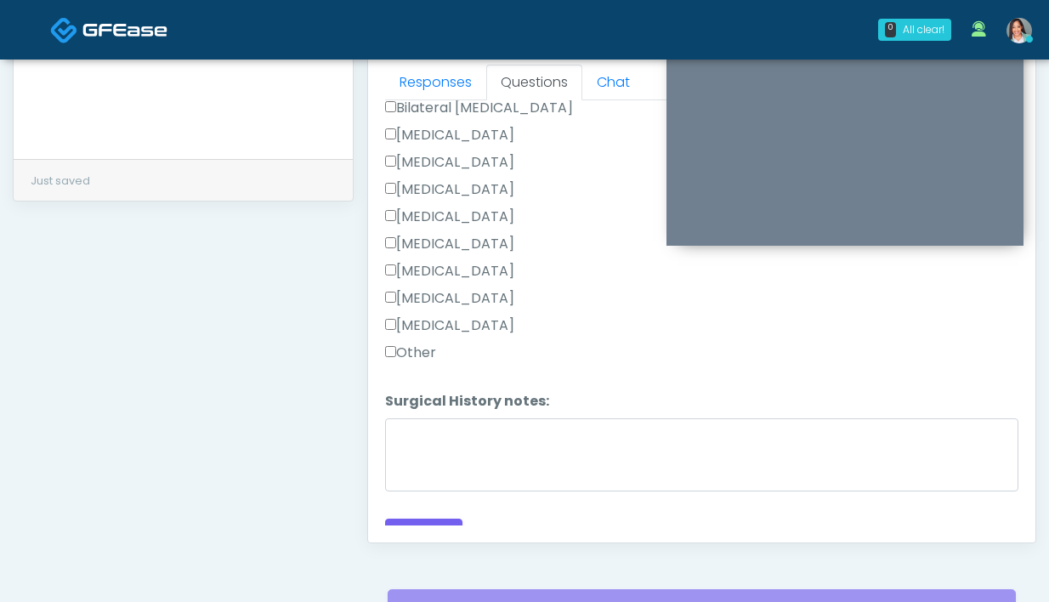
scroll to position [759, 0]
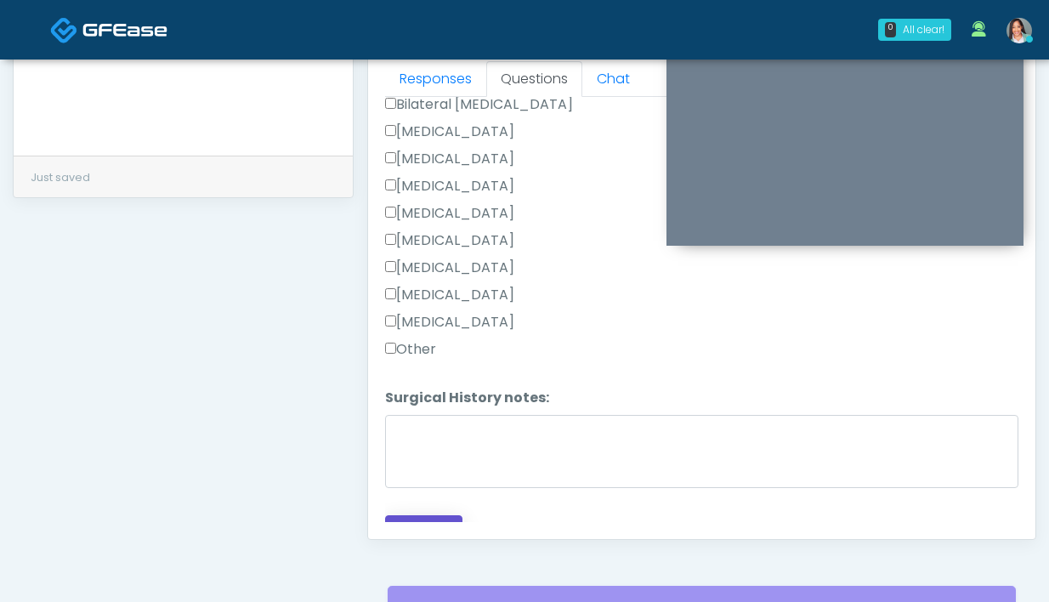
click at [430, 515] on button "Continue" at bounding box center [423, 530] width 77 height 31
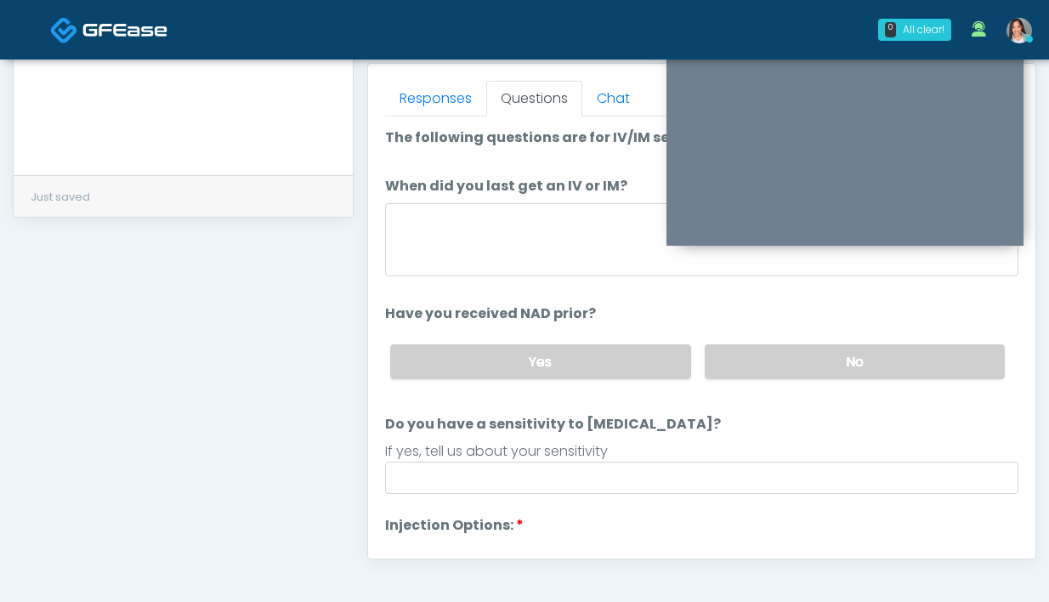
scroll to position [712, 0]
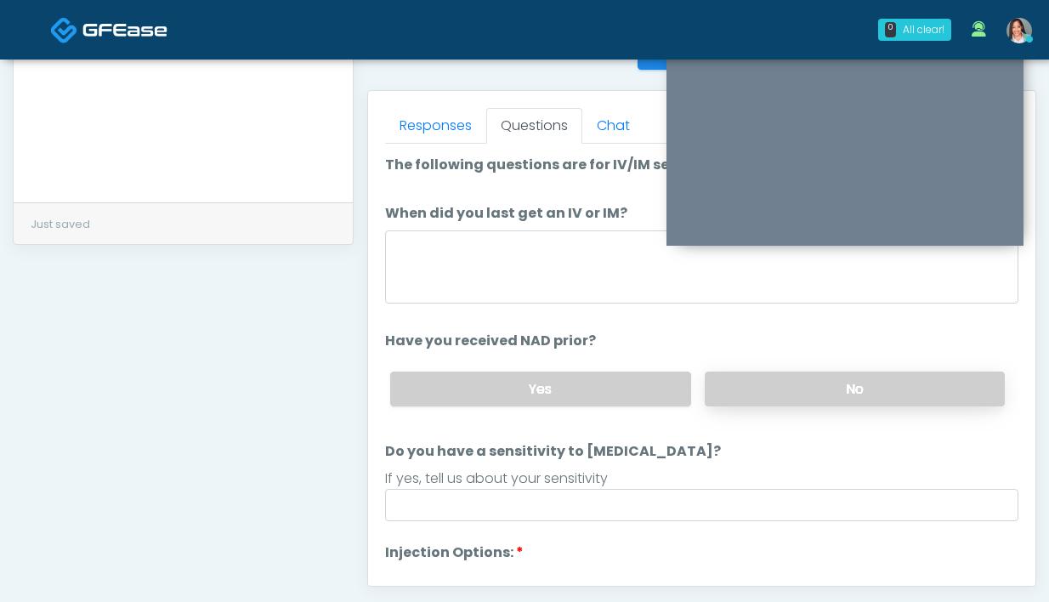
click at [763, 402] on label "No" at bounding box center [855, 389] width 300 height 35
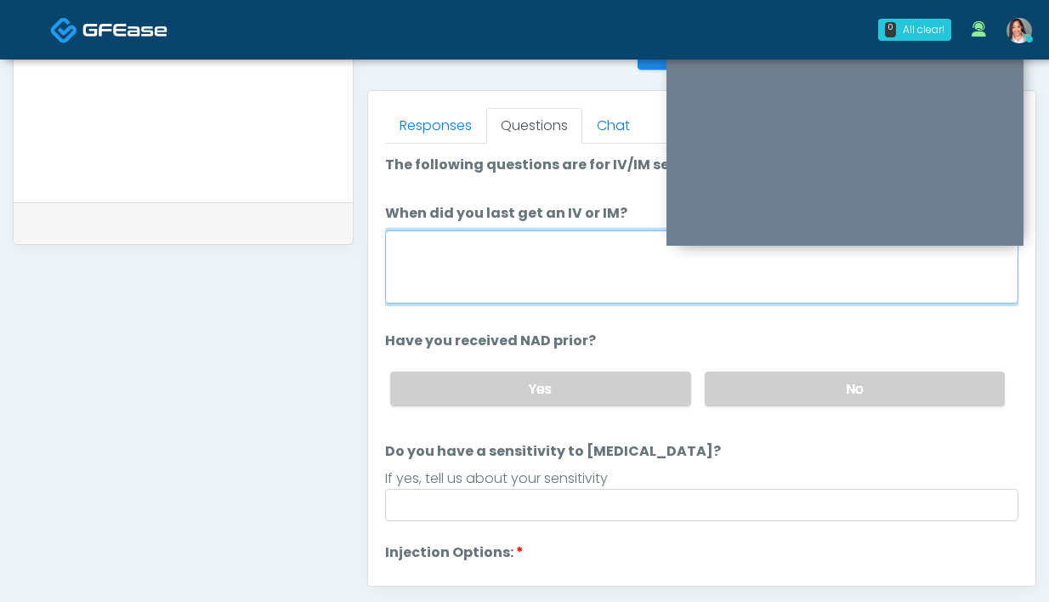
click at [486, 242] on textarea "When did you last get an IV or IM?" at bounding box center [702, 266] width 634 height 73
click at [588, 273] on textarea "When did you last get an IV or IM?" at bounding box center [702, 266] width 634 height 73
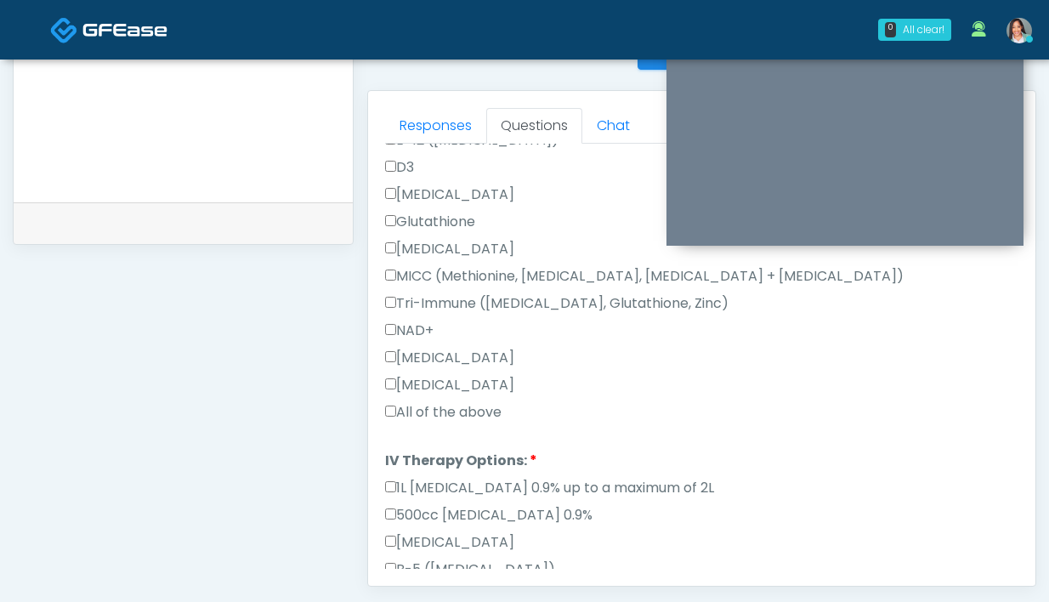
scroll to position [661, 0]
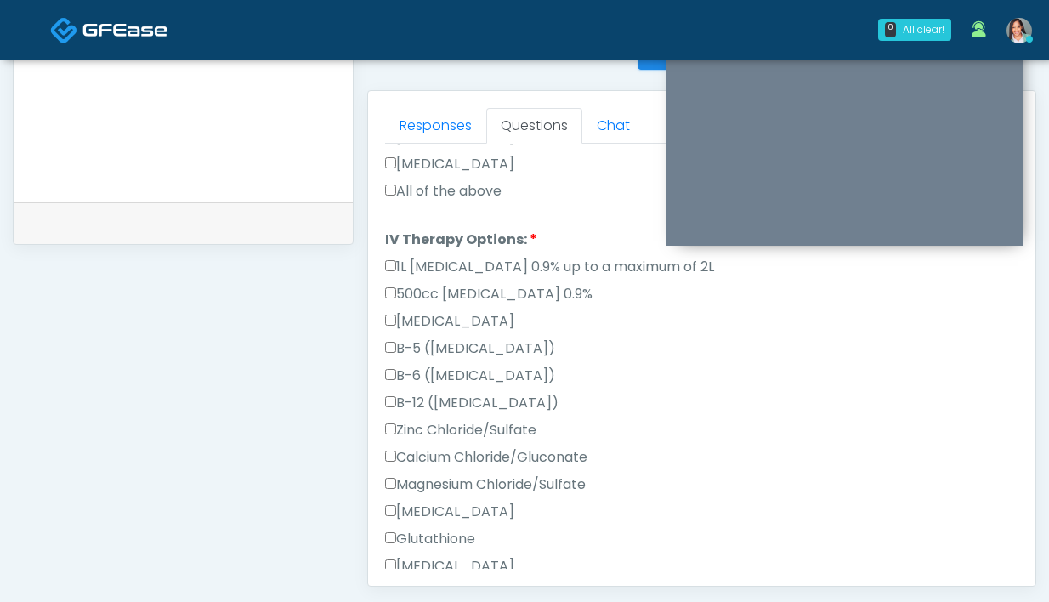
type textarea "**********"
click at [412, 189] on label "All of the above" at bounding box center [443, 191] width 117 height 20
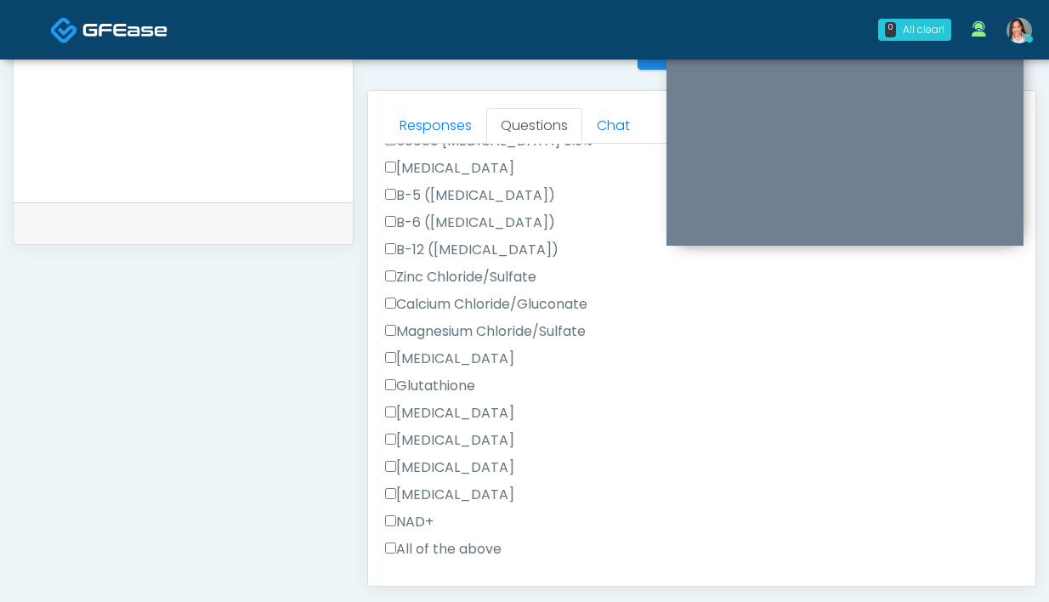
scroll to position [862, 0]
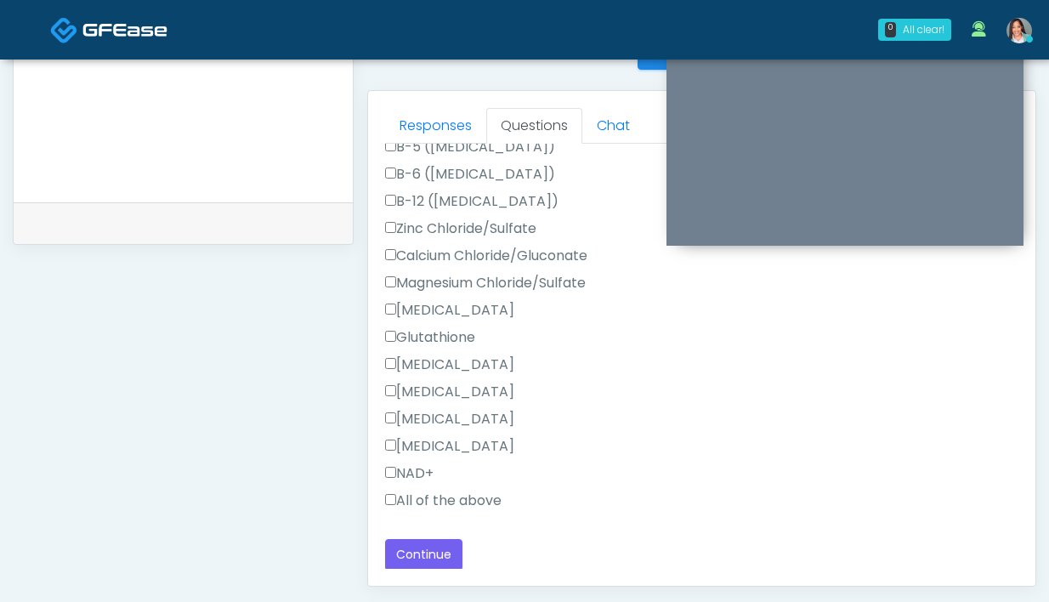
click at [421, 496] on label "All of the above" at bounding box center [443, 501] width 117 height 20
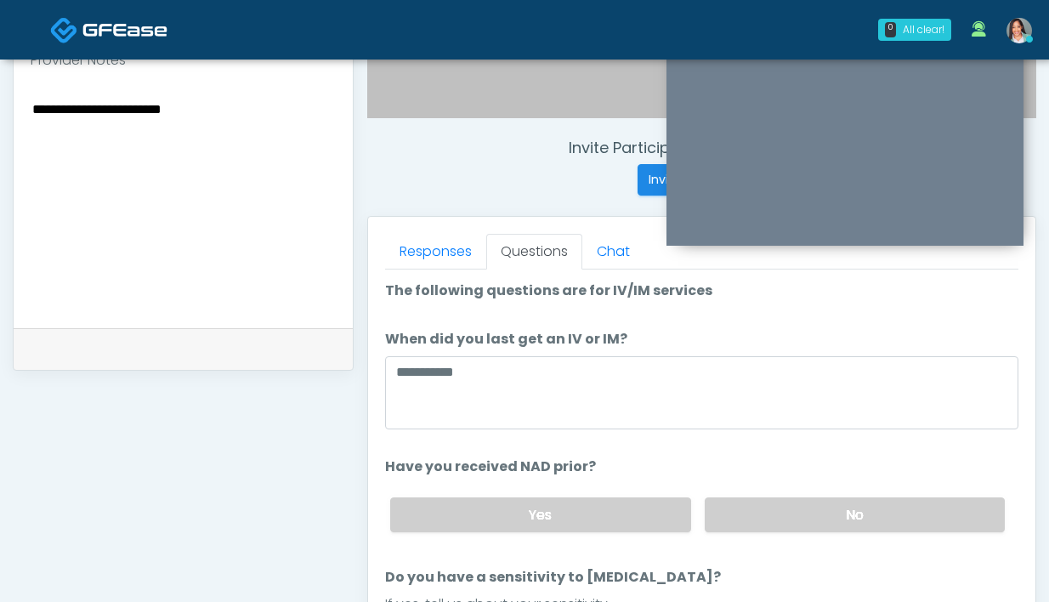
scroll to position [578, 0]
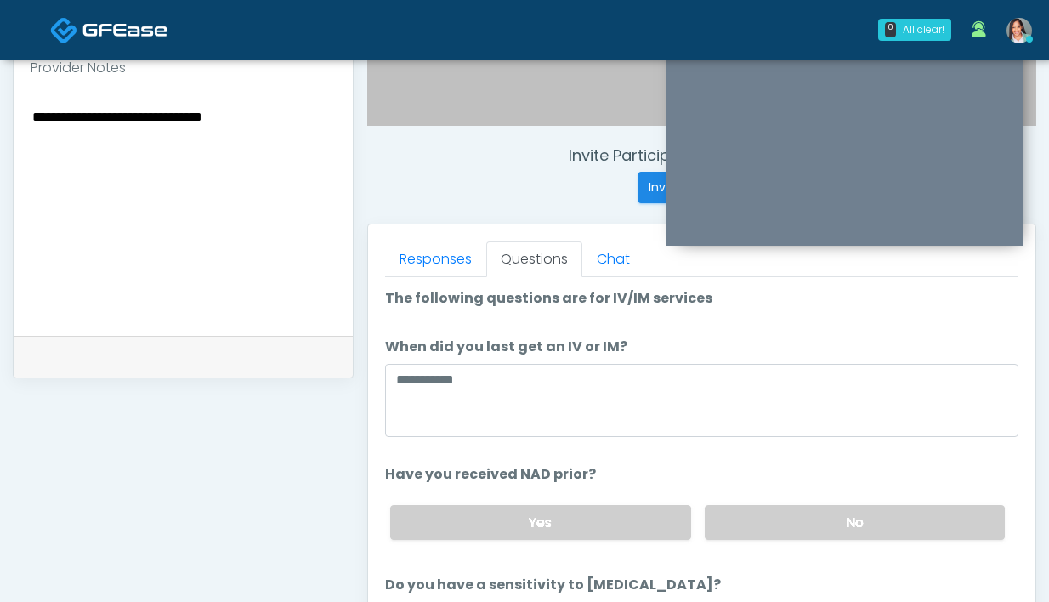
click at [251, 131] on textarea "**********" at bounding box center [183, 208] width 305 height 207
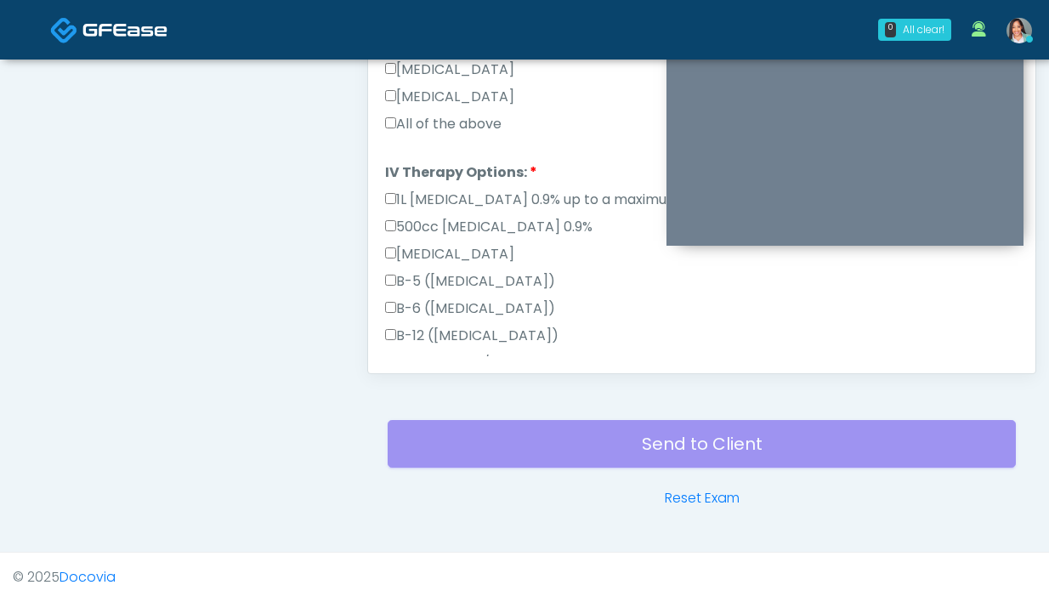
scroll to position [862, 0]
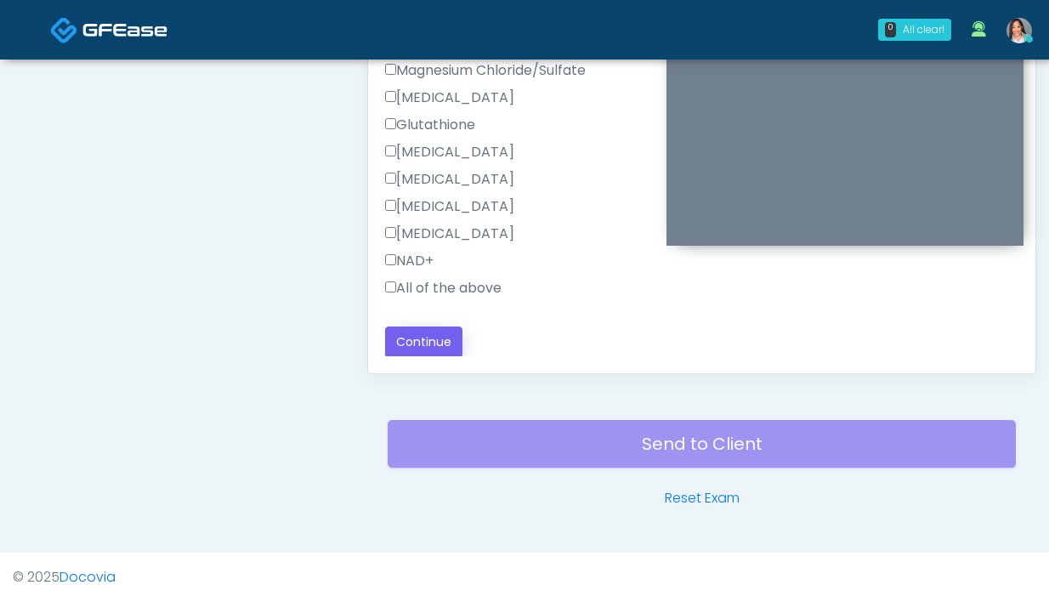
type textarea "**********"
click at [424, 334] on button "Continue" at bounding box center [423, 342] width 77 height 31
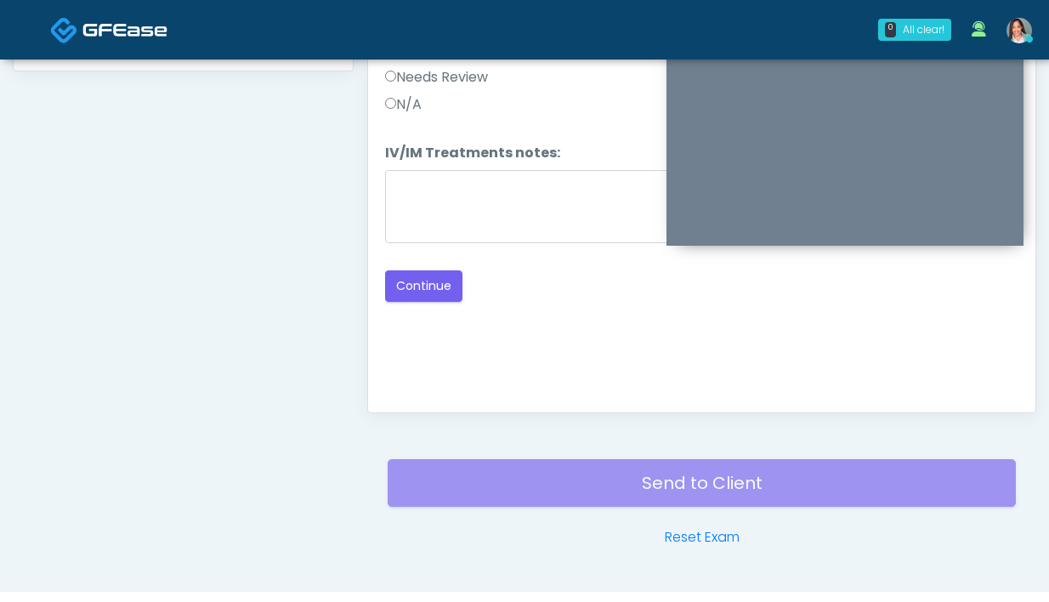
scroll to position [804, 0]
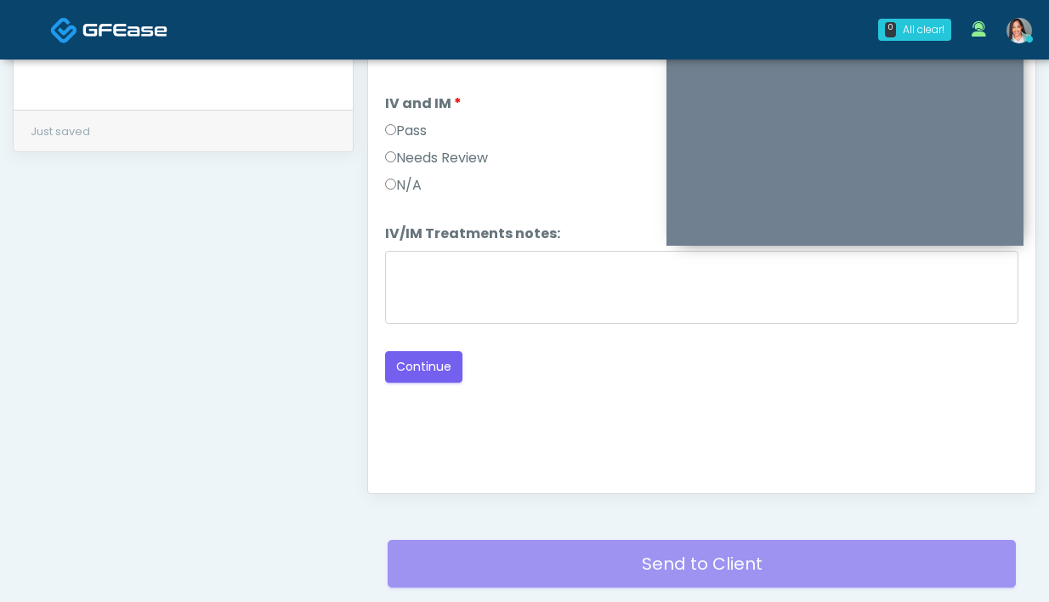
click at [384, 138] on div "Responses Questions Chat Good Faith Exam Script Good Faith Exam Script INTRODUC…" at bounding box center [702, 245] width 668 height 495
click at [401, 133] on label "Pass" at bounding box center [406, 131] width 42 height 20
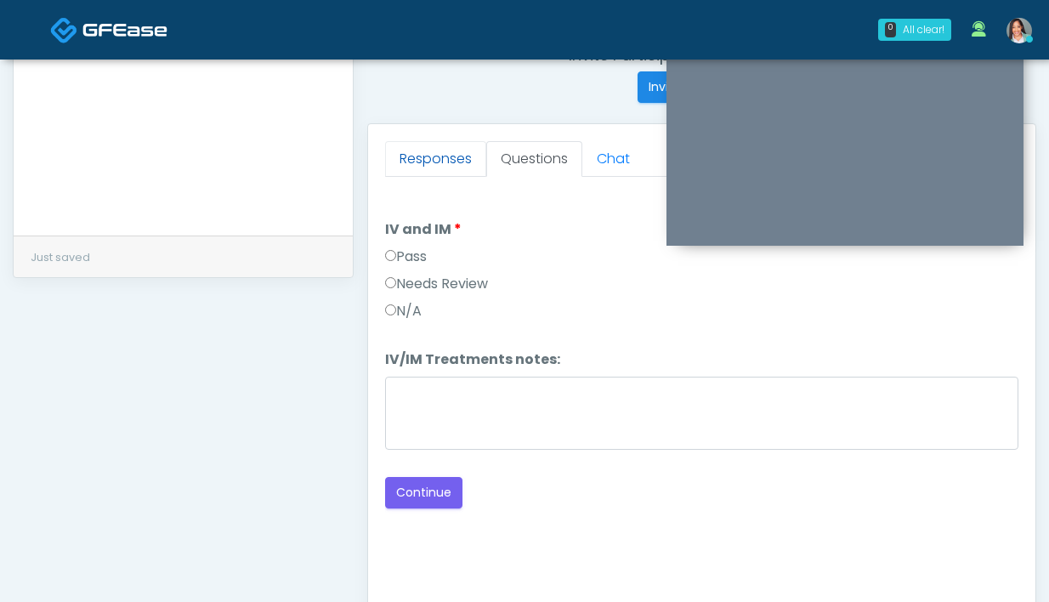
click at [427, 156] on link "Responses" at bounding box center [435, 159] width 101 height 36
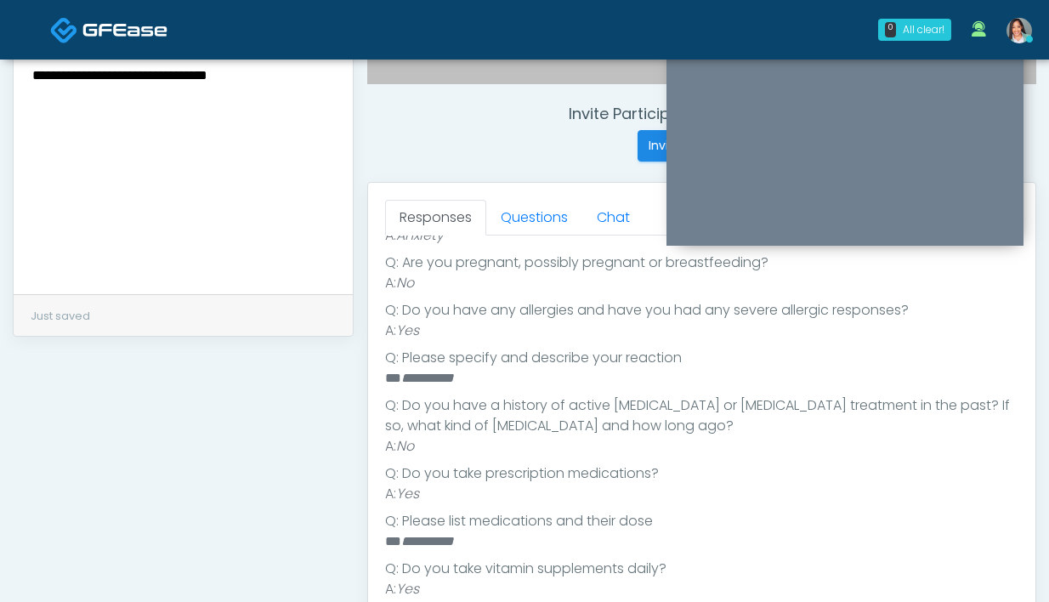
scroll to position [562, 0]
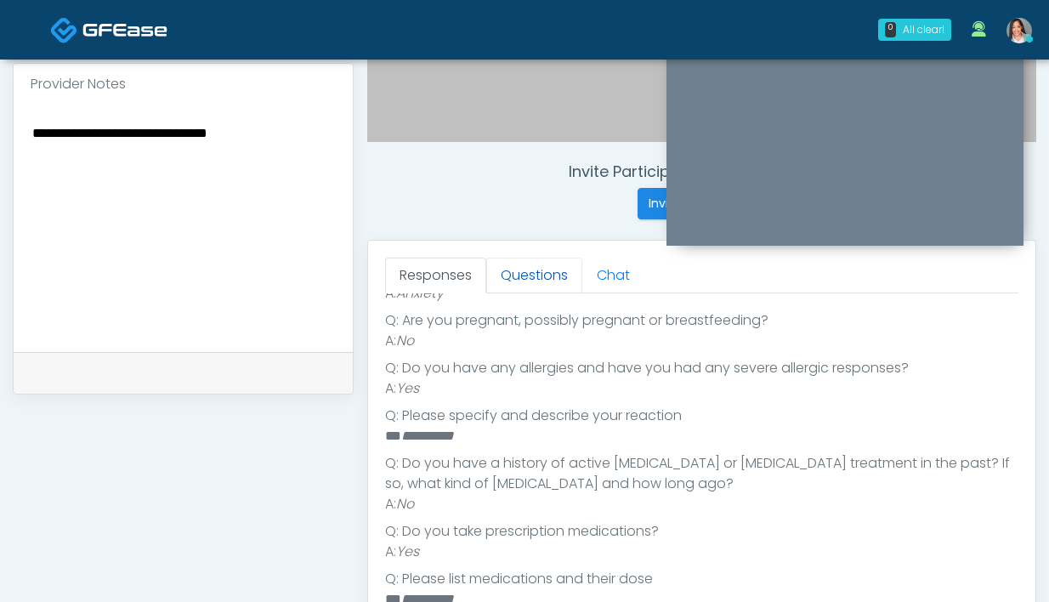
click at [541, 286] on link "Questions" at bounding box center [534, 276] width 96 height 36
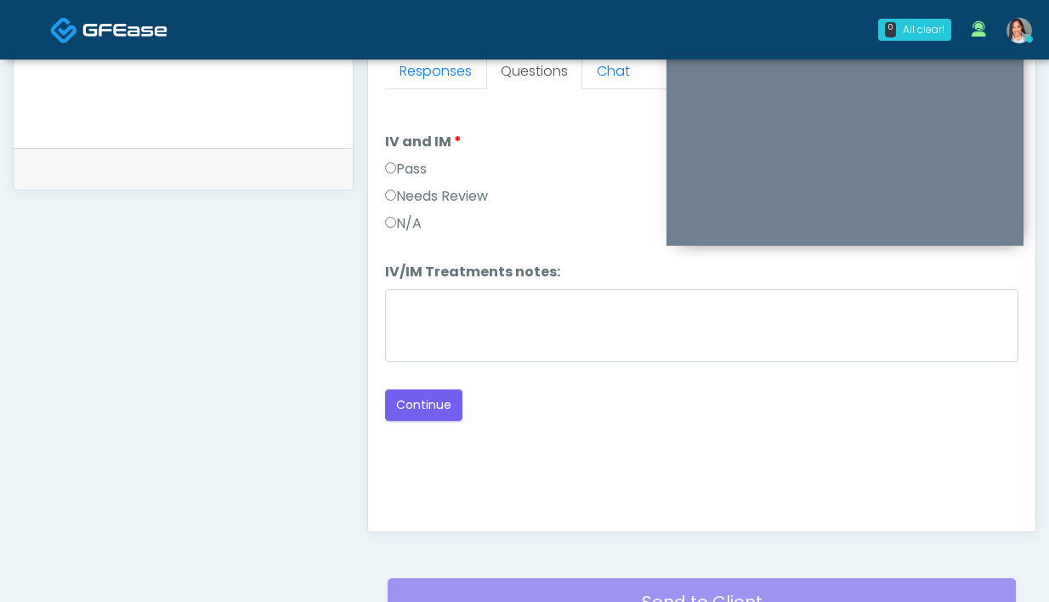
scroll to position [924, 0]
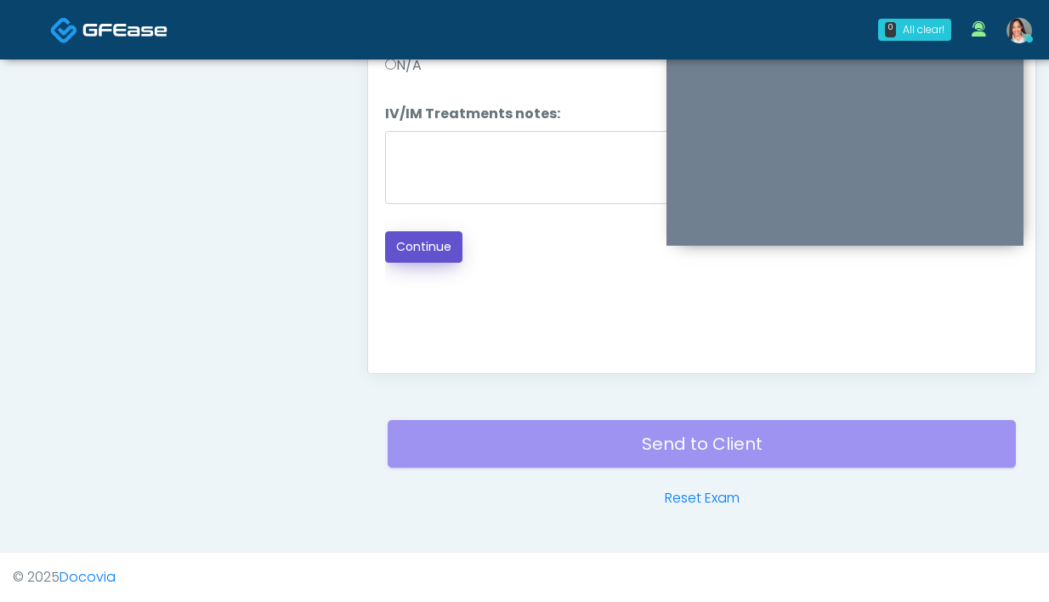
click at [444, 251] on button "Continue" at bounding box center [423, 246] width 77 height 31
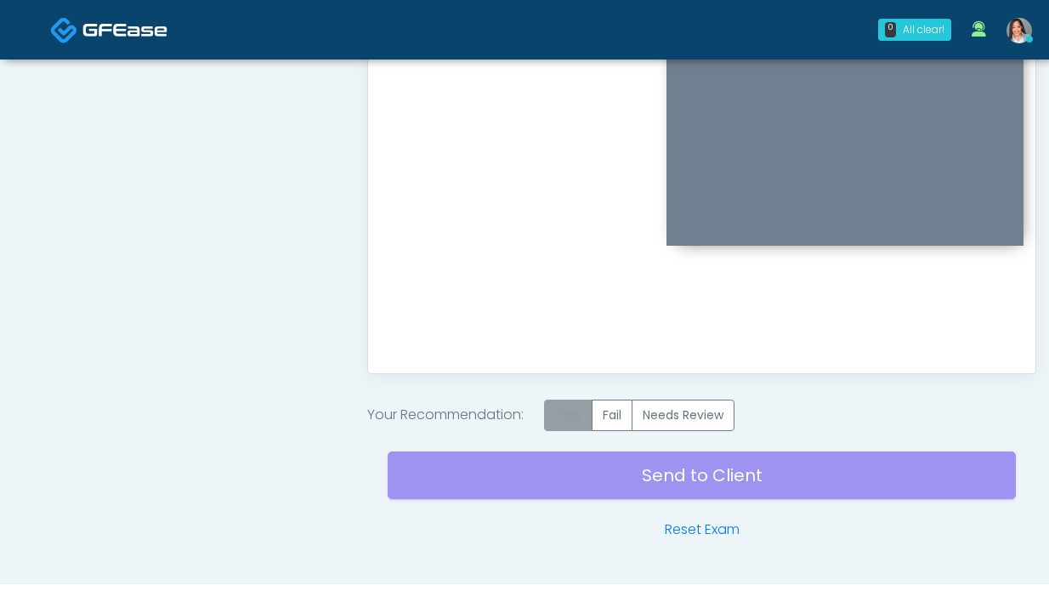
click at [564, 405] on label "Pass" at bounding box center [568, 415] width 48 height 31
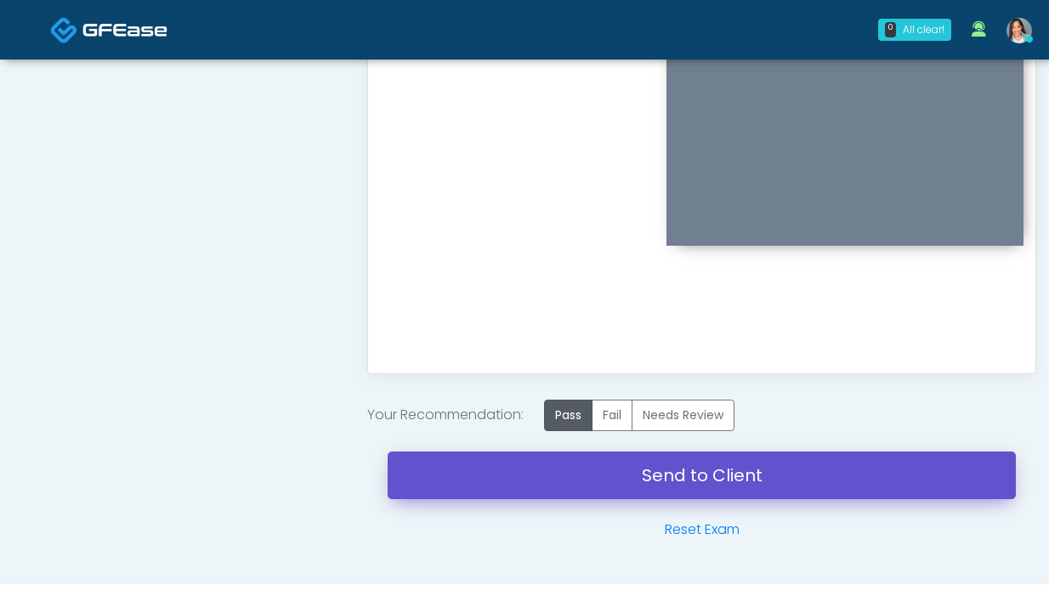
click at [513, 480] on link "Send to Client" at bounding box center [702, 476] width 628 height 48
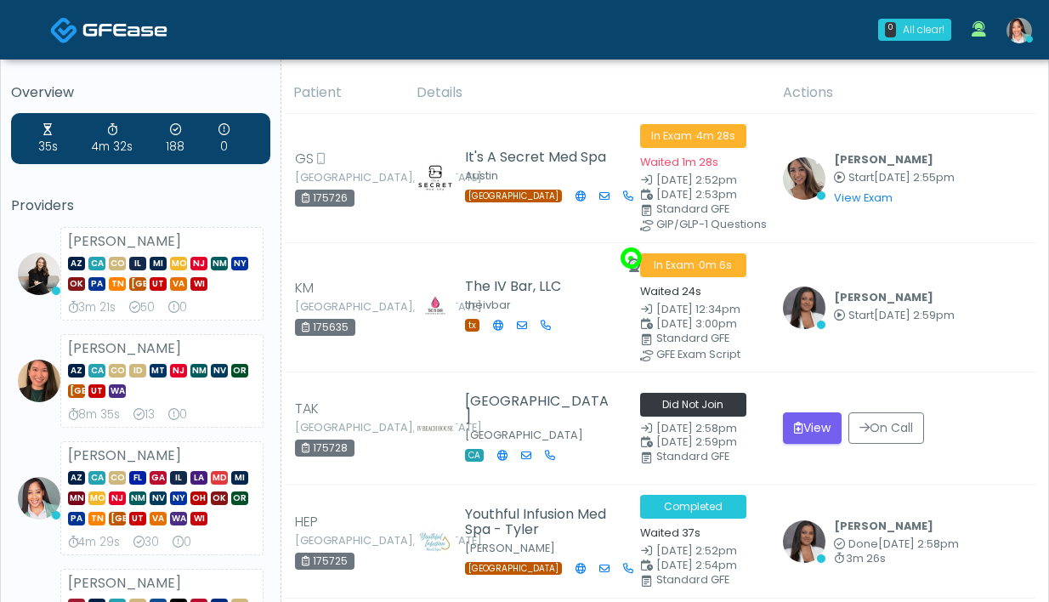
scroll to position [19, 0]
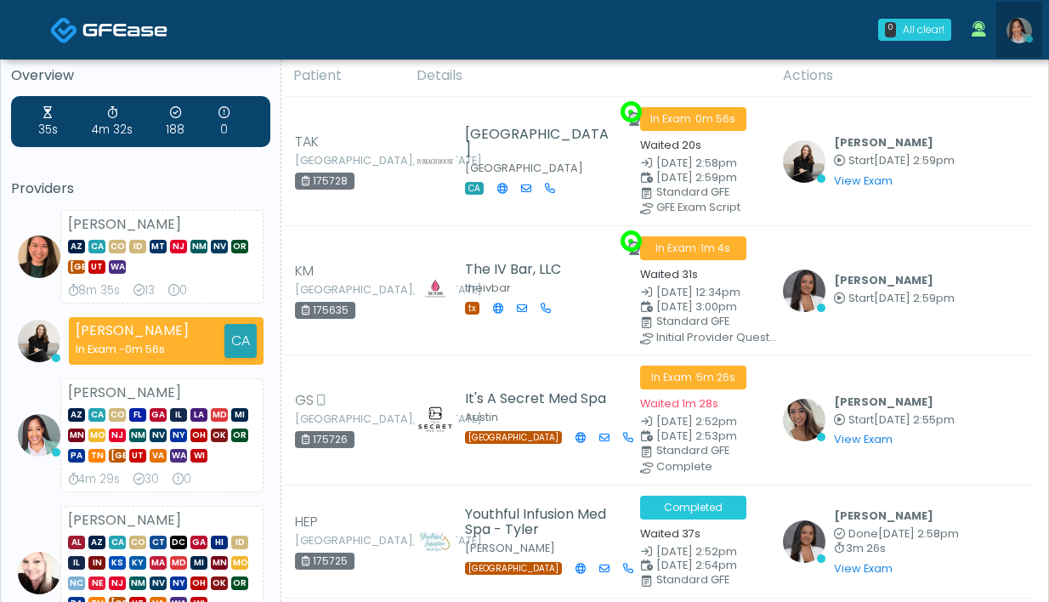
click at [1020, 39] on img at bounding box center [1020, 31] width 26 height 26
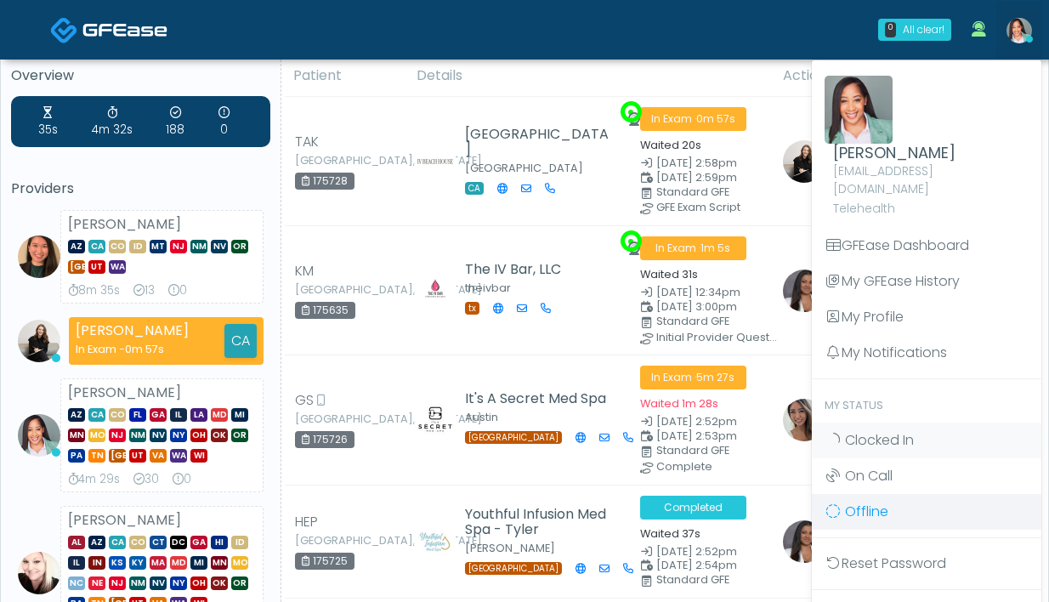
click at [906, 497] on link "Offline" at bounding box center [927, 512] width 230 height 36
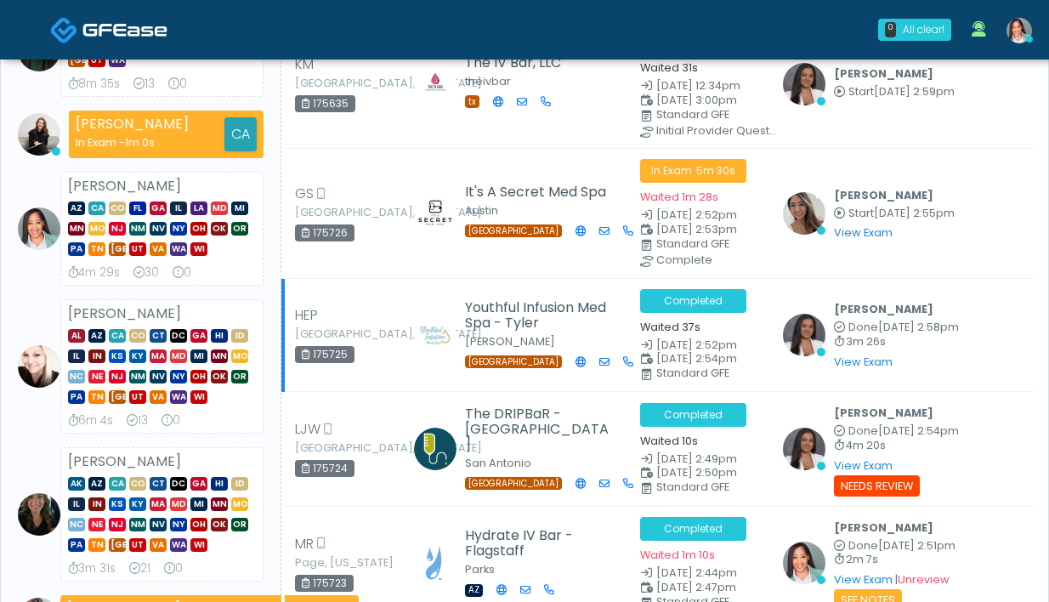
scroll to position [277, 0]
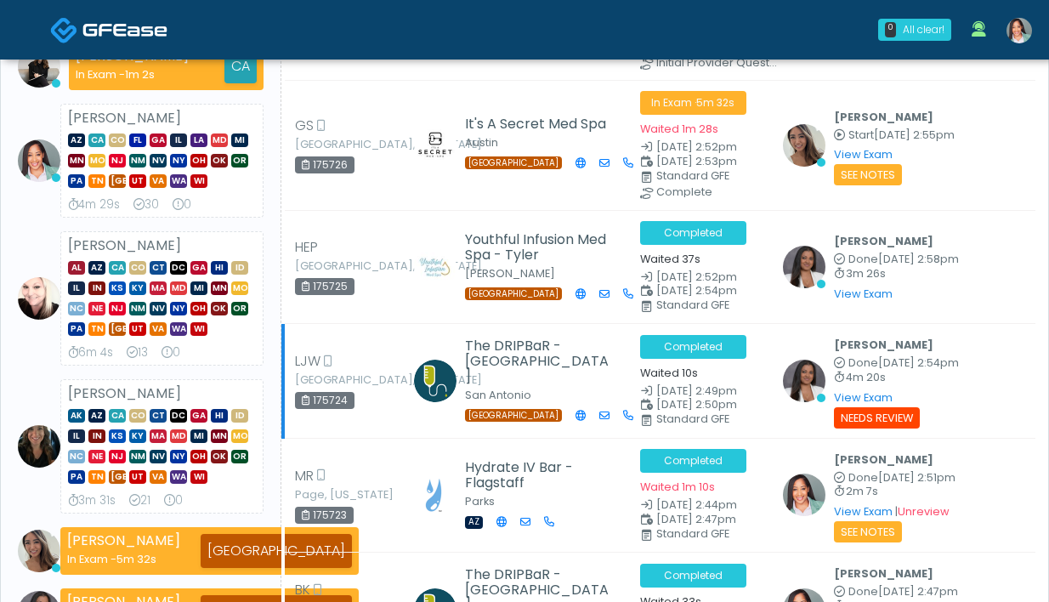
scroll to position [408, 0]
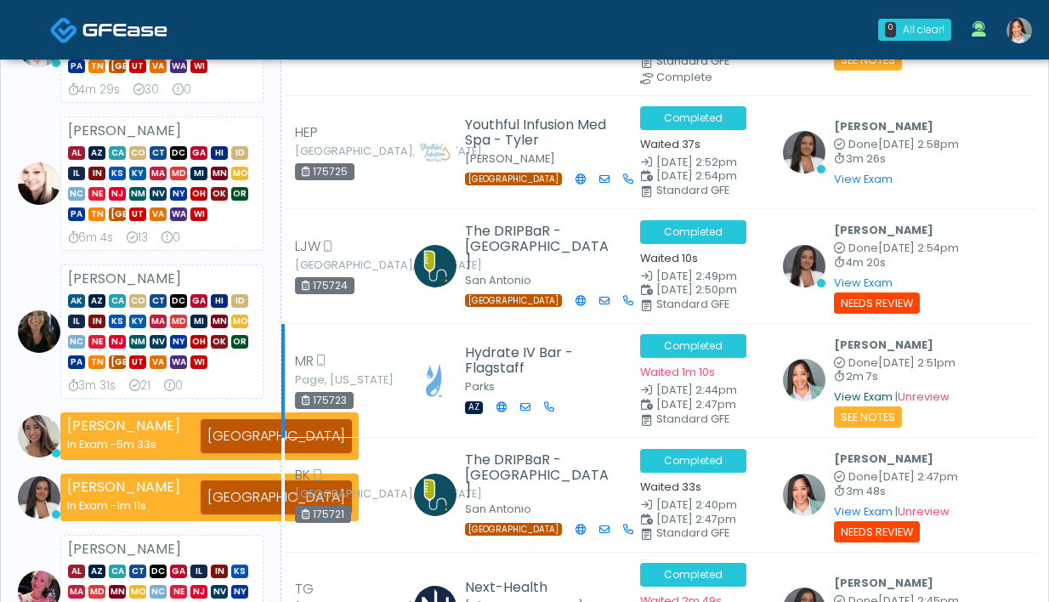
click at [882, 393] on link "View Exam" at bounding box center [863, 396] width 59 height 14
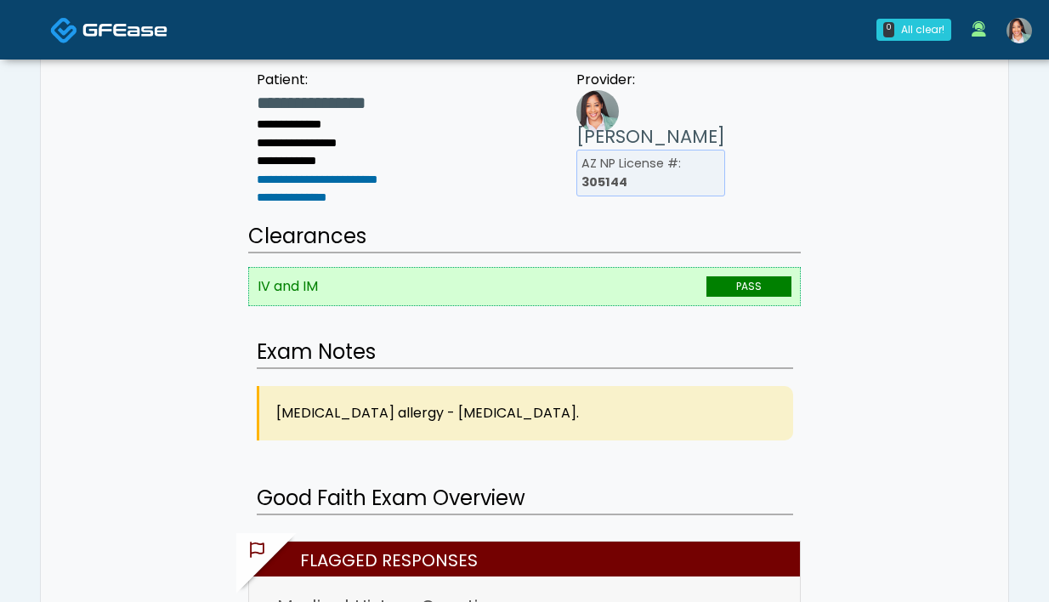
scroll to position [233, 0]
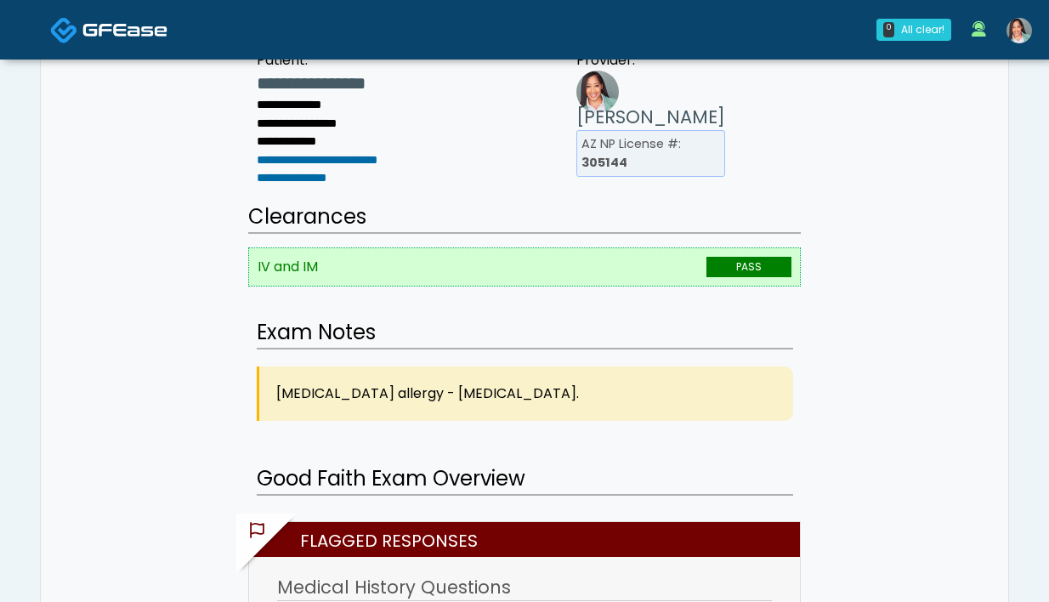
click at [1015, 47] on link at bounding box center [1020, 30] width 46 height 56
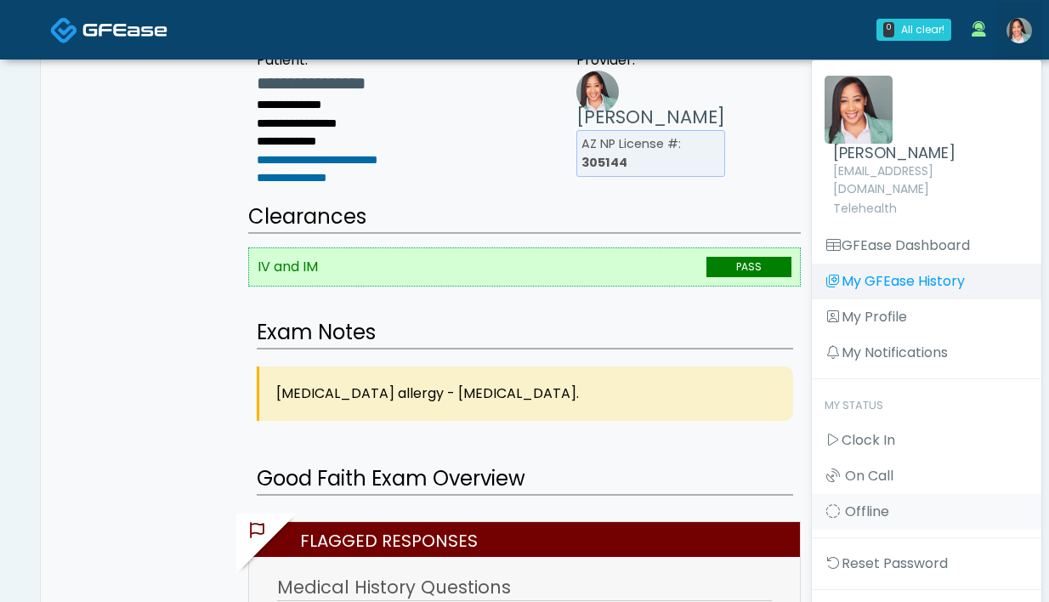
click at [937, 264] on link "My GFEase History" at bounding box center [927, 282] width 230 height 36
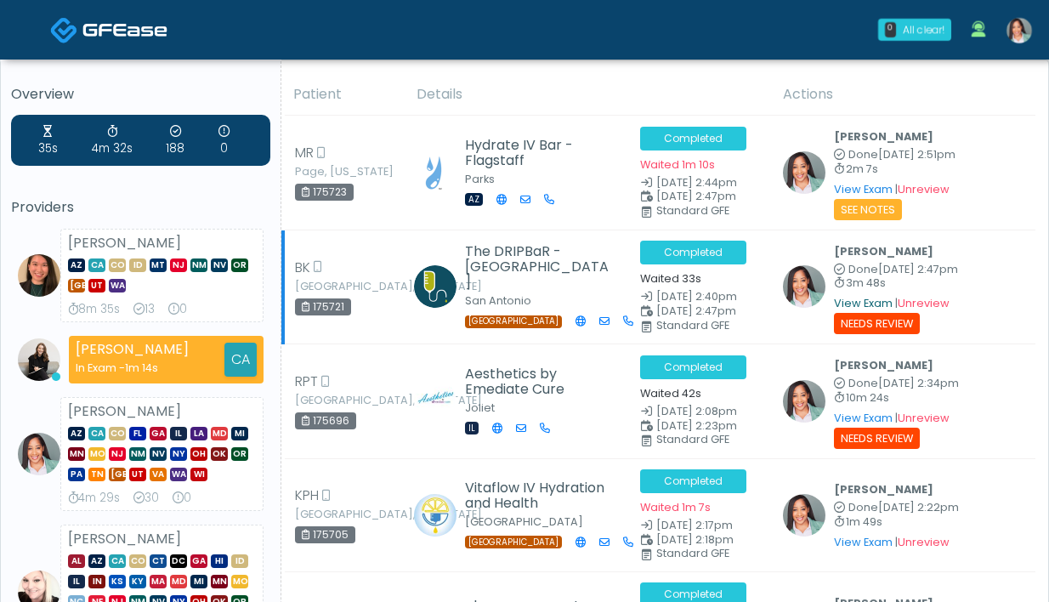
click at [875, 304] on link "View Exam" at bounding box center [863, 303] width 59 height 14
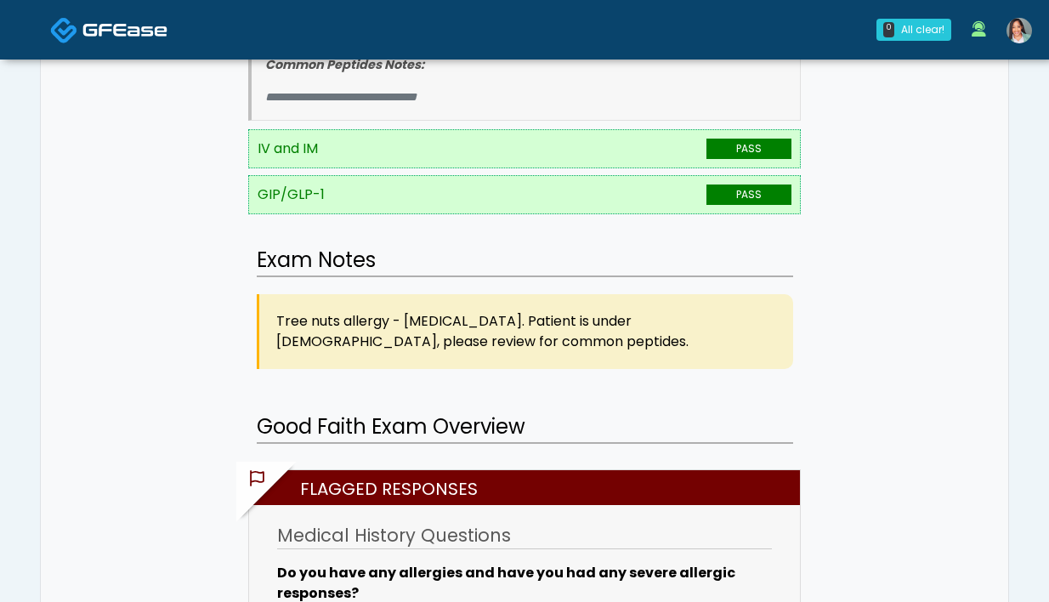
scroll to position [585, 0]
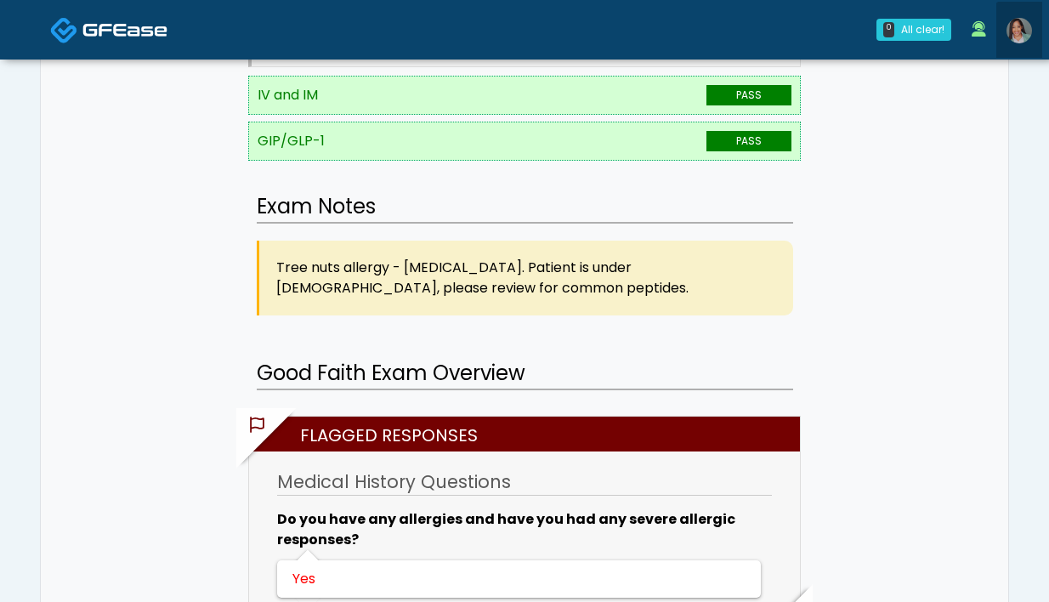
click at [1024, 40] on img at bounding box center [1020, 31] width 26 height 26
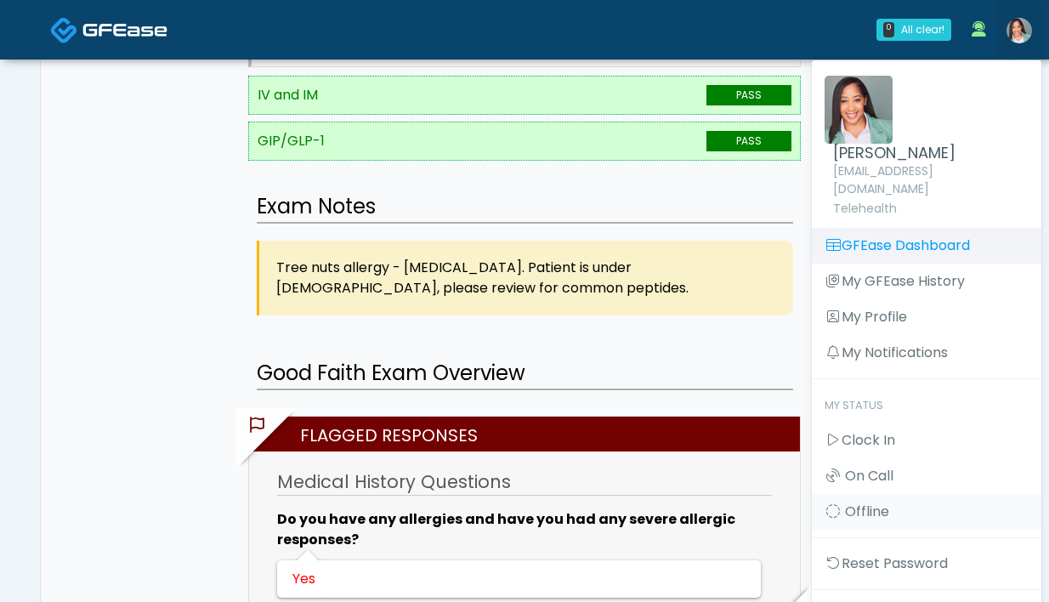
click at [884, 228] on link "GFEase Dashboard" at bounding box center [927, 246] width 230 height 36
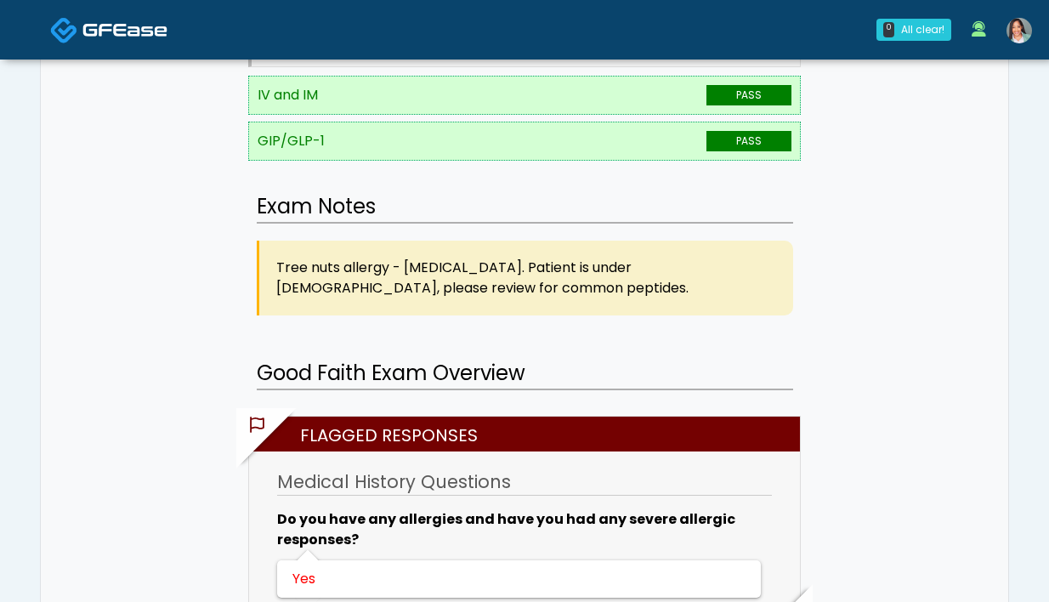
click at [1037, 43] on link at bounding box center [1020, 30] width 46 height 56
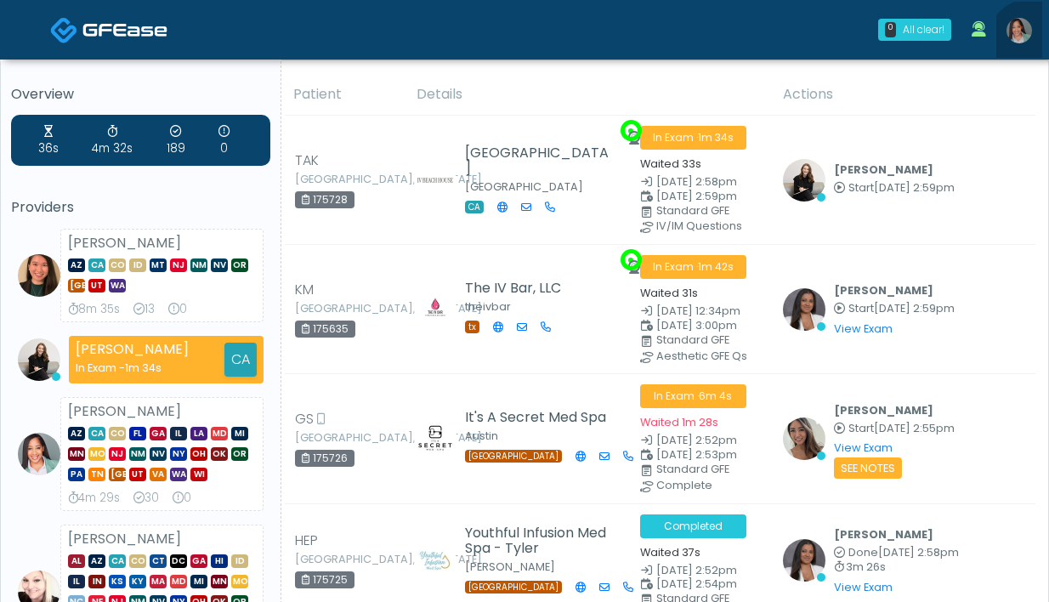
click at [1032, 44] on link at bounding box center [1020, 30] width 46 height 56
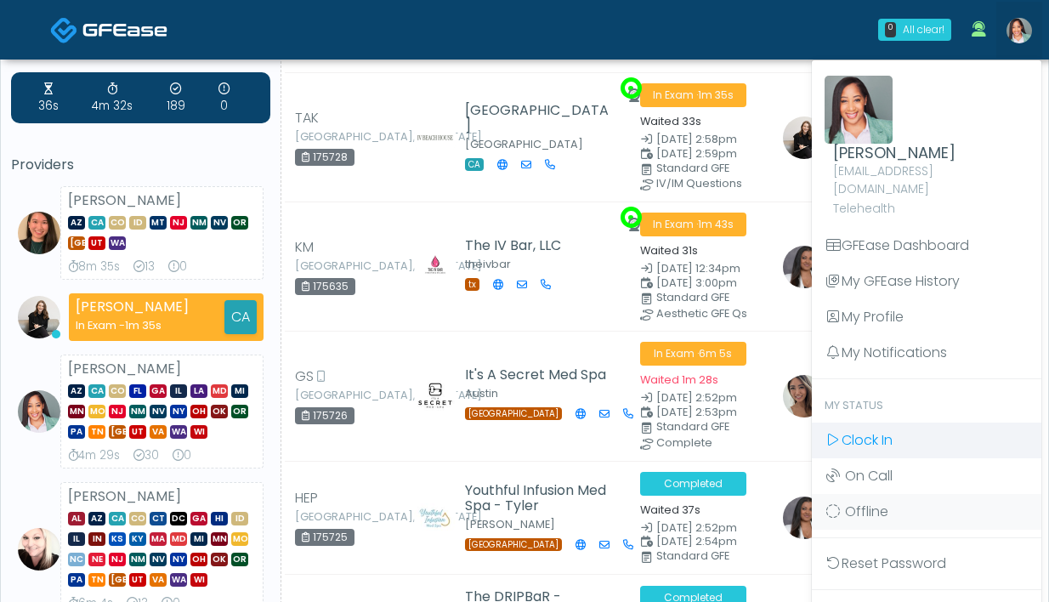
scroll to position [60, 0]
